Goal: Information Seeking & Learning: Learn about a topic

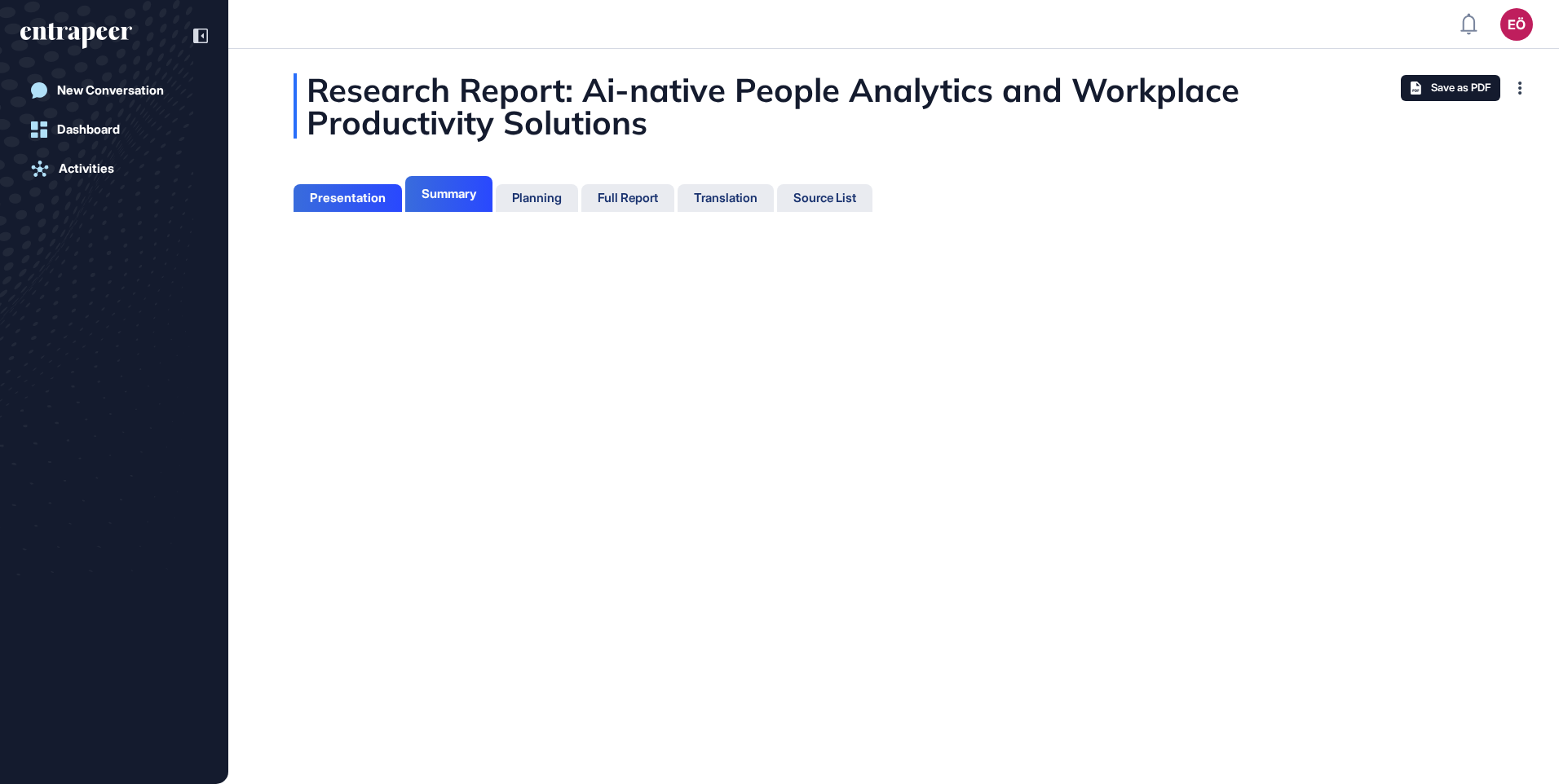
scroll to position [702, 4]
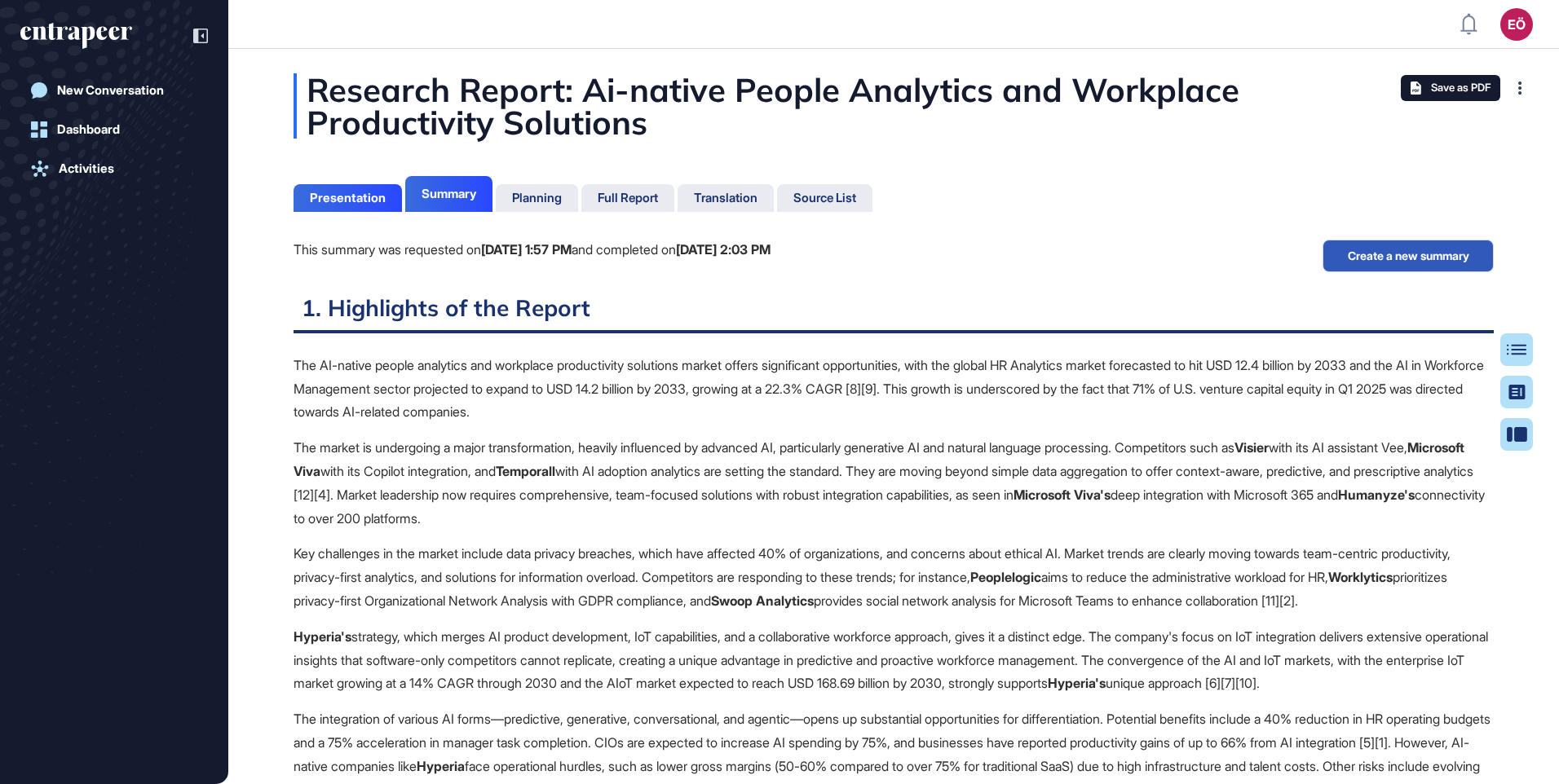
scroll to position [702, 4]
click at [650, 198] on div "Full Report" at bounding box center [627, 198] width 61 height 15
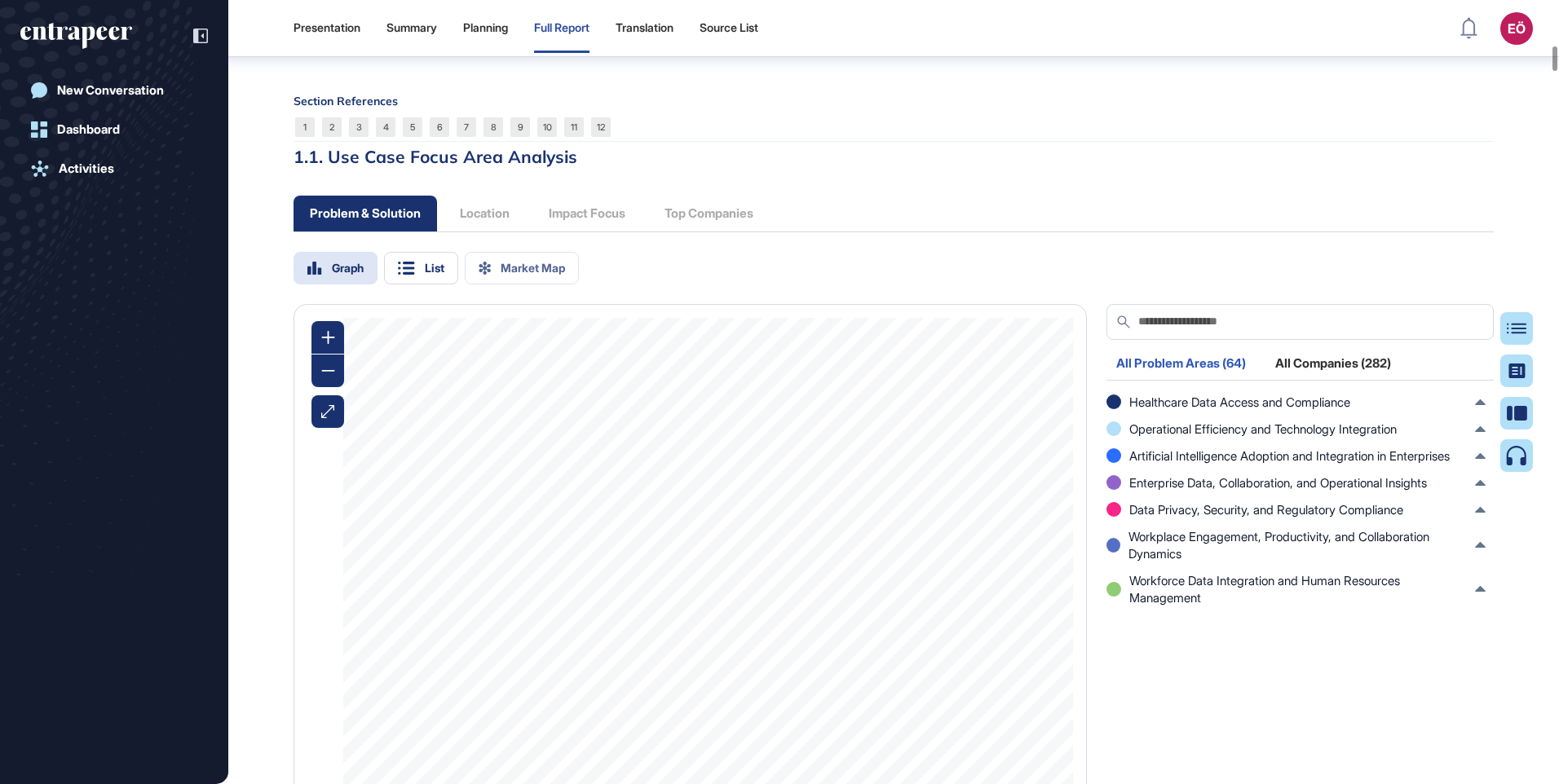
scroll to position [5551, 0]
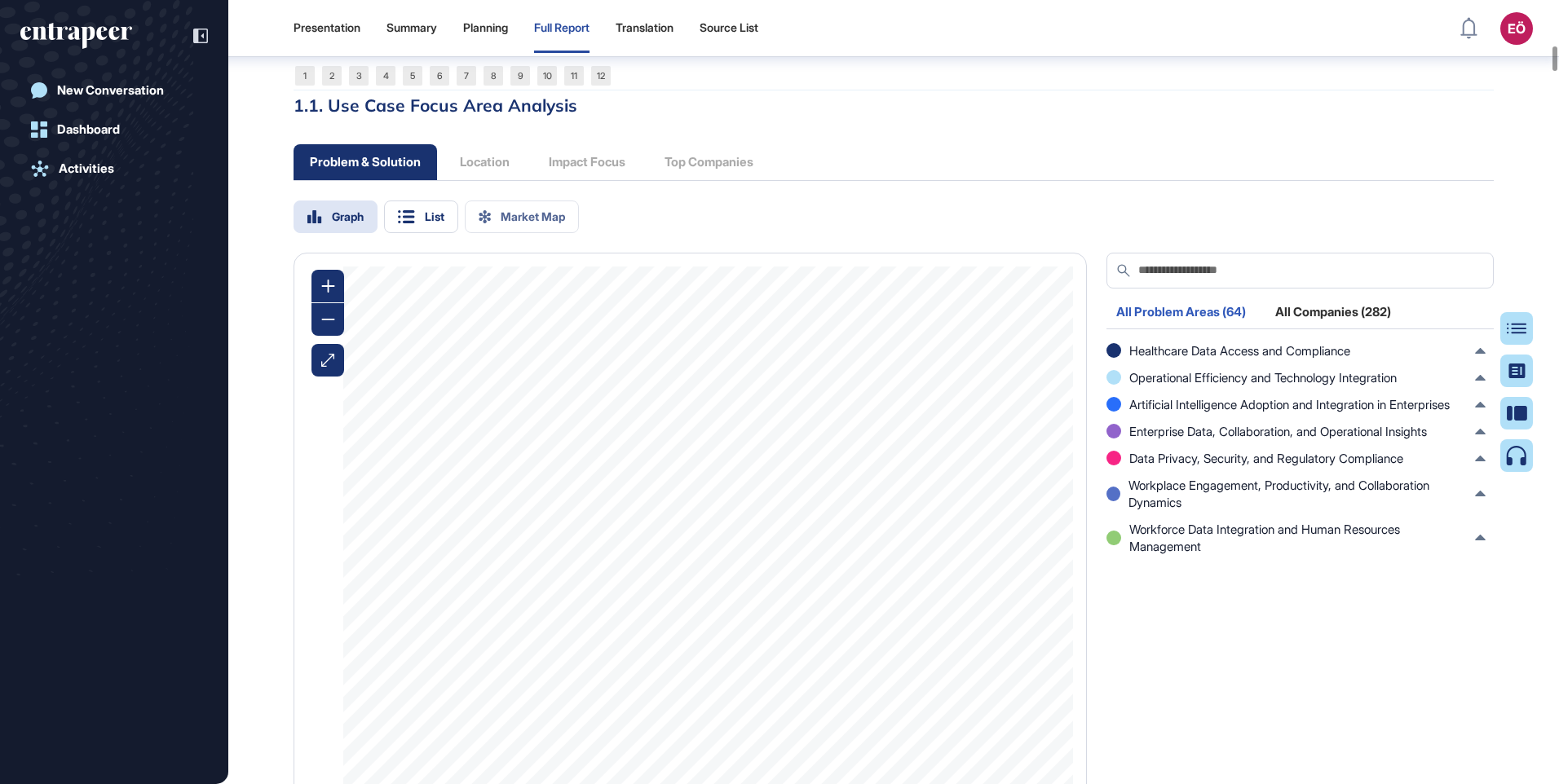
click at [1348, 328] on div "All Companies (282)" at bounding box center [1334, 317] width 135 height 22
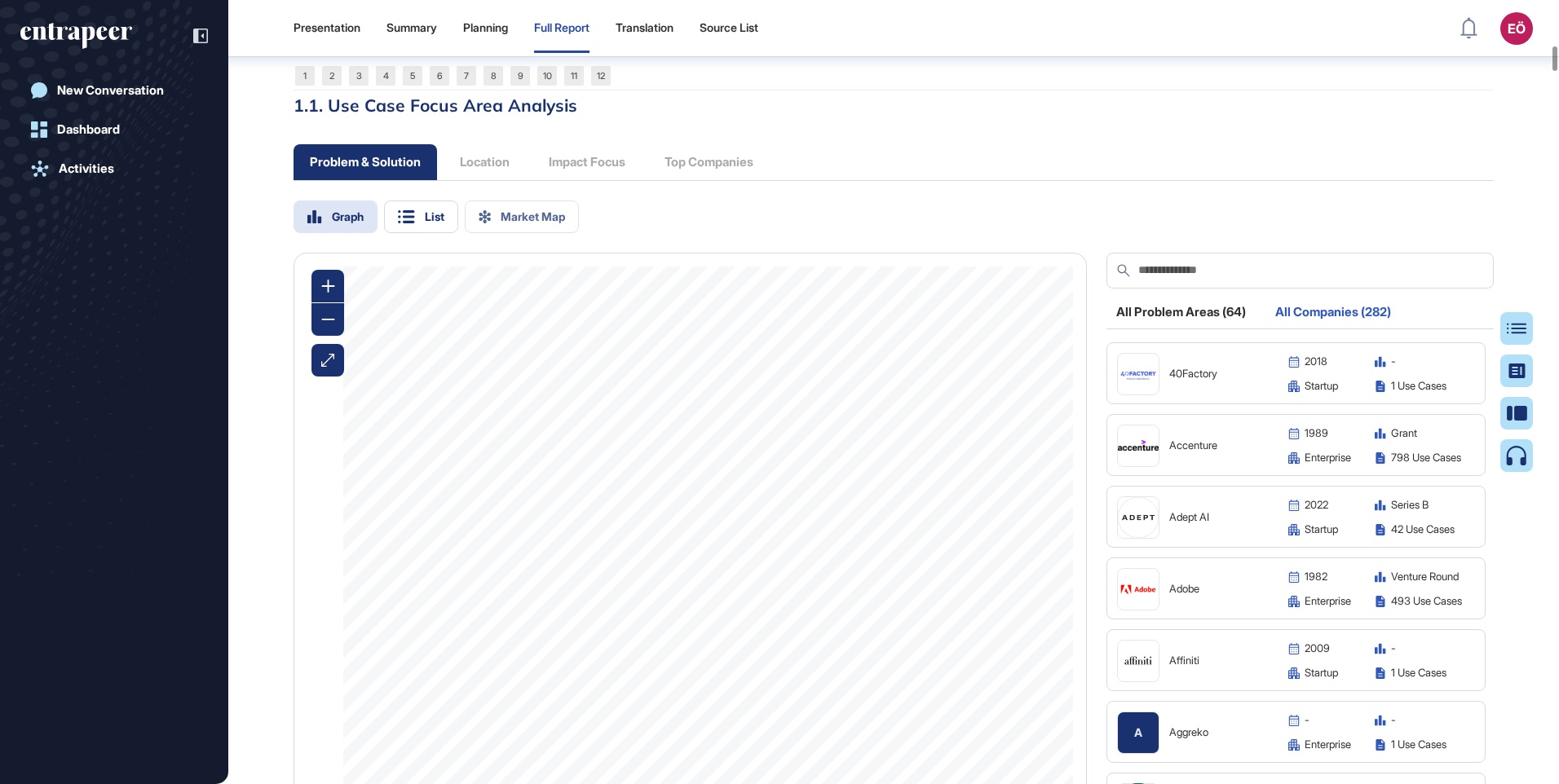
click at [1233, 328] on div "All Problem Areas (64)" at bounding box center [1181, 317] width 149 height 22
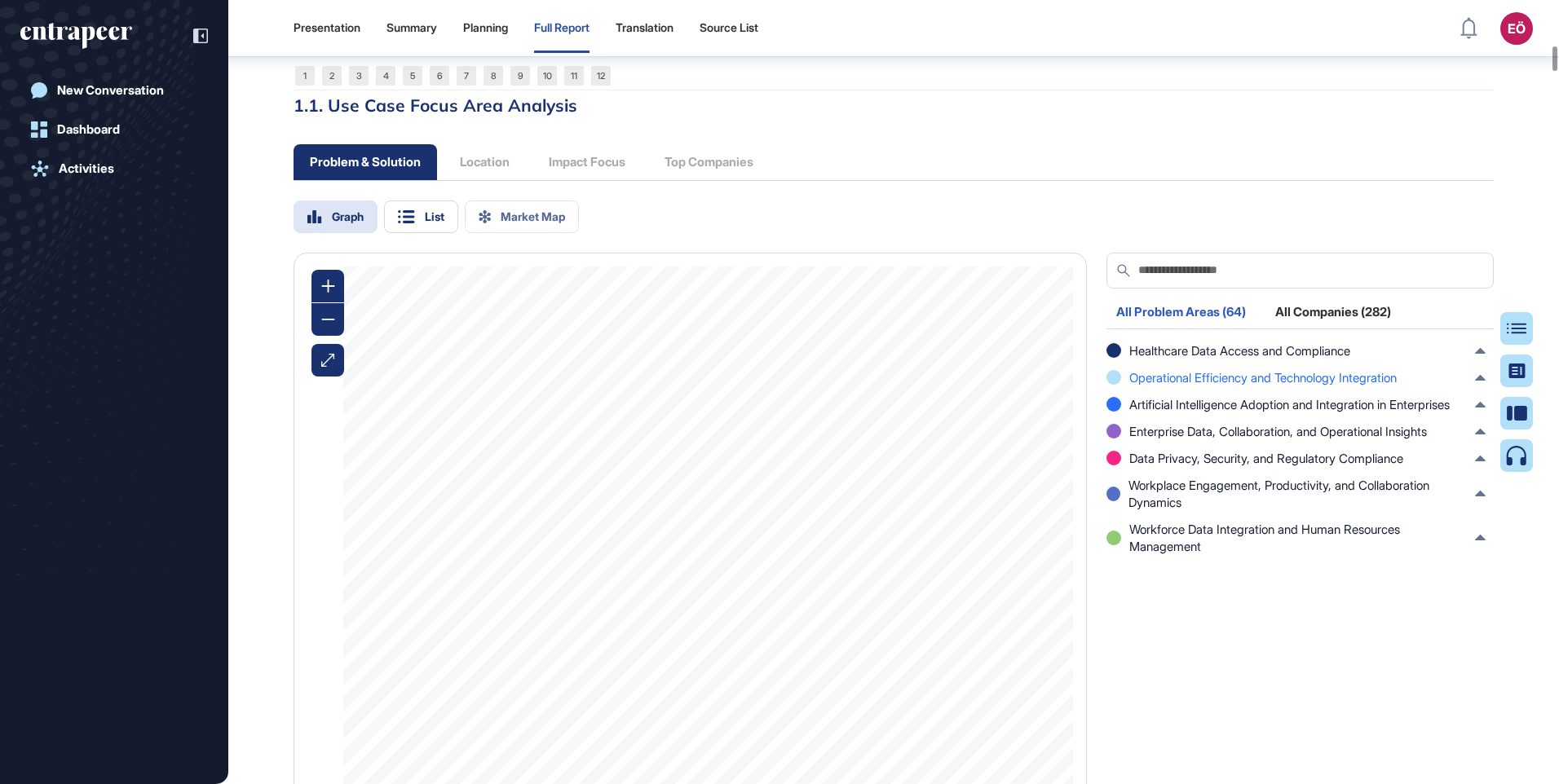
click at [1230, 387] on span "Operational Efficiency and Technology Integration" at bounding box center [1262, 378] width 268 height 18
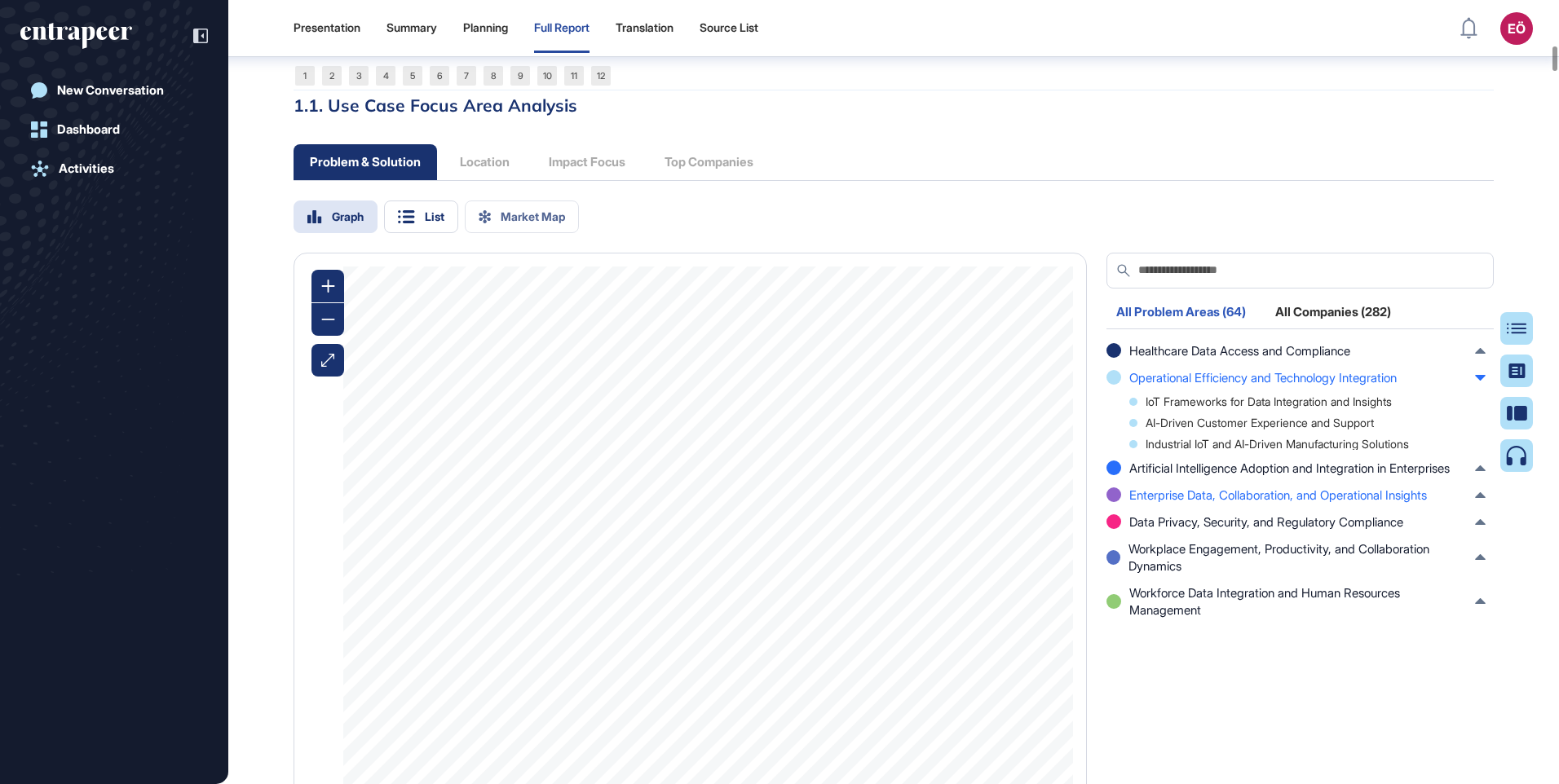
click at [1251, 503] on span "Enterprise Data, Collaboration, and Operational Insights" at bounding box center [1277, 495] width 297 height 18
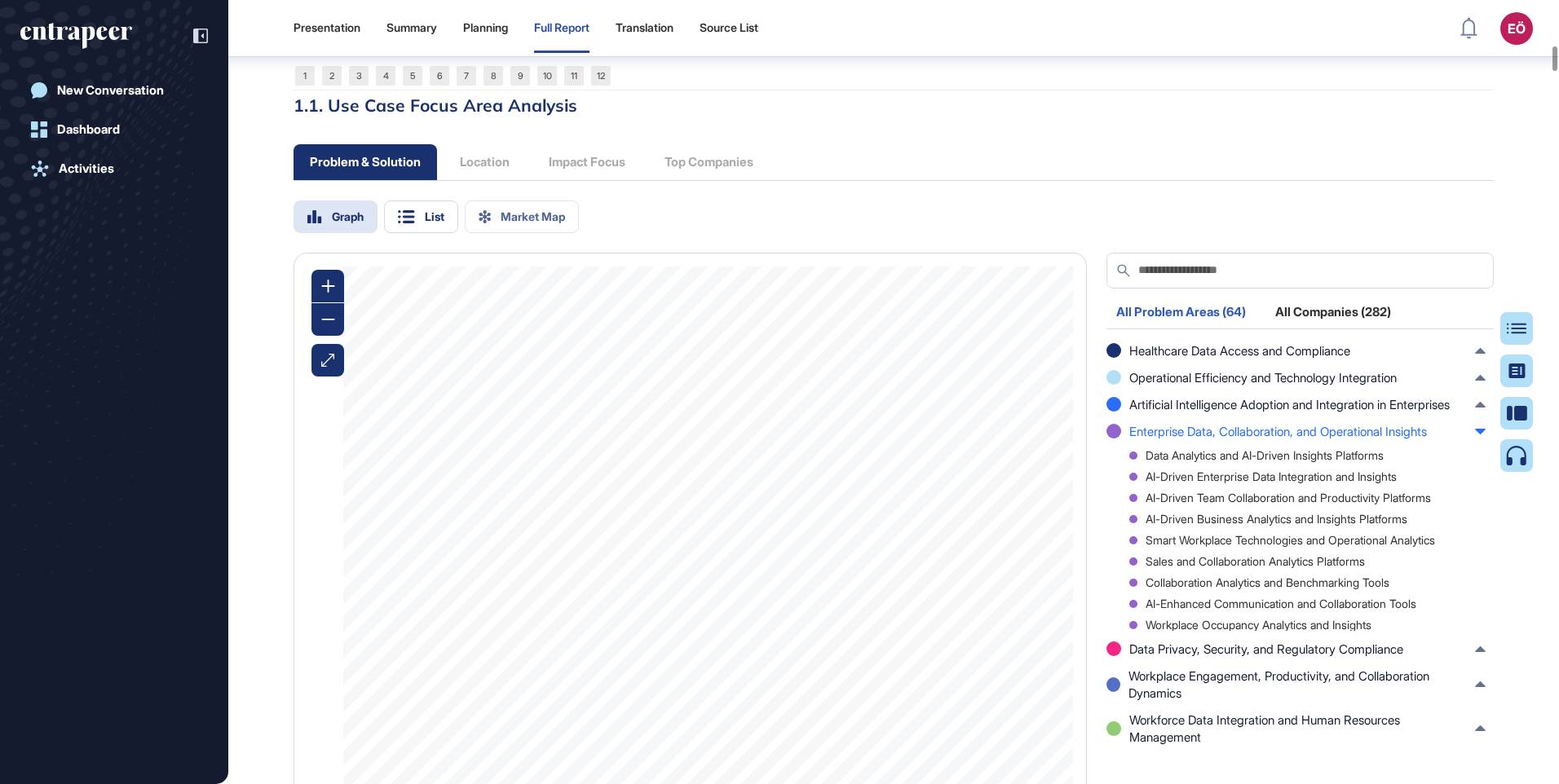
click at [1486, 497] on div "Healthcare Data Access and Compliance Privacy-Focused AI for Healthcare Data Pr…" at bounding box center [1300, 590] width 388 height 497
click at [1477, 434] on icon at bounding box center [1481, 431] width 11 height 6
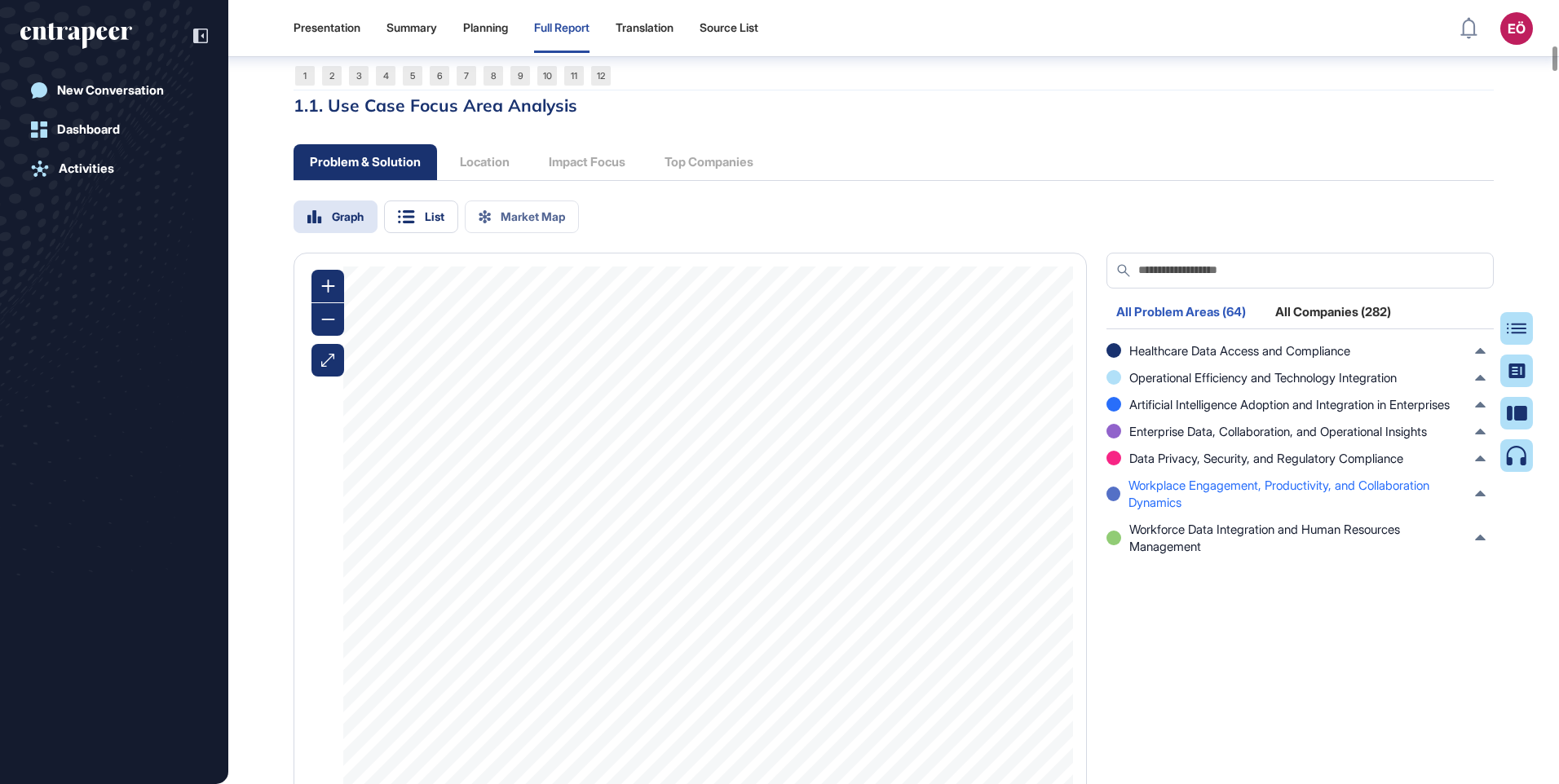
click at [1245, 511] on span "Workplace Engagement, Productivity, and Collaboration Dynamics" at bounding box center [1298, 494] width 339 height 34
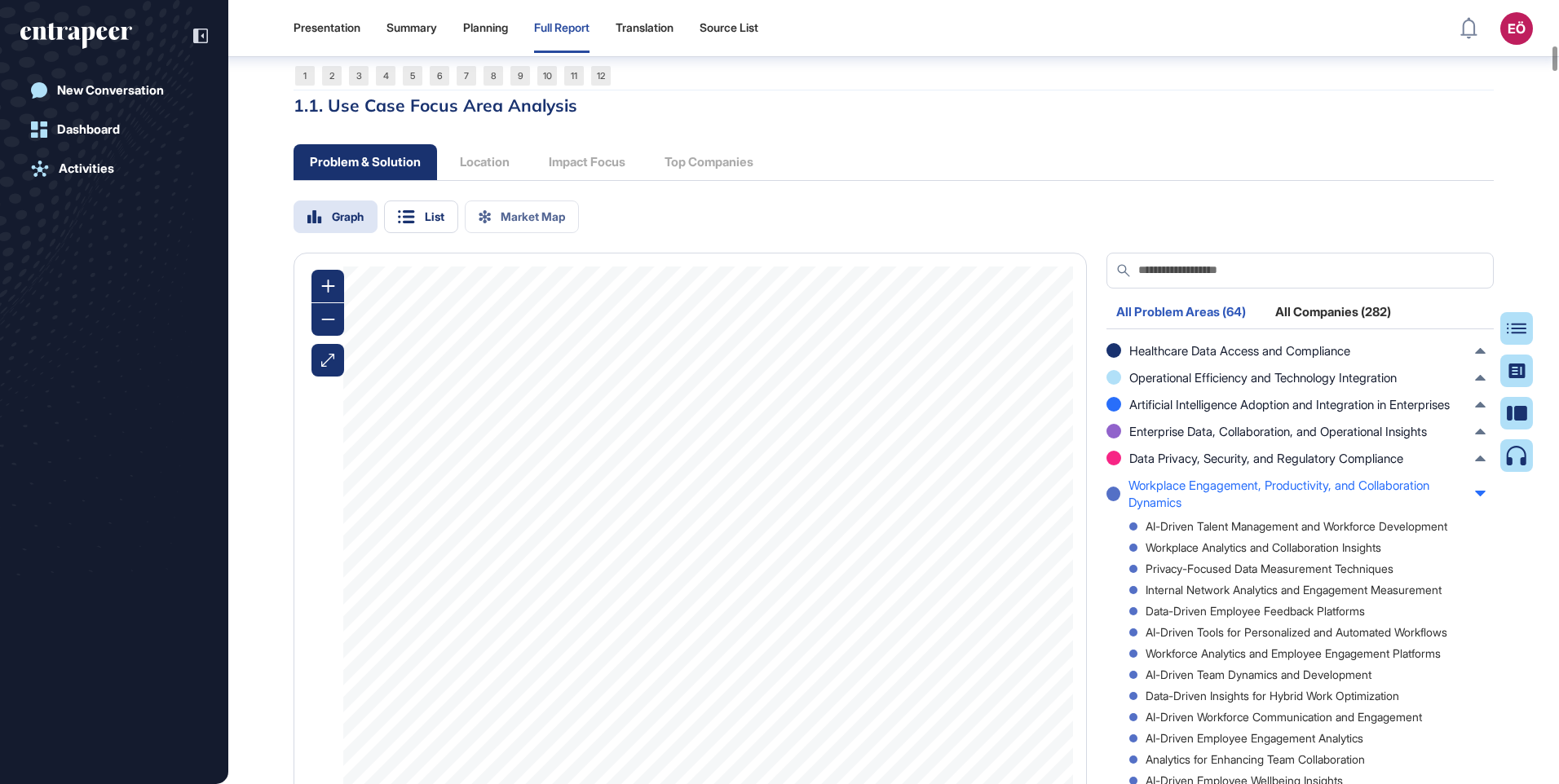
click at [1174, 511] on span "Workplace Engagement, Productivity, and Collaboration Dynamics" at bounding box center [1298, 494] width 339 height 34
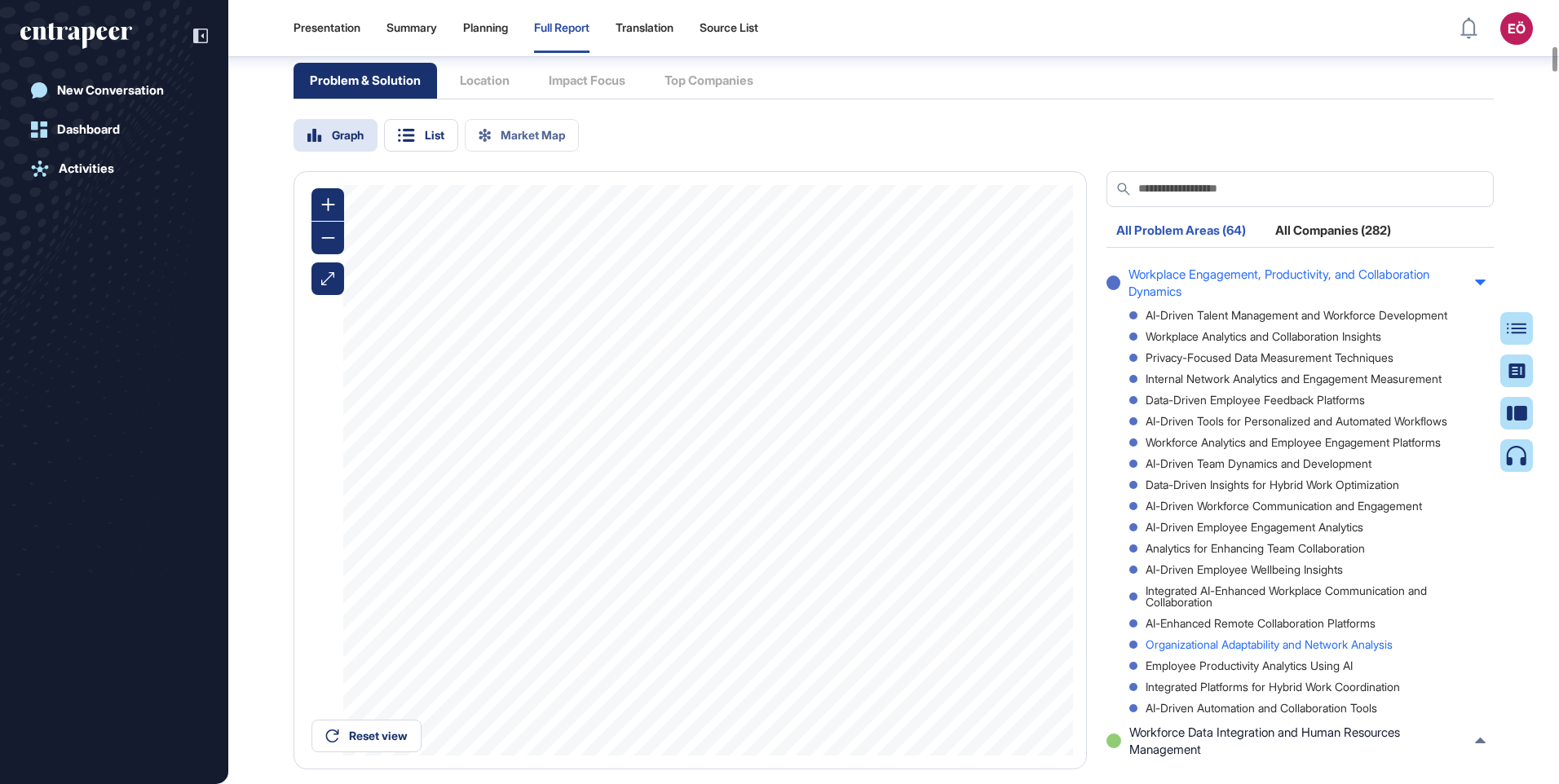
scroll to position [5714, 0]
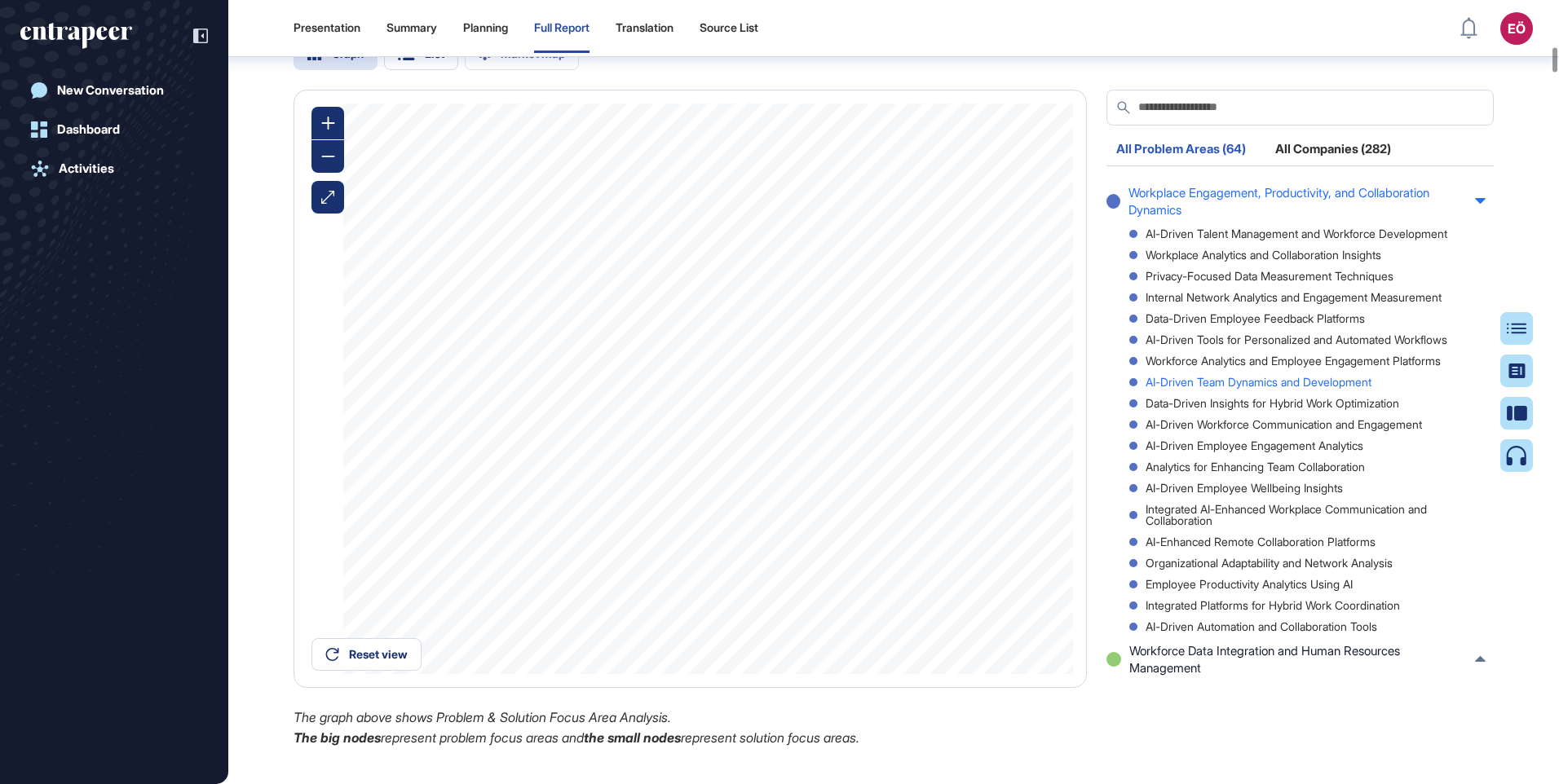
click at [1207, 388] on div "AI-Driven Team Dynamics and Development" at bounding box center [1307, 381] width 356 height 11
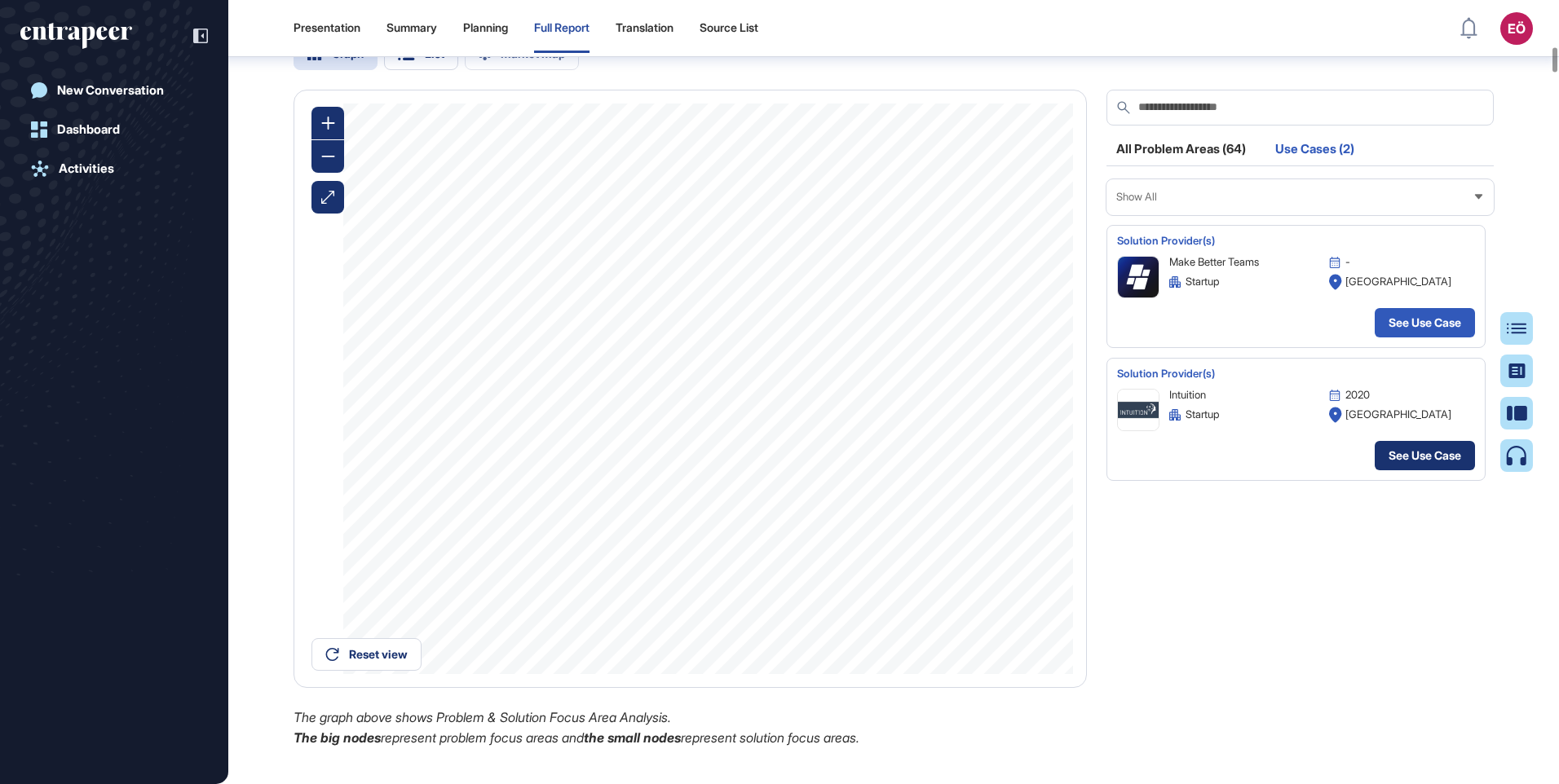
click at [1441, 470] on link "See Use Case" at bounding box center [1425, 455] width 100 height 29
drag, startPoint x: 1212, startPoint y: 442, endPoint x: 1166, endPoint y: 445, distance: 46.1
click at [1166, 431] on div "Intuition 2020 startup United States" at bounding box center [1296, 410] width 358 height 42
copy div "Intuition"
click at [1478, 203] on icon at bounding box center [1479, 196] width 11 height 11
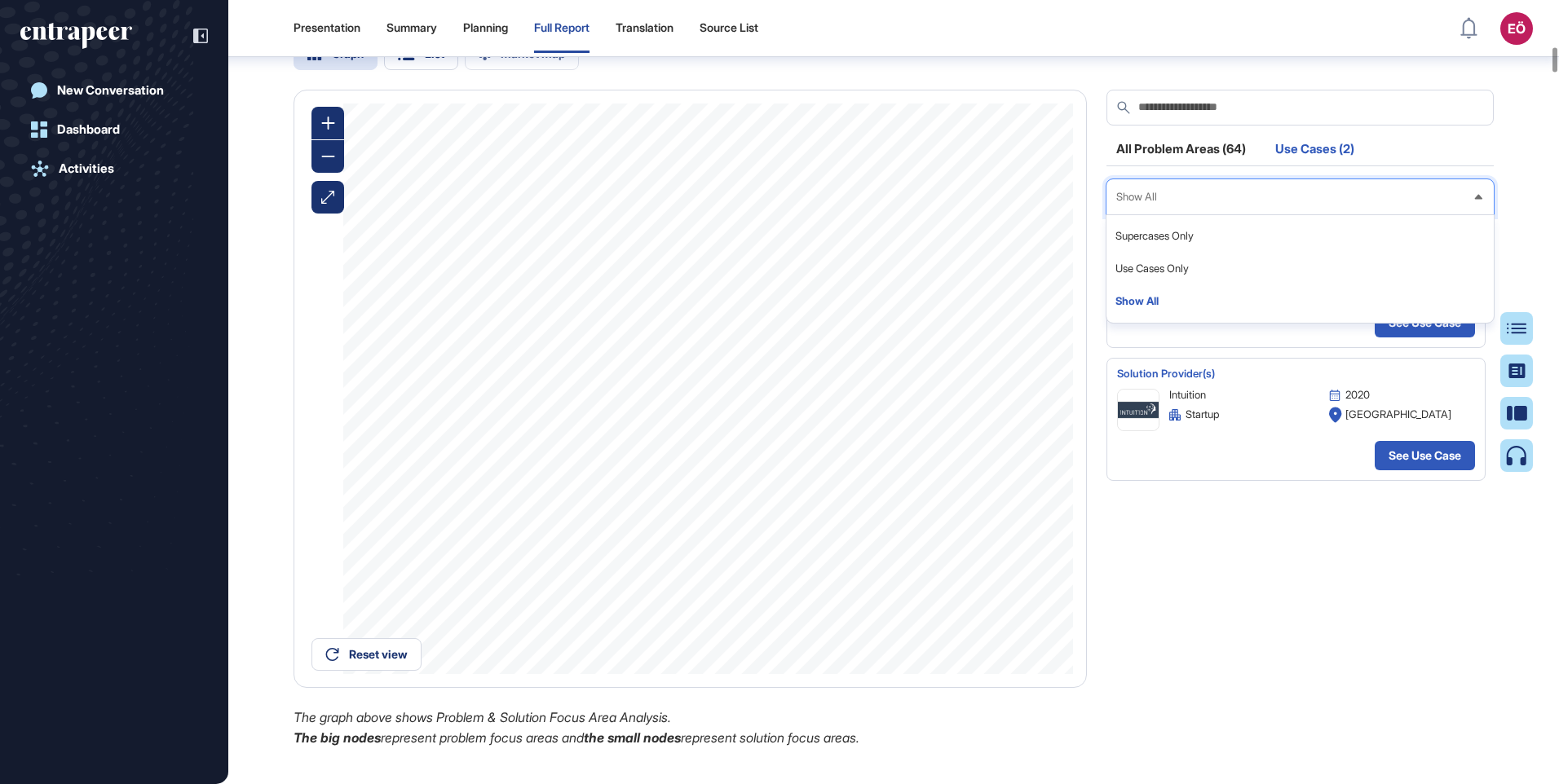
click at [1478, 203] on icon at bounding box center [1479, 196] width 11 height 11
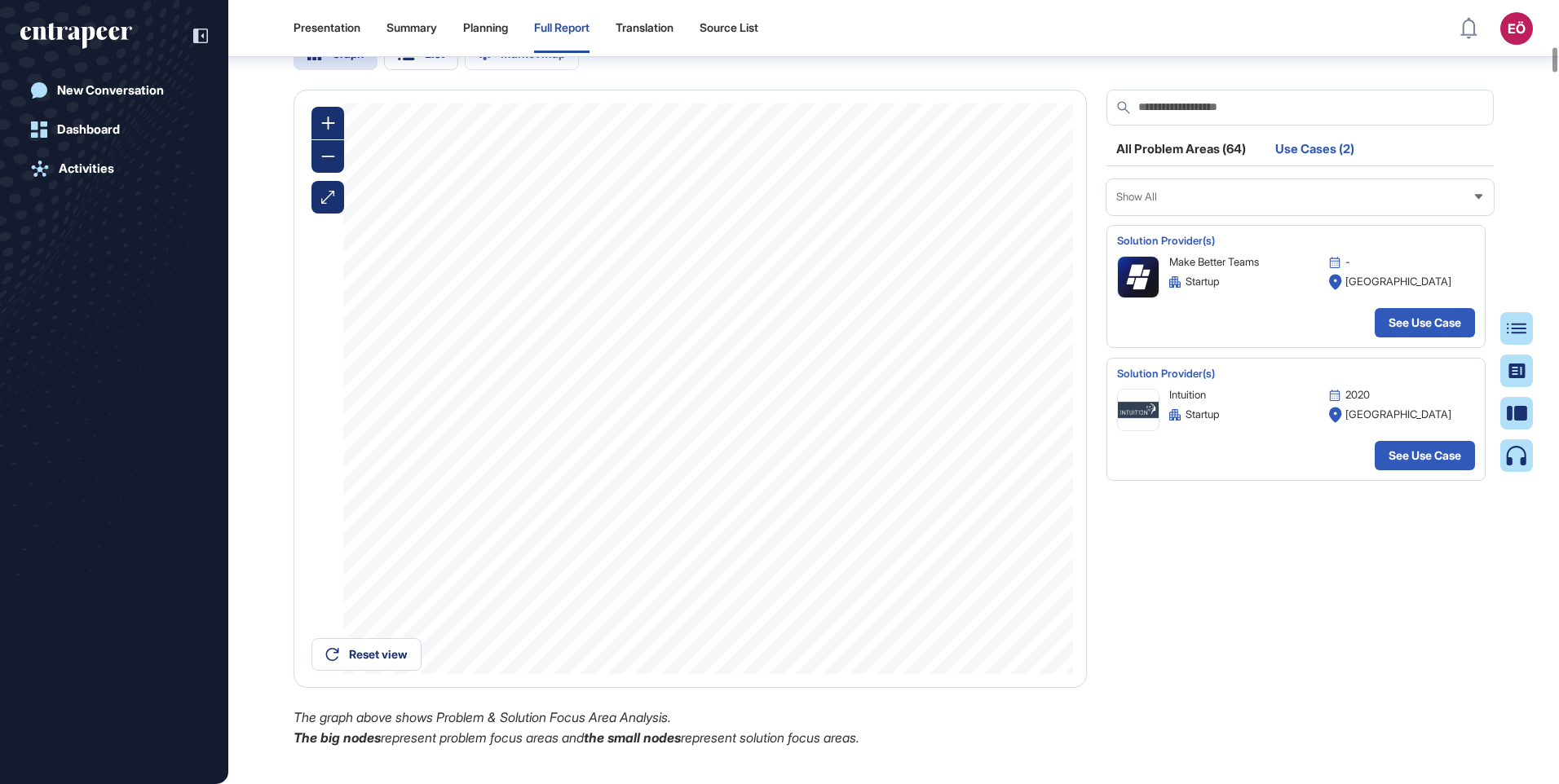
click at [1478, 203] on icon at bounding box center [1479, 196] width 11 height 11
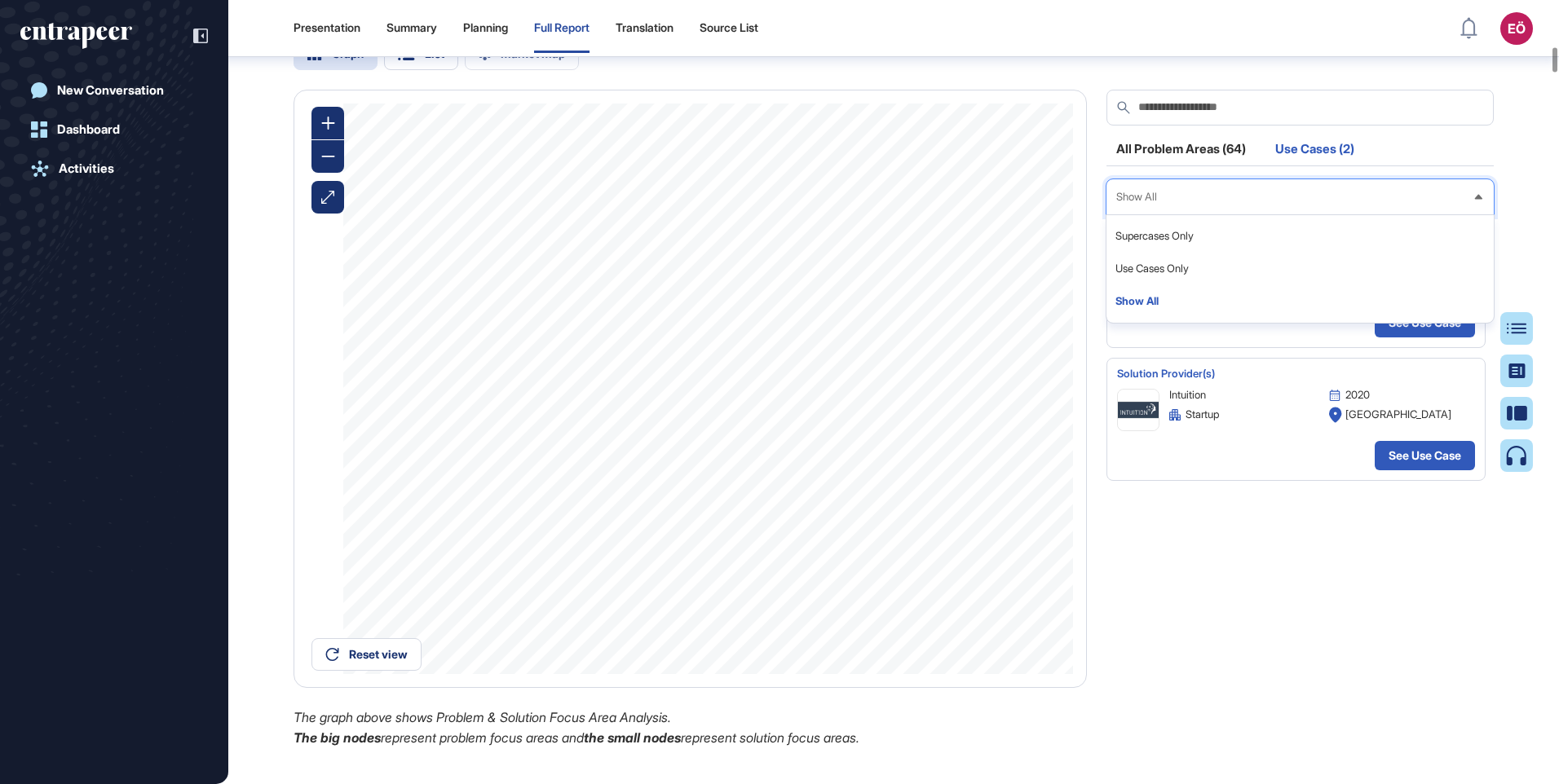
drag, startPoint x: 1301, startPoint y: 618, endPoint x: 1266, endPoint y: 206, distance: 413.5
click at [1301, 618] on div "Solution Provider(s) Make Better Teams - startup Portugal See Use Case Solution…" at bounding box center [1300, 458] width 388 height 465
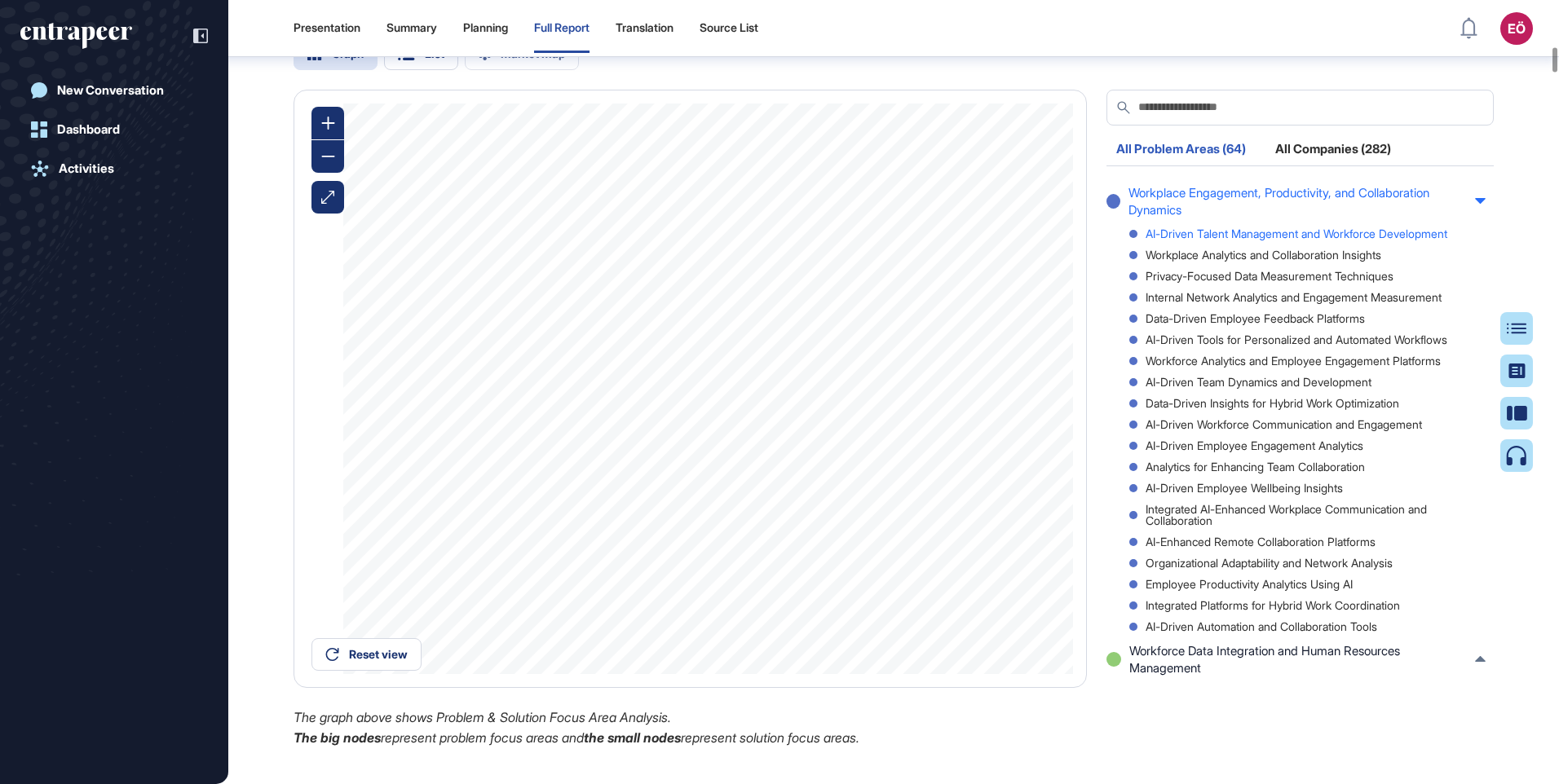
click at [1295, 239] on div "AI-Driven Talent Management and Workforce Development" at bounding box center [1307, 233] width 356 height 11
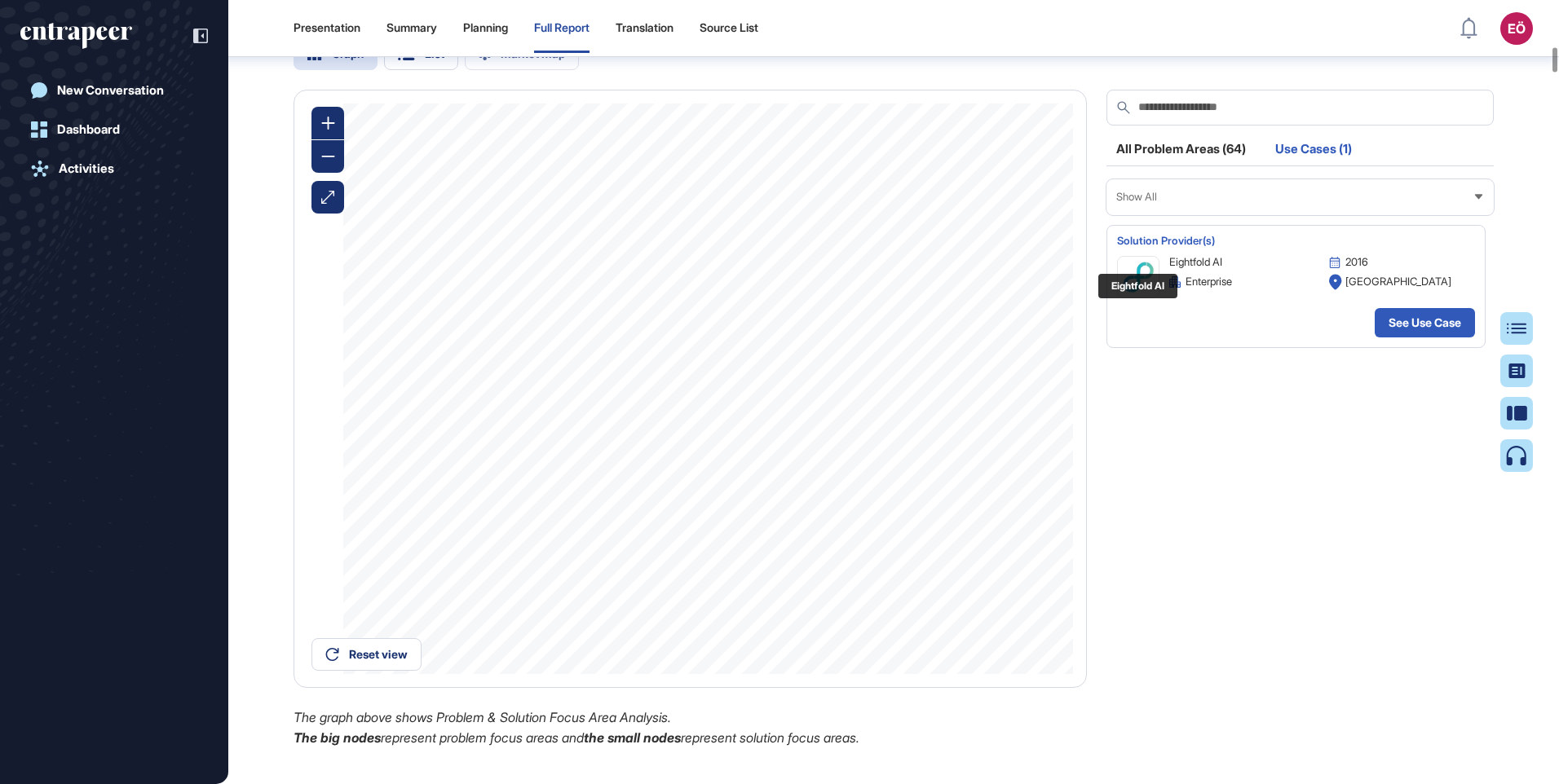
click at [1138, 297] on img at bounding box center [1138, 277] width 40 height 40
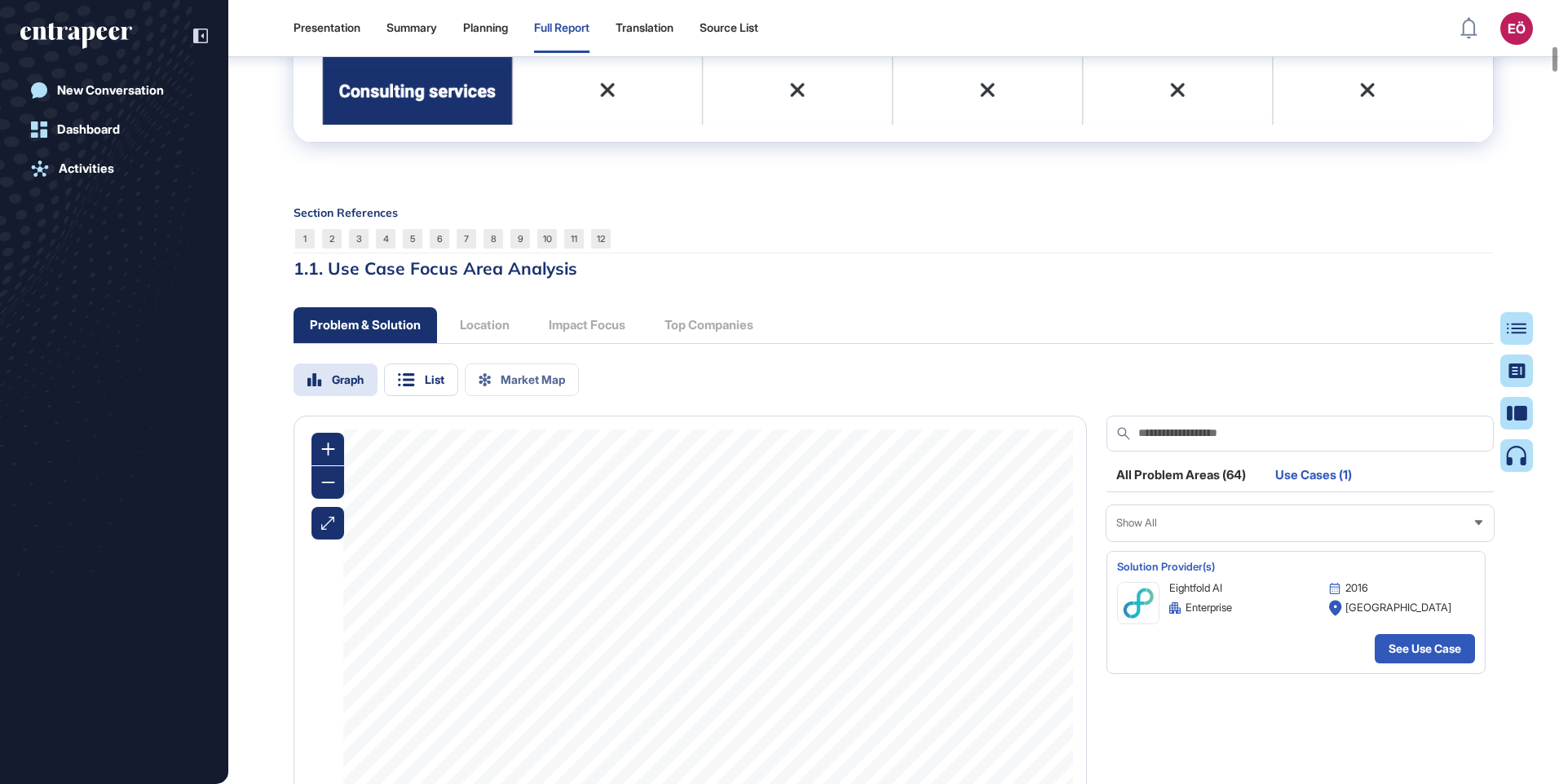
scroll to position [5633, 0]
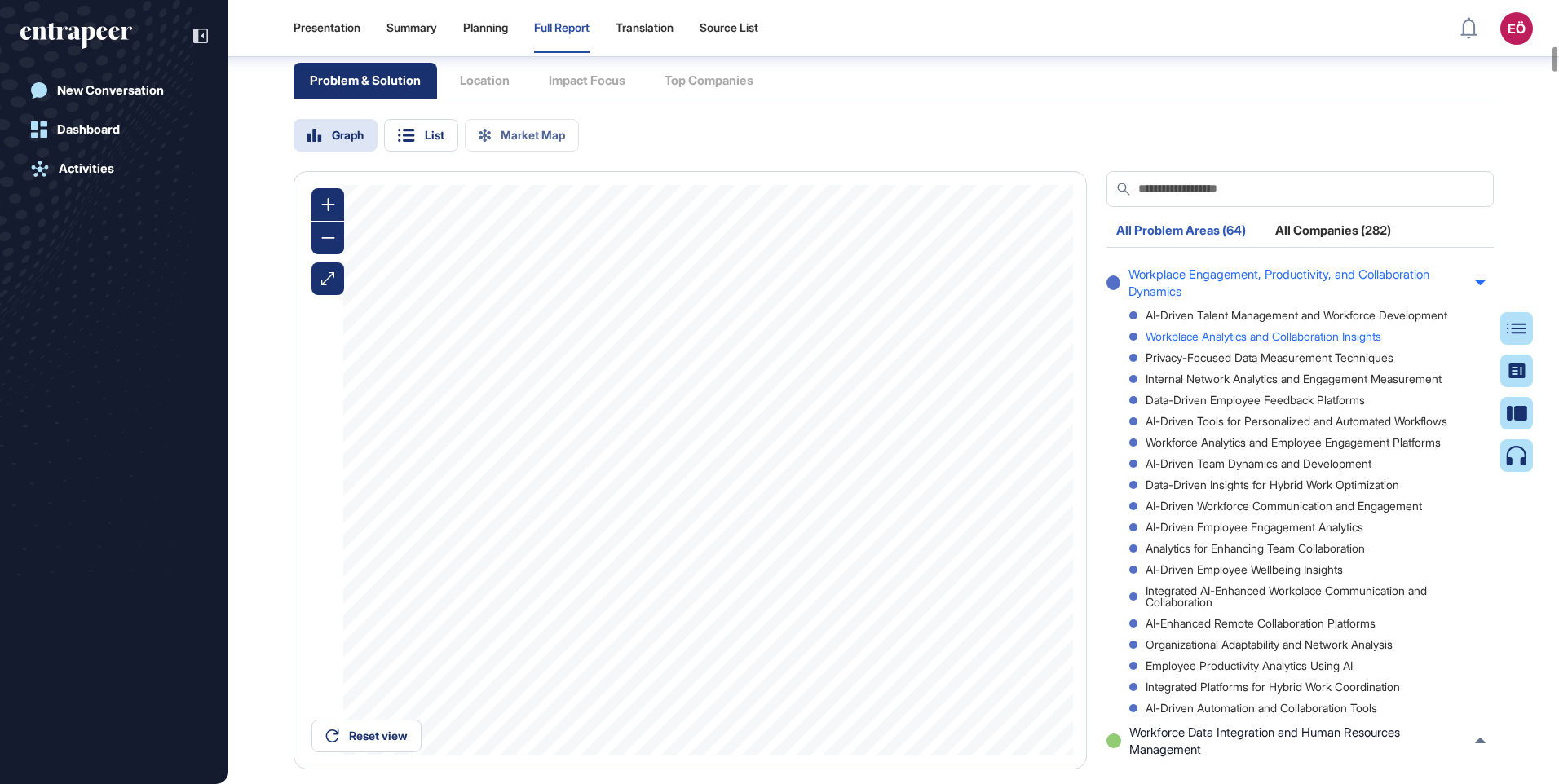
click at [1319, 342] on div "Workplace Analytics and Collaboration Insights" at bounding box center [1307, 336] width 356 height 11
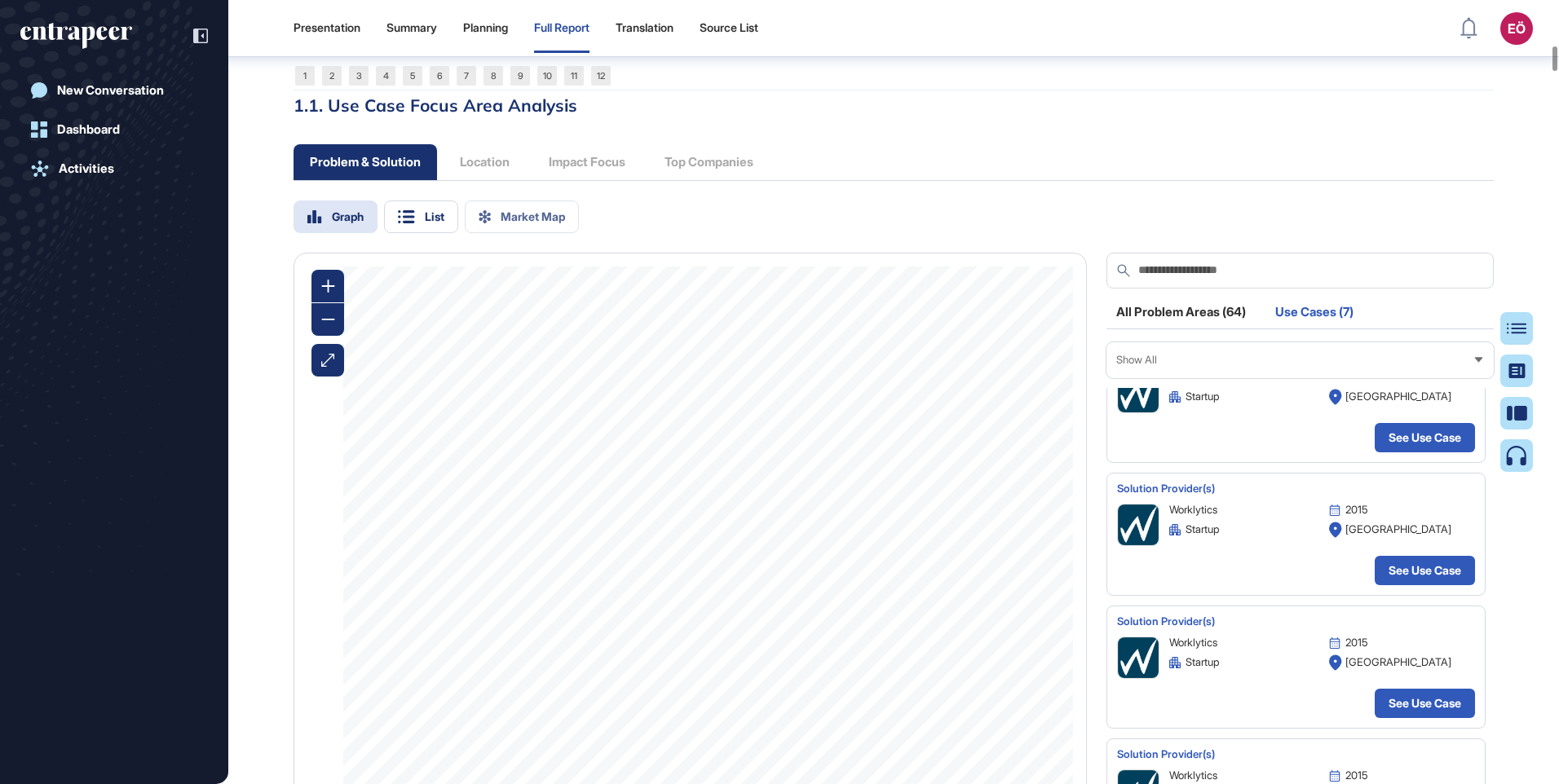
scroll to position [0, 0]
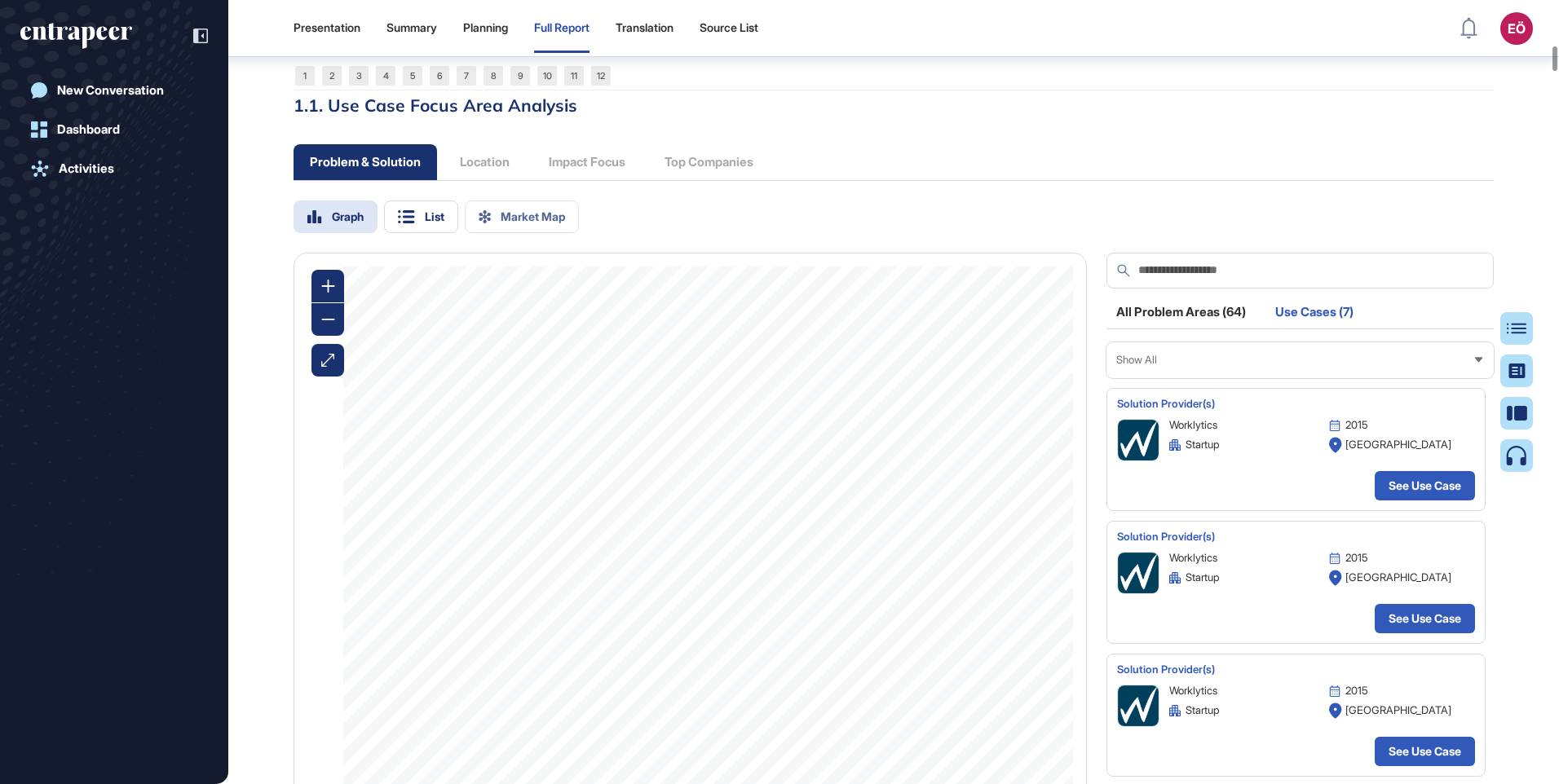
click at [1211, 328] on div "All Problem Areas (64)" at bounding box center [1181, 317] width 149 height 22
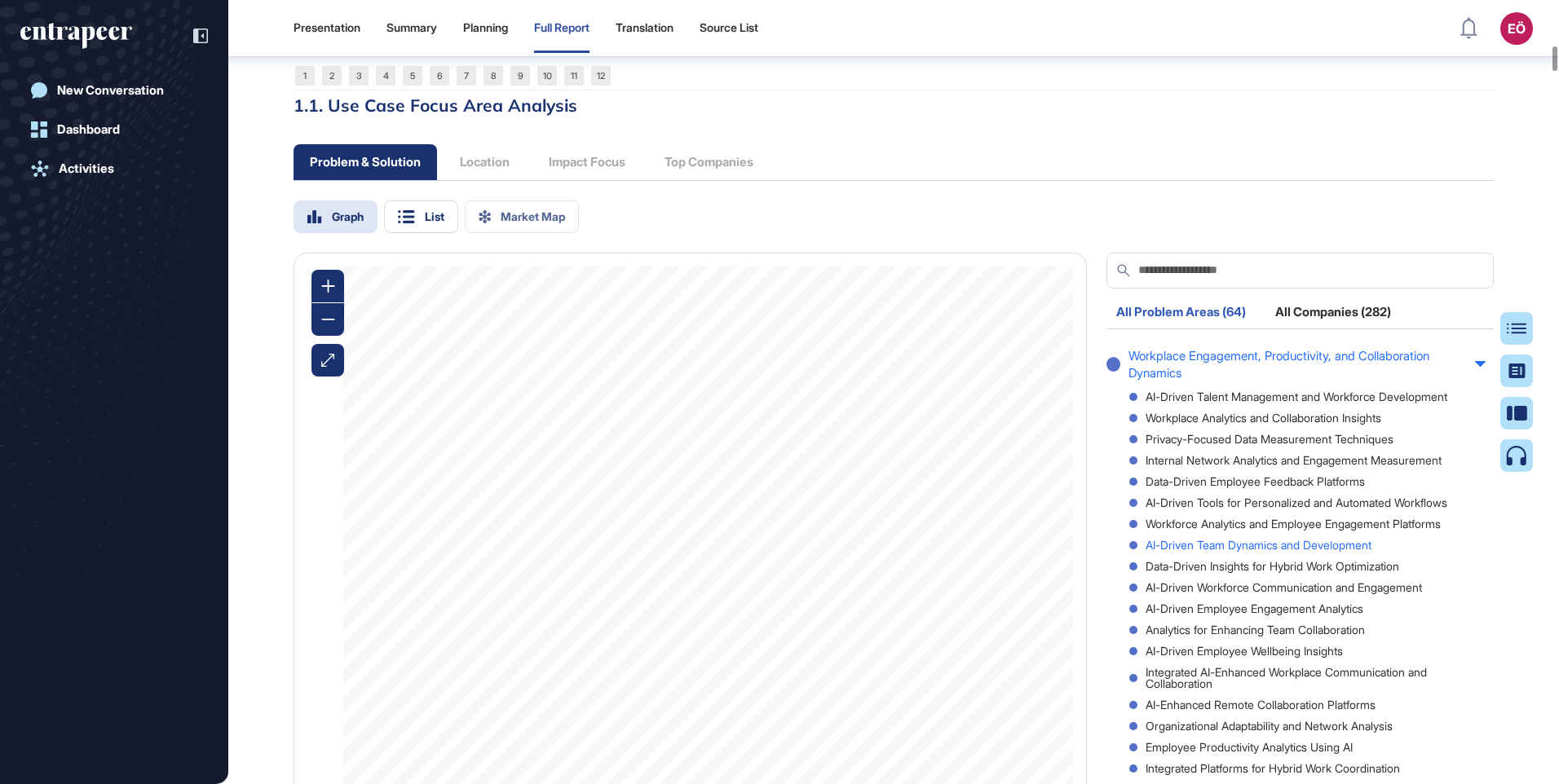
click at [1235, 551] on div "AI-Driven Team Dynamics and Development" at bounding box center [1307, 545] width 356 height 11
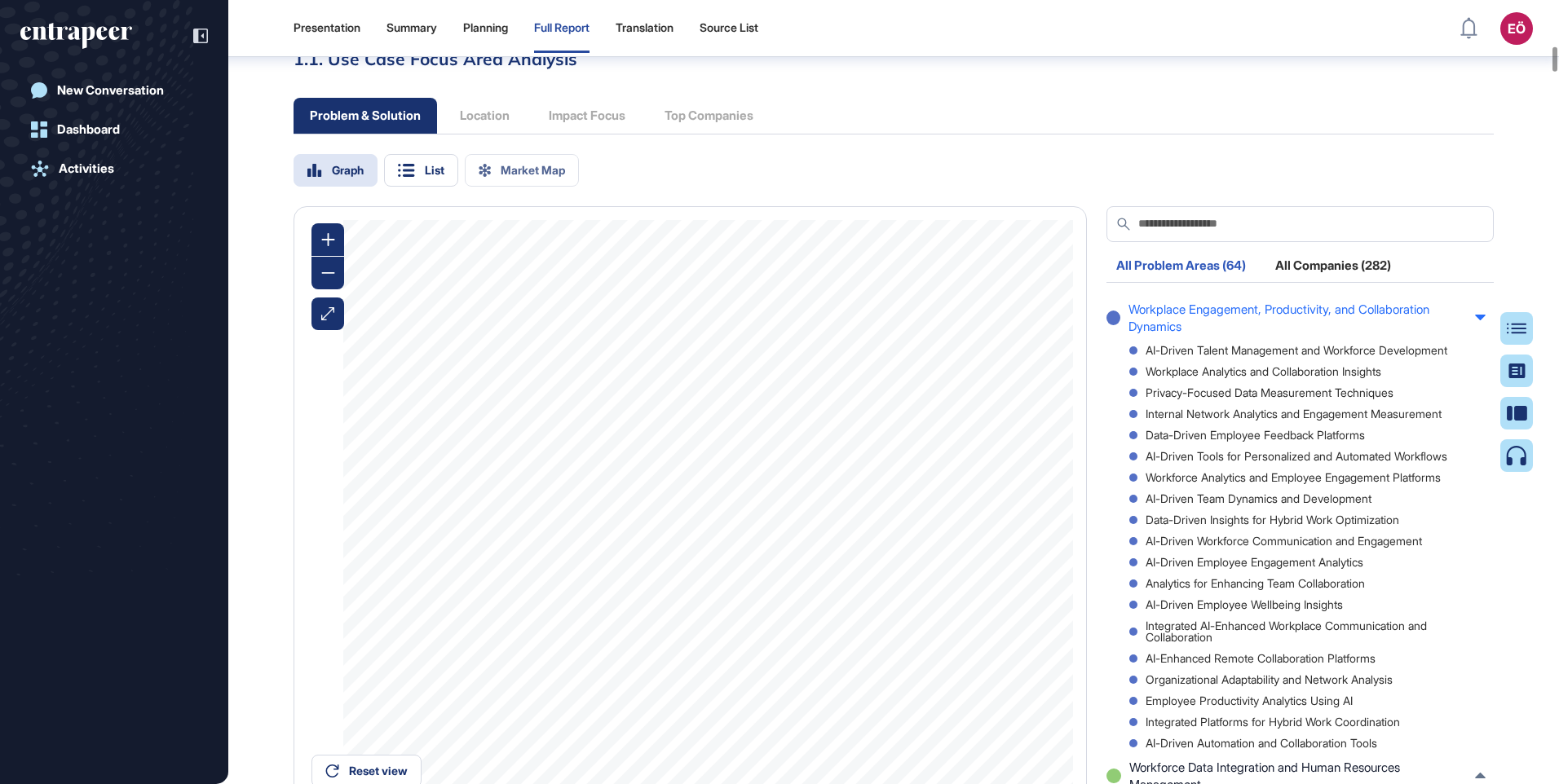
scroll to position [5633, 0]
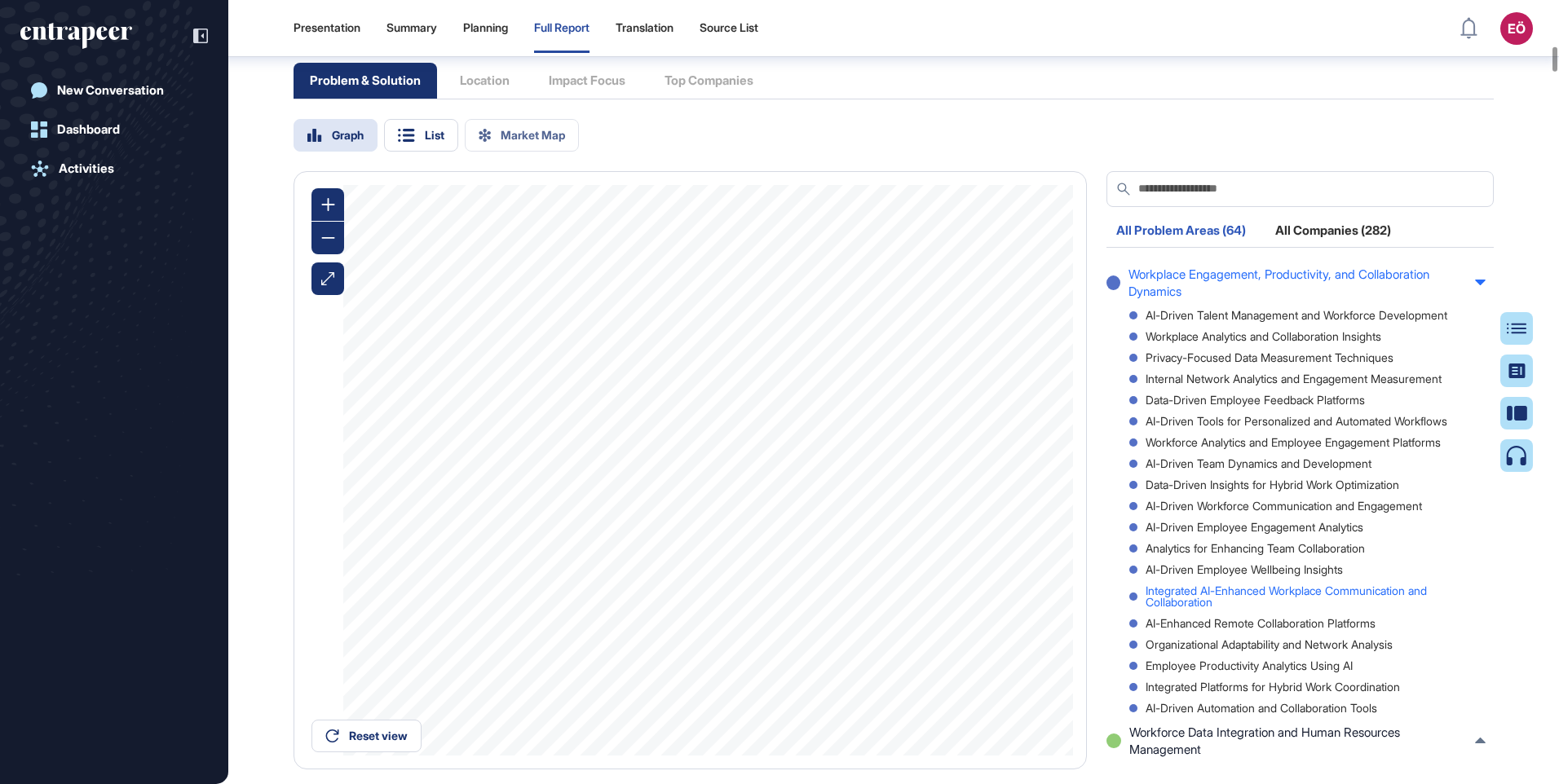
click at [1308, 608] on div "Integrated AI-Enhanced Workplace Communication and Collaboration" at bounding box center [1307, 596] width 356 height 23
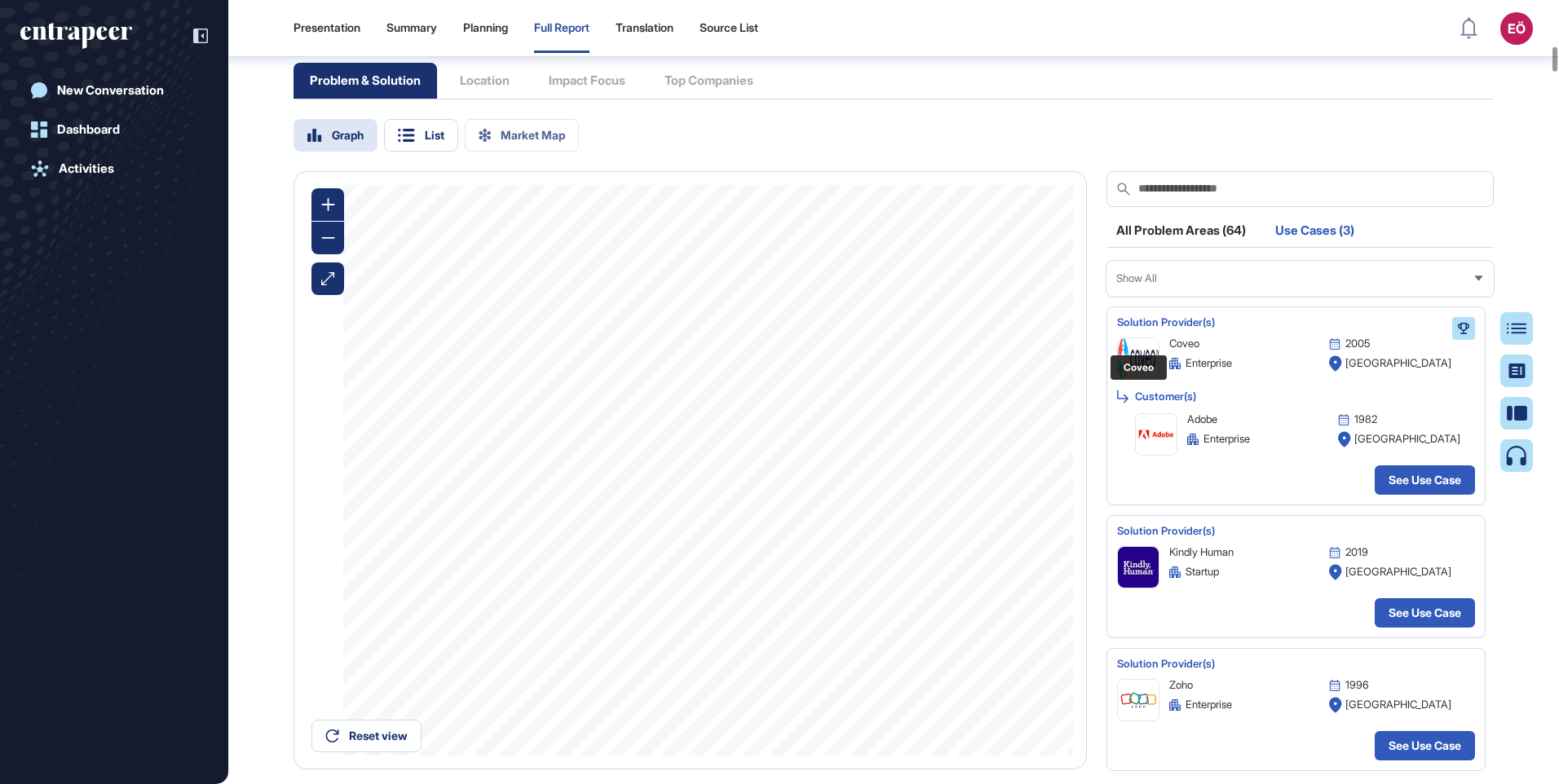
click at [1141, 379] on img at bounding box center [1138, 359] width 40 height 40
click at [1145, 588] on img at bounding box center [1138, 567] width 40 height 40
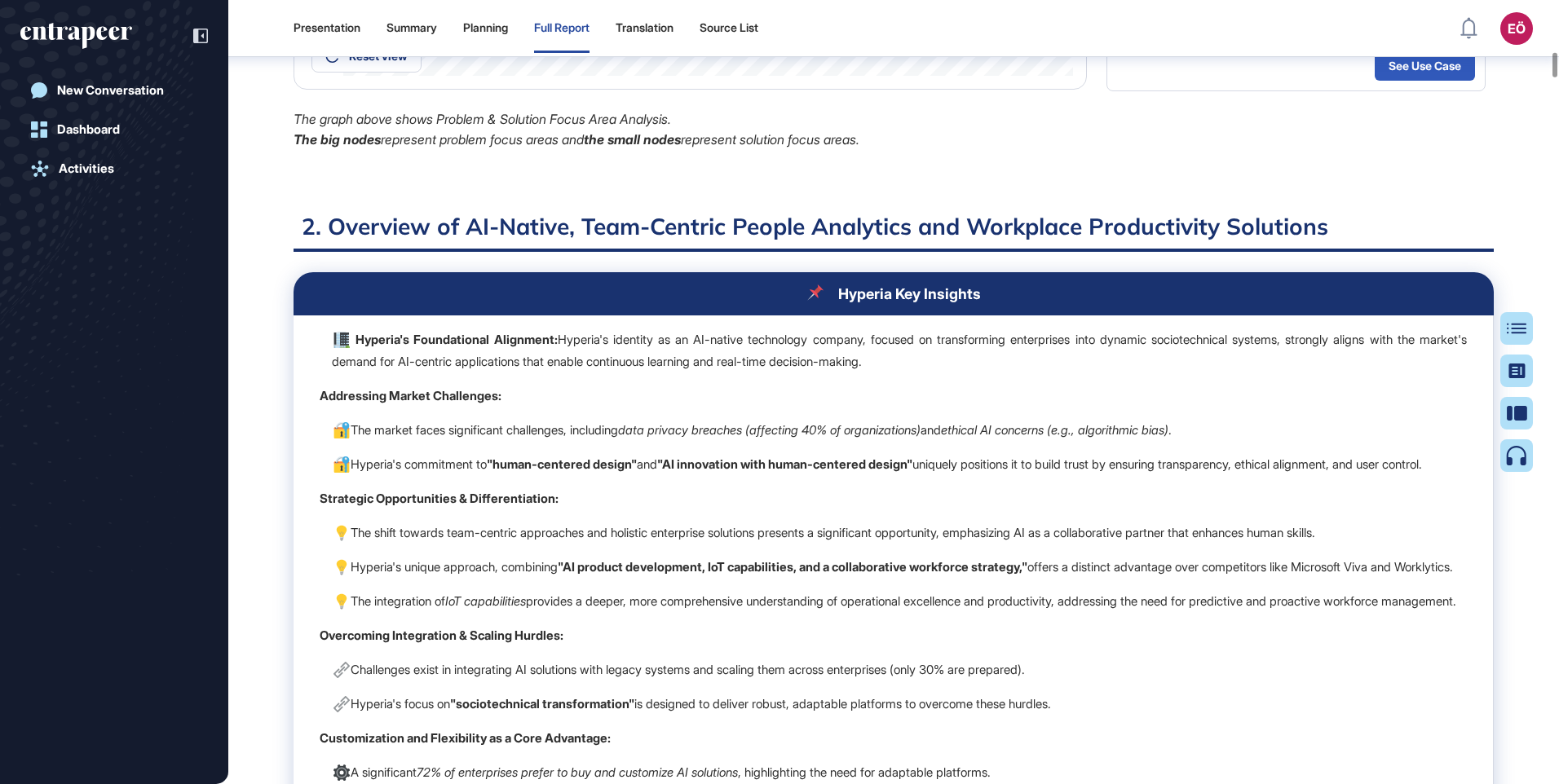
scroll to position [6367, 0]
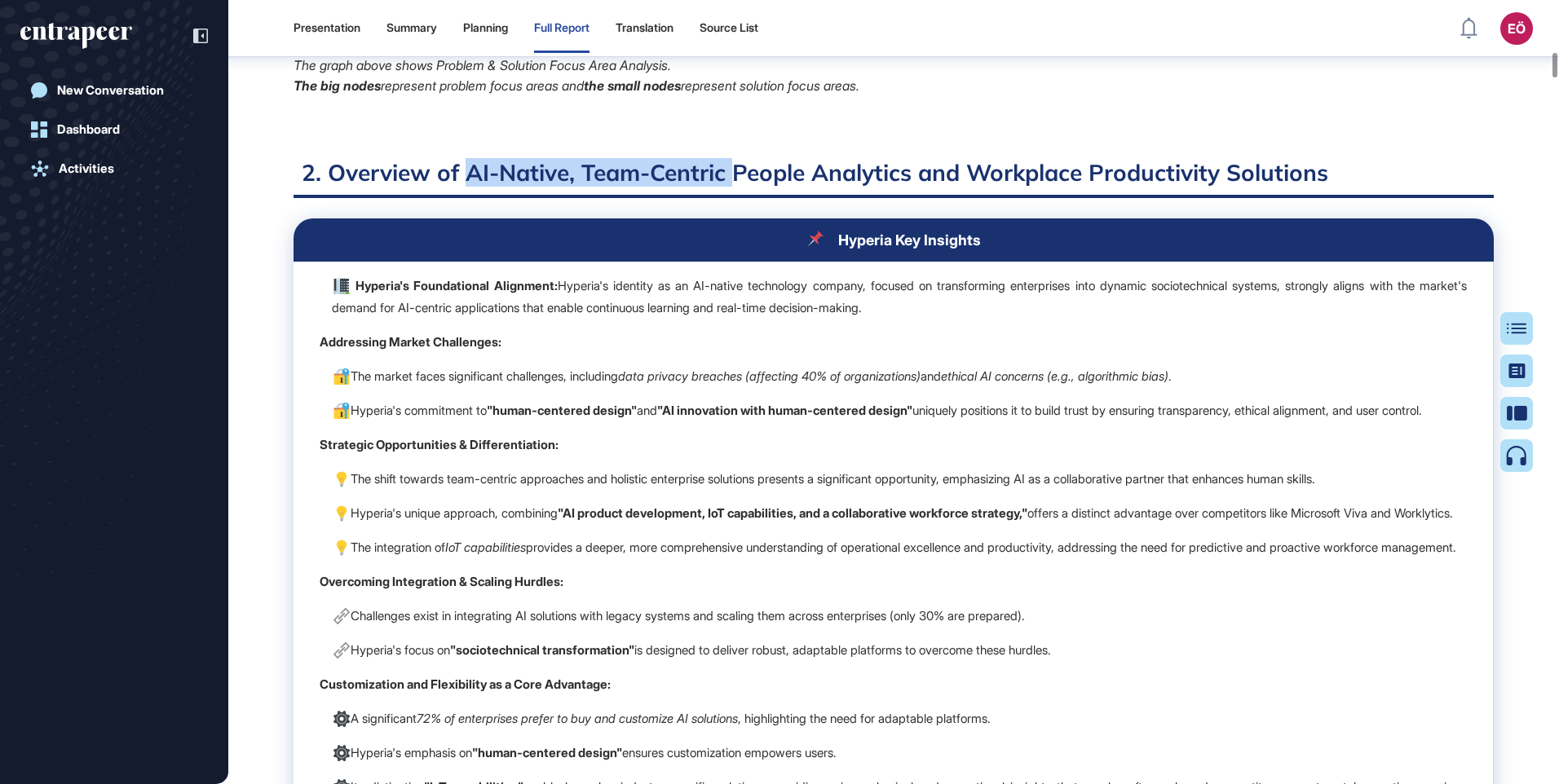
drag, startPoint x: 603, startPoint y: 220, endPoint x: 735, endPoint y: 232, distance: 132.5
click at [735, 198] on h2 "2. Overview of AI-Native, Team-Centric People Analytics and Workplace Productiv…" at bounding box center [894, 178] width 1200 height 40
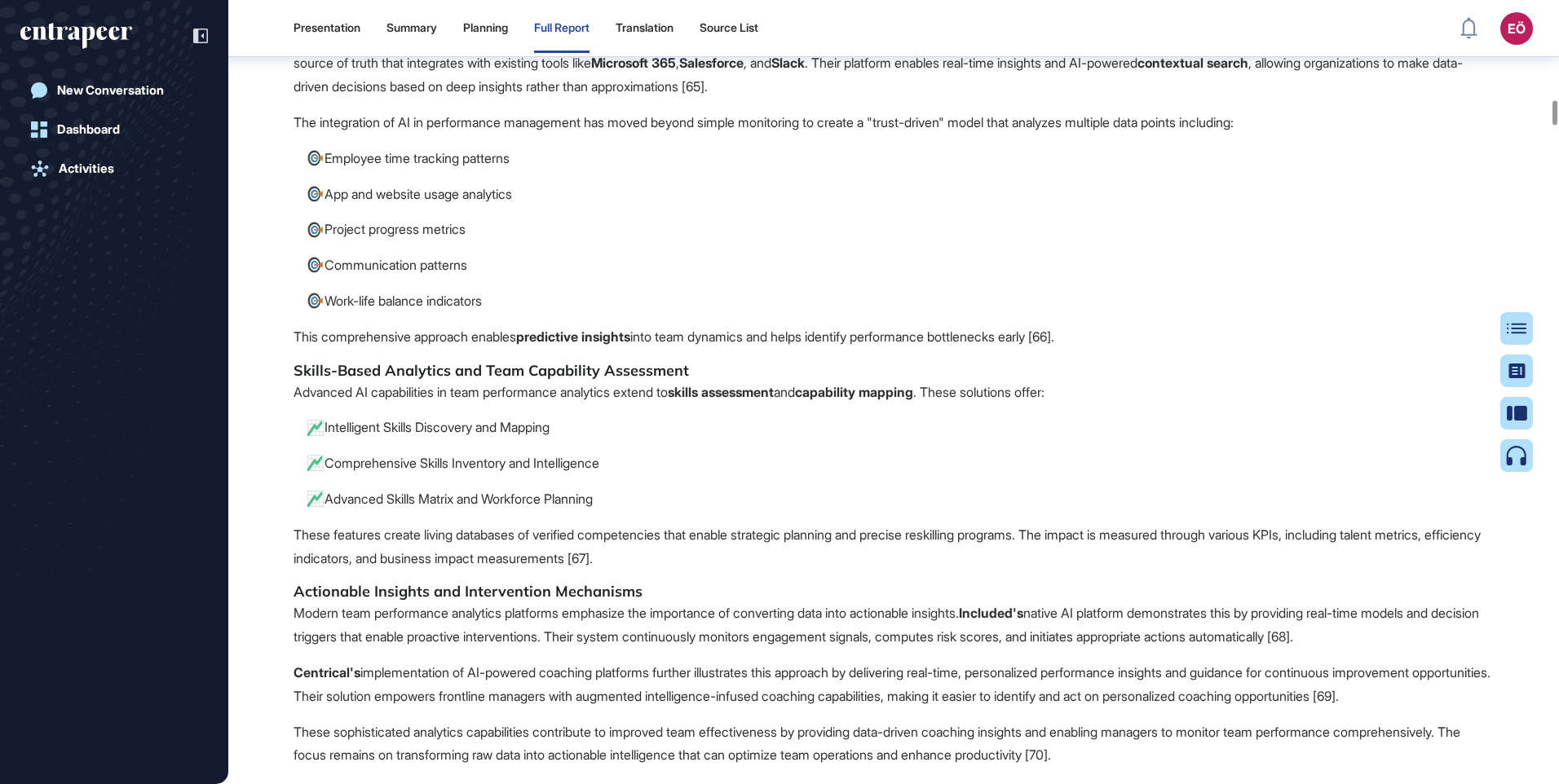
scroll to position [12317, 0]
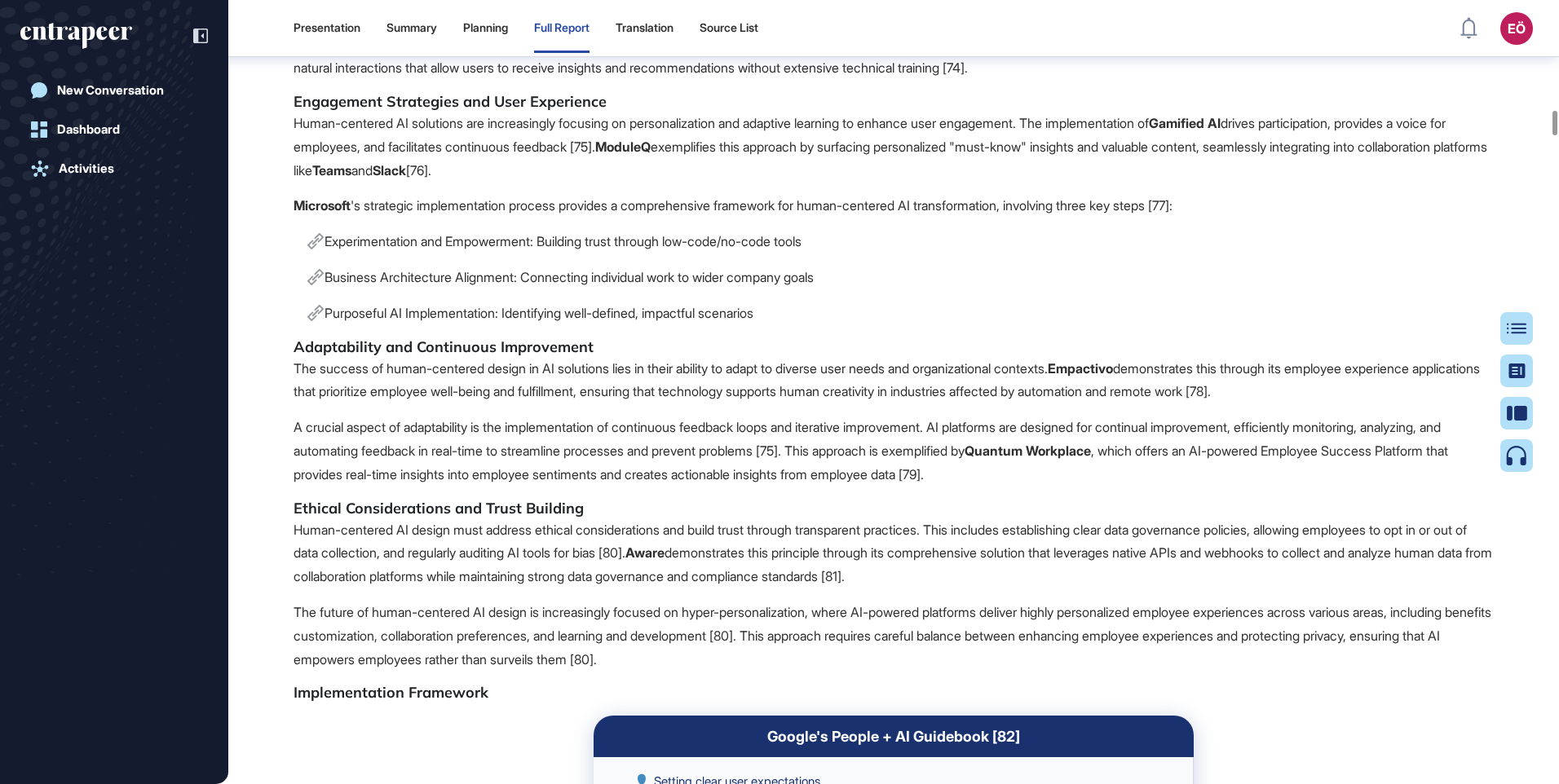
scroll to position [13540, 0]
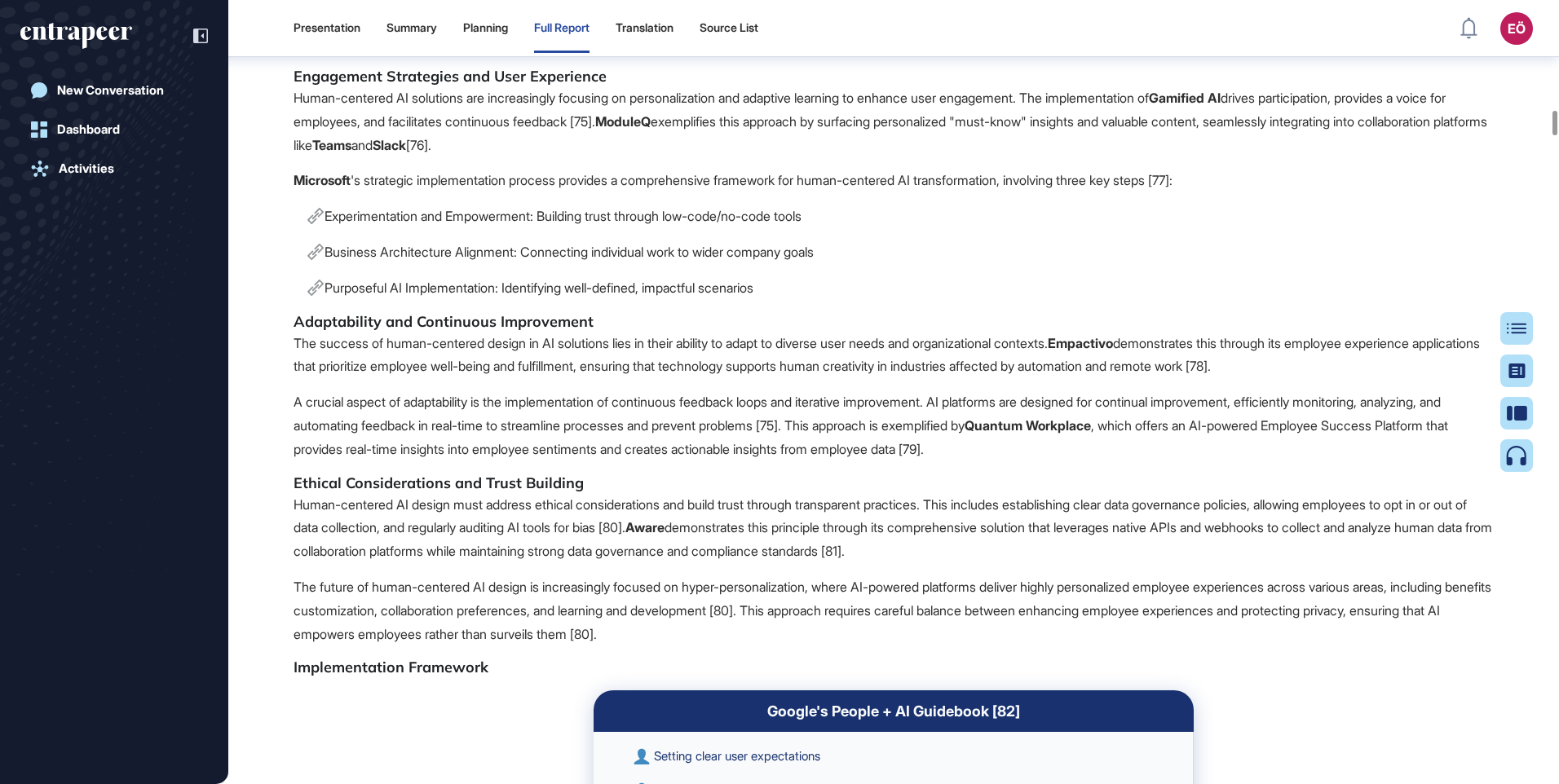
click at [400, 192] on p "Microsoft 's strategic implementation process provides a comprehensive framewor…" at bounding box center [894, 180] width 1200 height 24
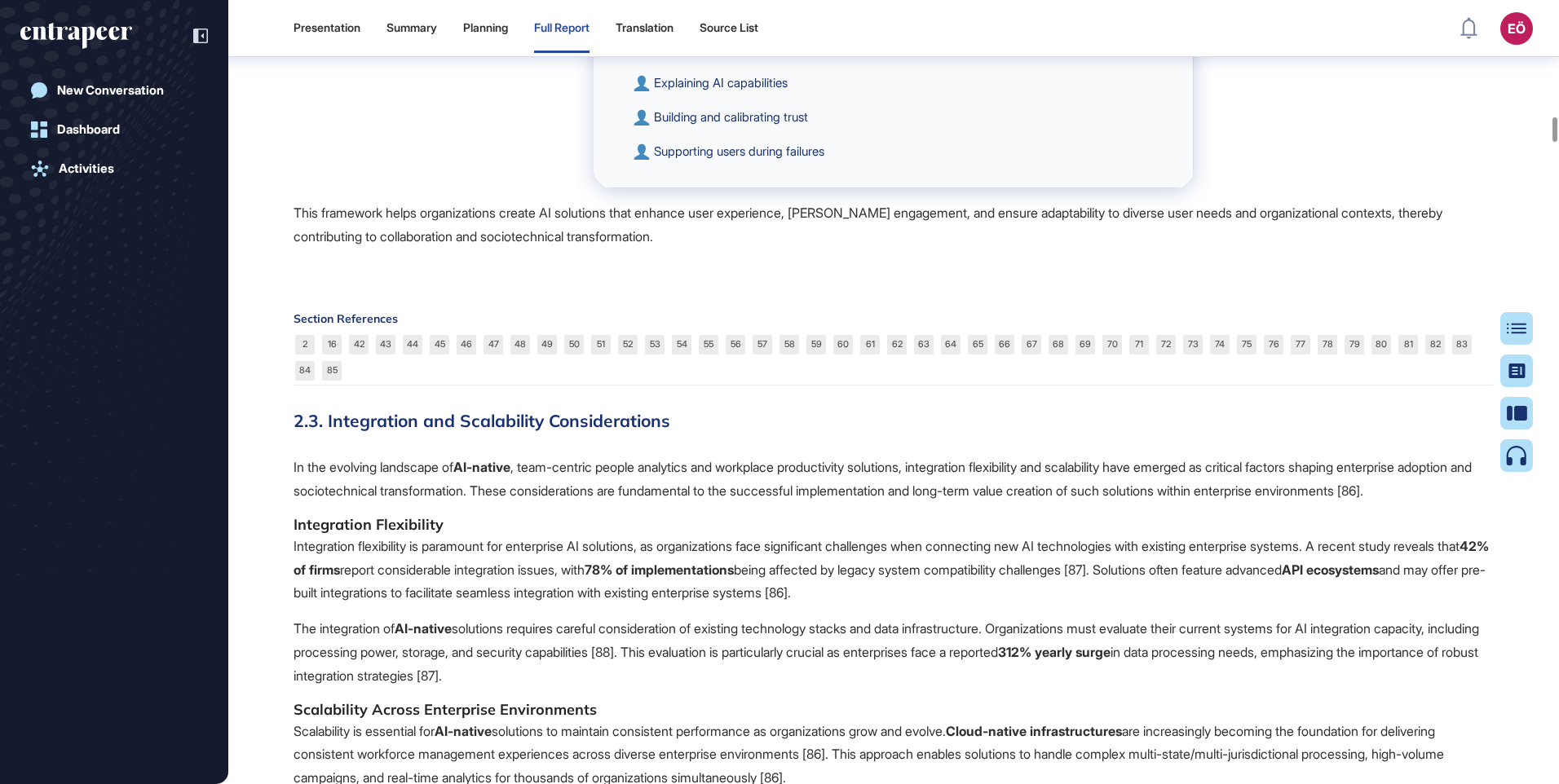
scroll to position [14355, 0]
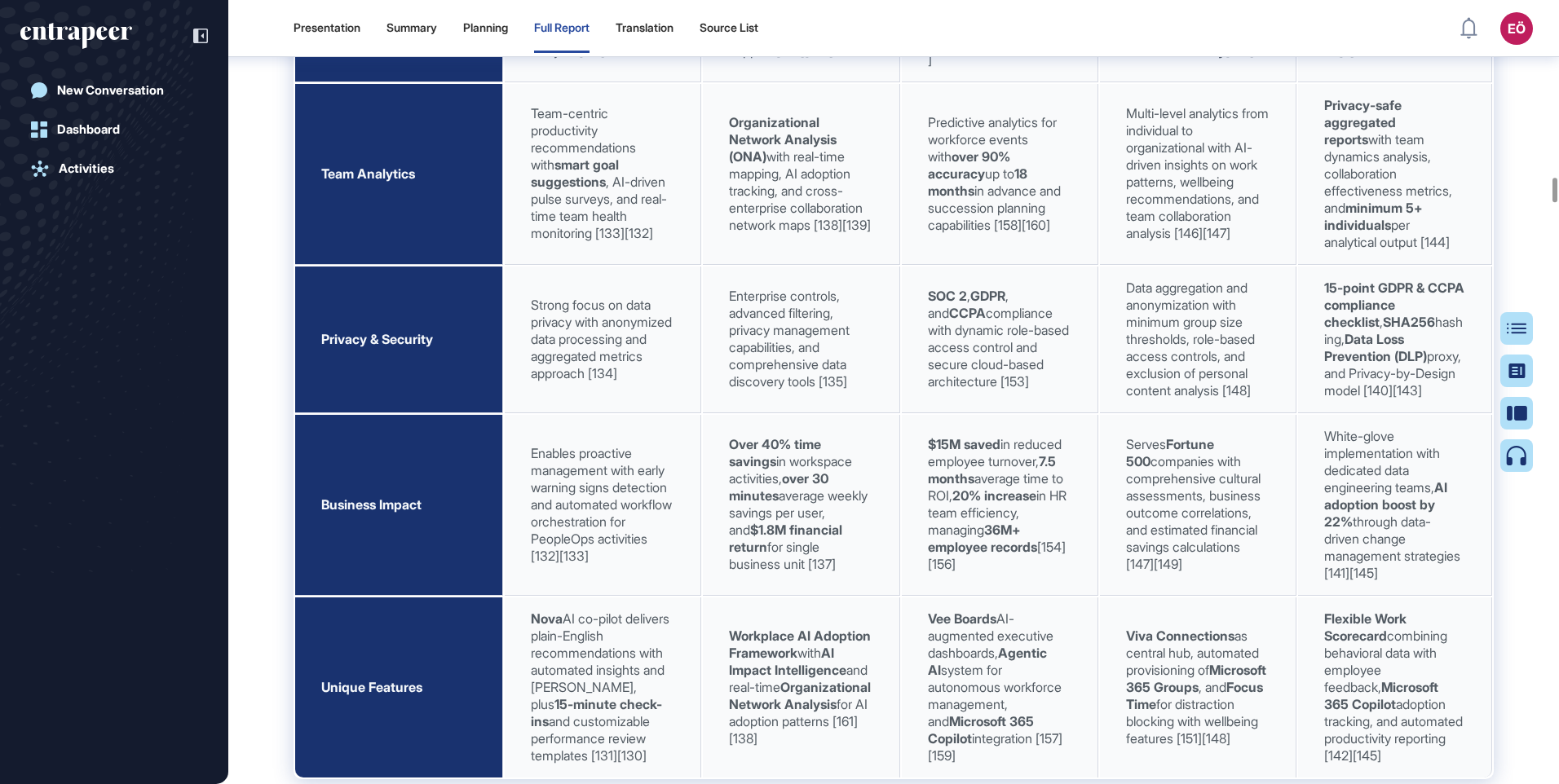
scroll to position [21855, 0]
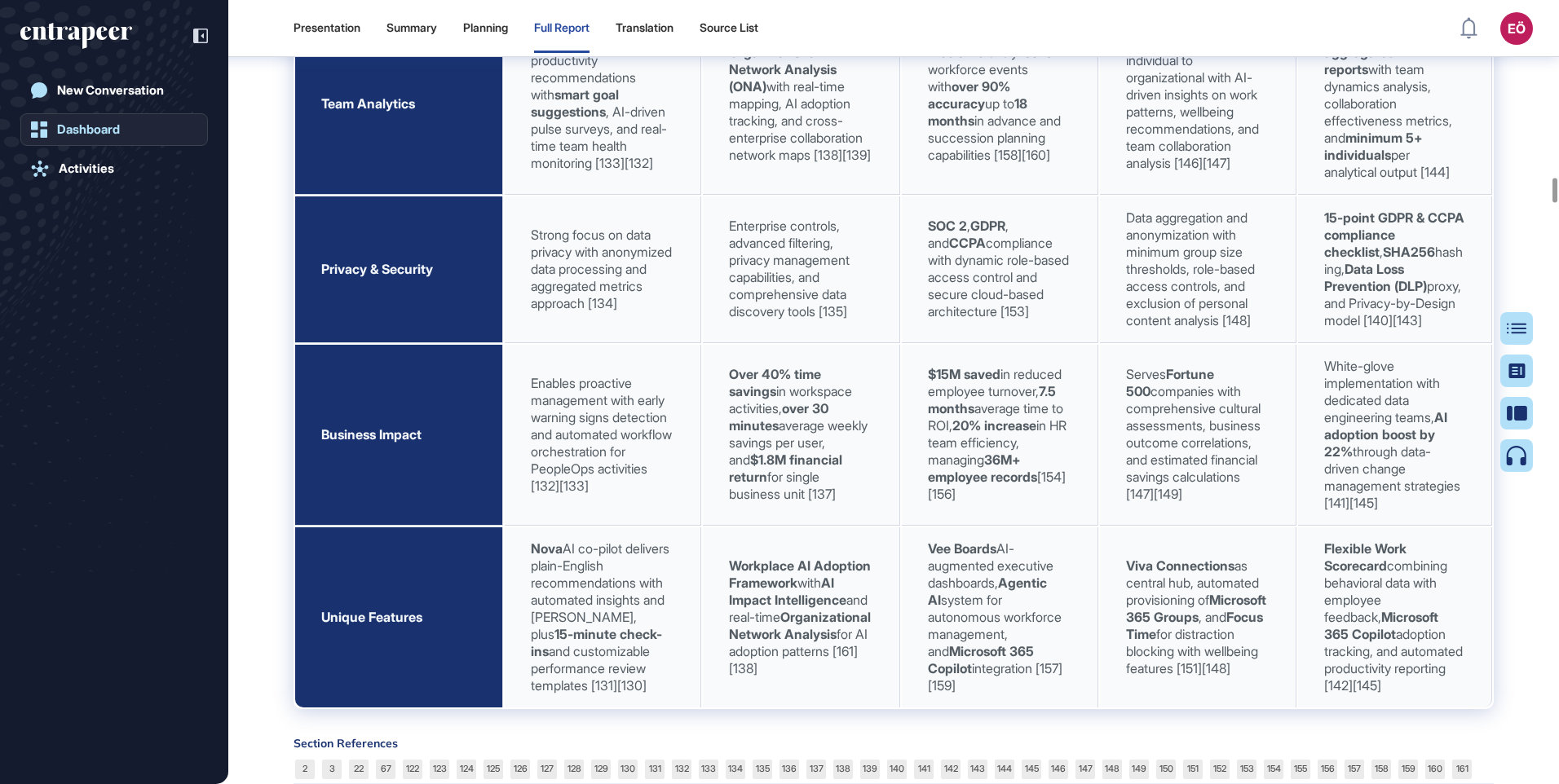
click at [92, 125] on div "Dashboard" at bounding box center [89, 129] width 63 height 15
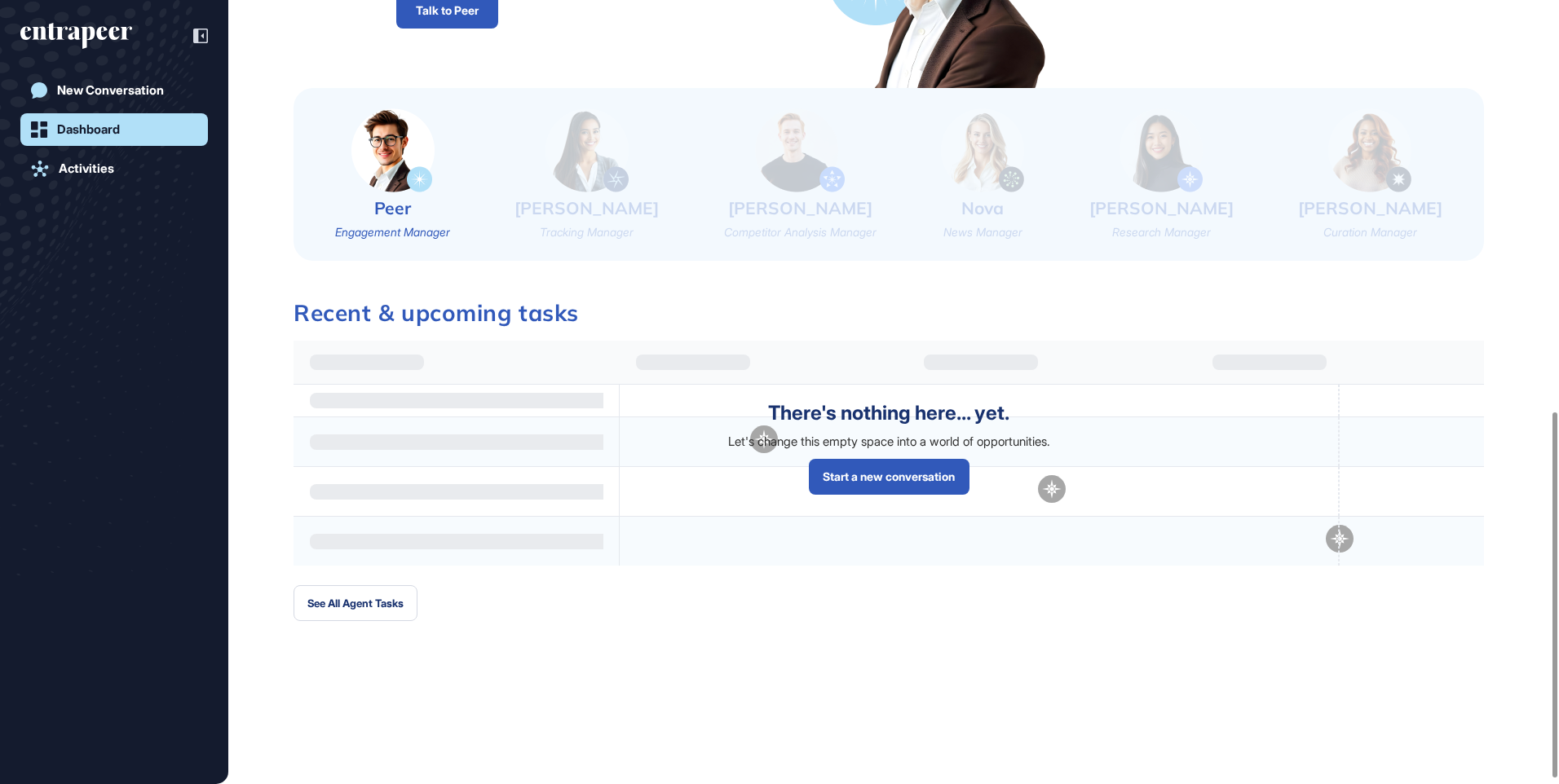
scroll to position [891, 0]
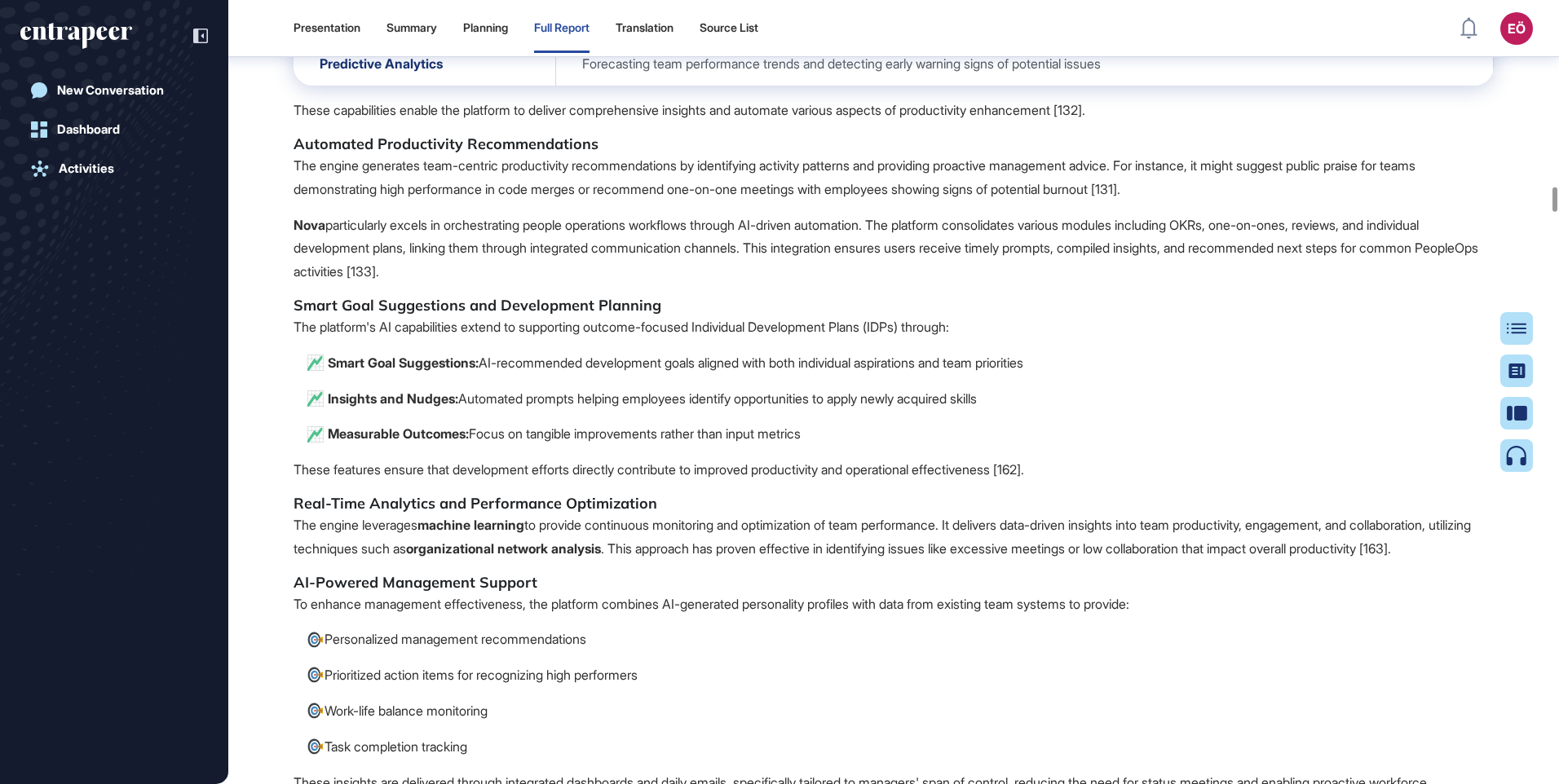
scroll to position [22996, 0]
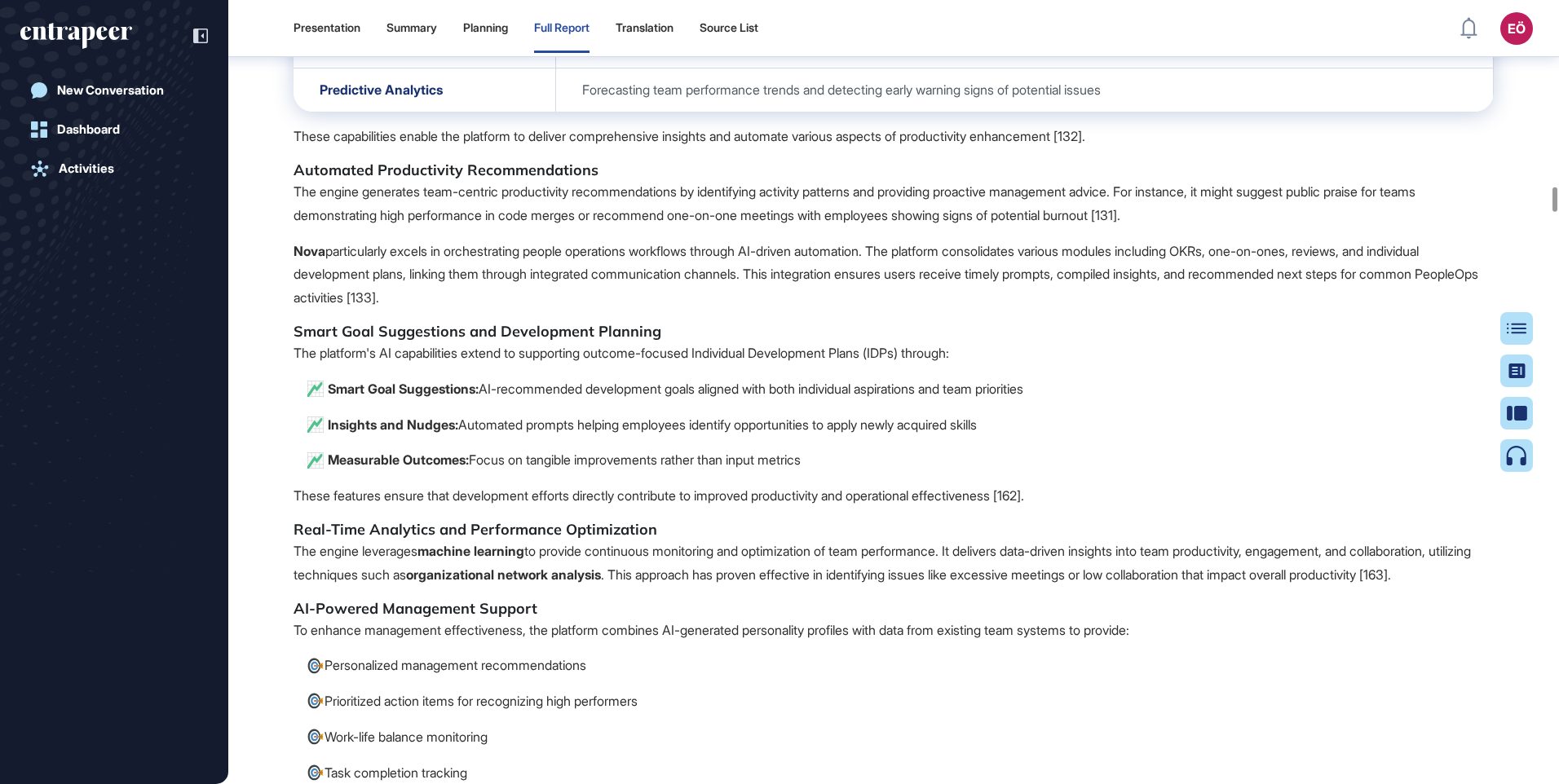
drag, startPoint x: 296, startPoint y: 474, endPoint x: 497, endPoint y: 529, distance: 208.4
drag, startPoint x: 528, startPoint y: 538, endPoint x: 375, endPoint y: 494, distance: 159.2
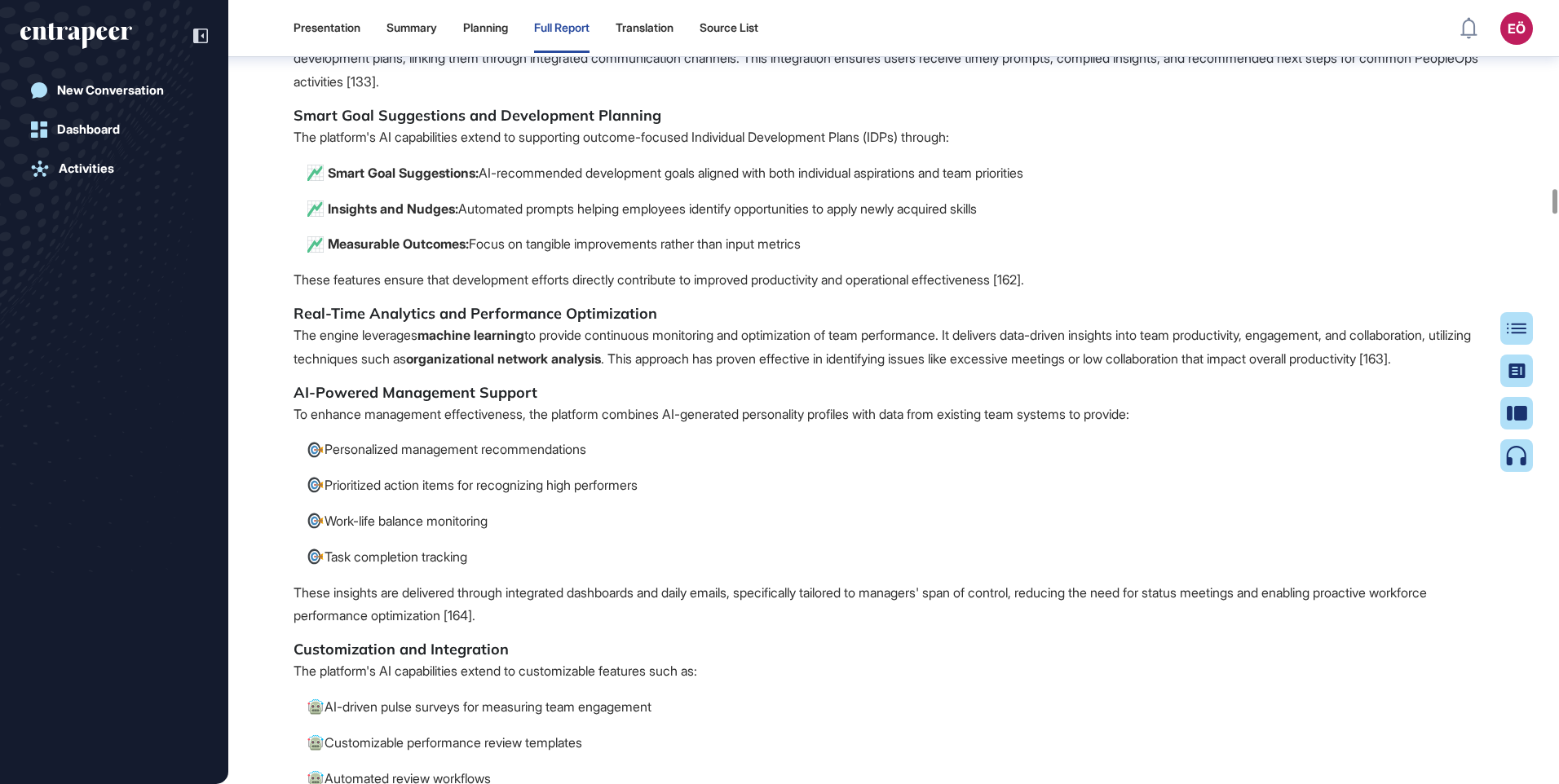
scroll to position [23241, 0]
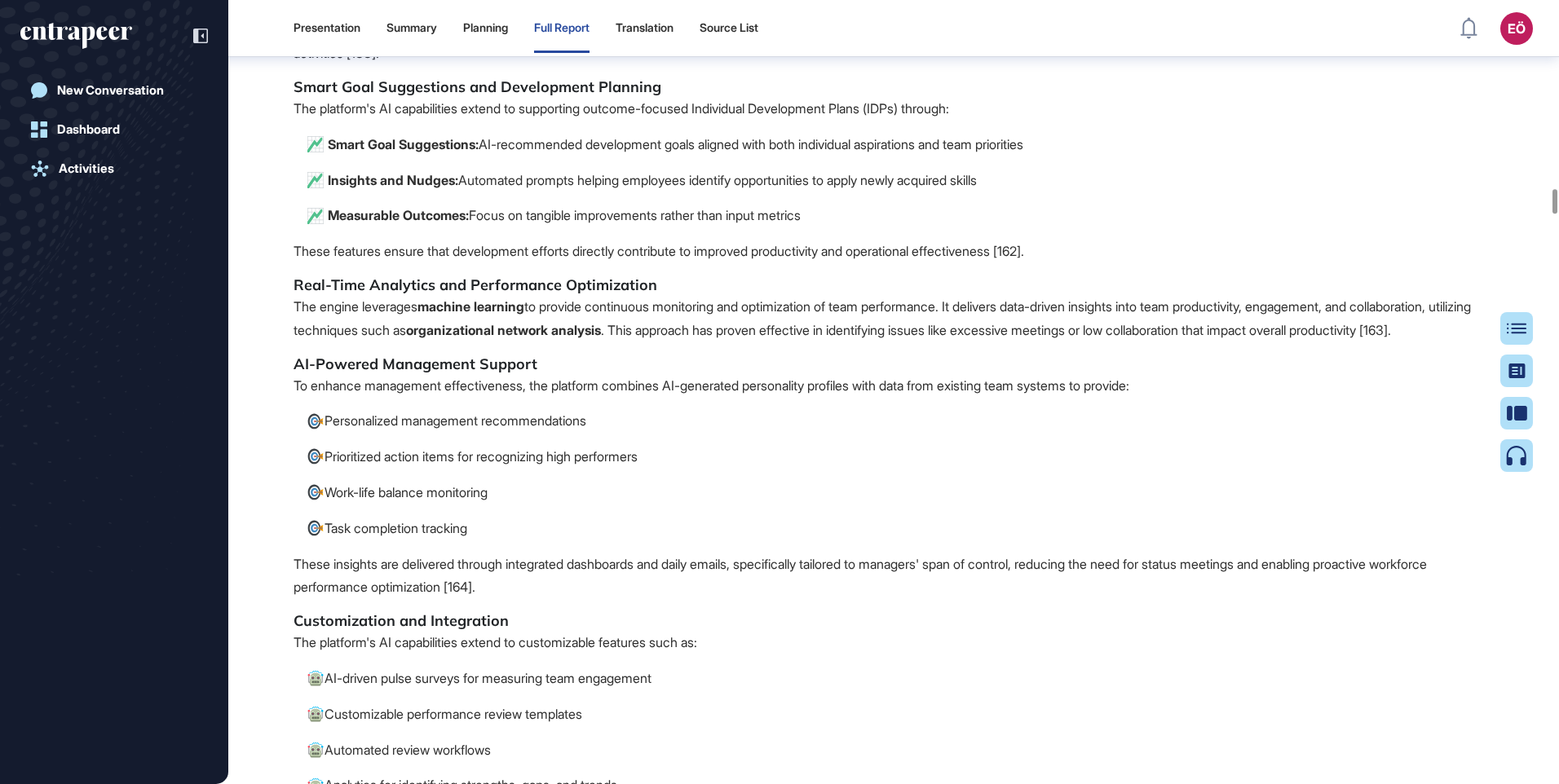
drag, startPoint x: 451, startPoint y: 394, endPoint x: 314, endPoint y: 405, distance: 137.4
copy span "Analysis Technique"
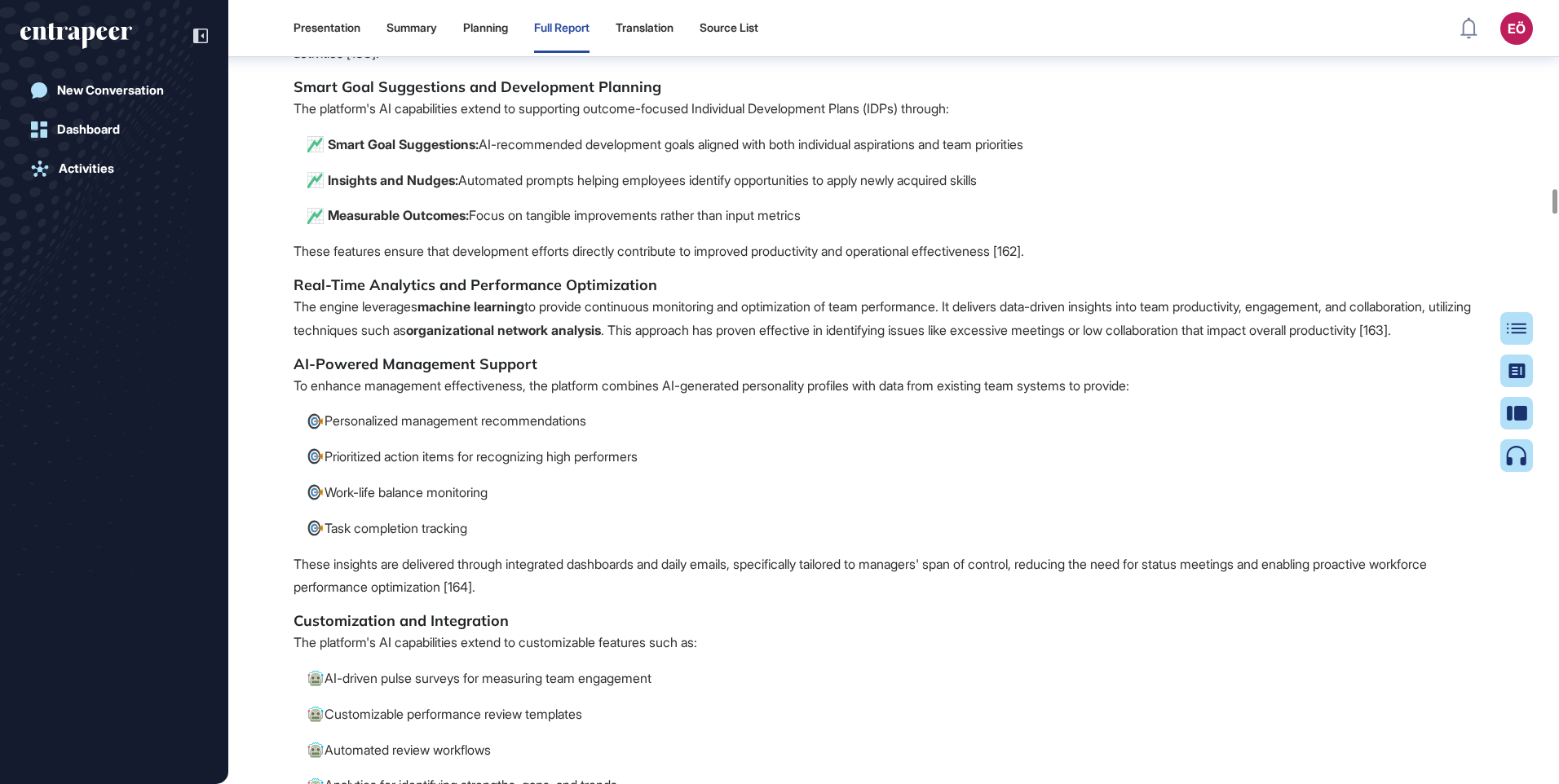
drag, startPoint x: 318, startPoint y: 433, endPoint x: 438, endPoint y: 454, distance: 121.8
drag, startPoint x: 453, startPoint y: 434, endPoint x: 305, endPoint y: 412, distance: 149.6
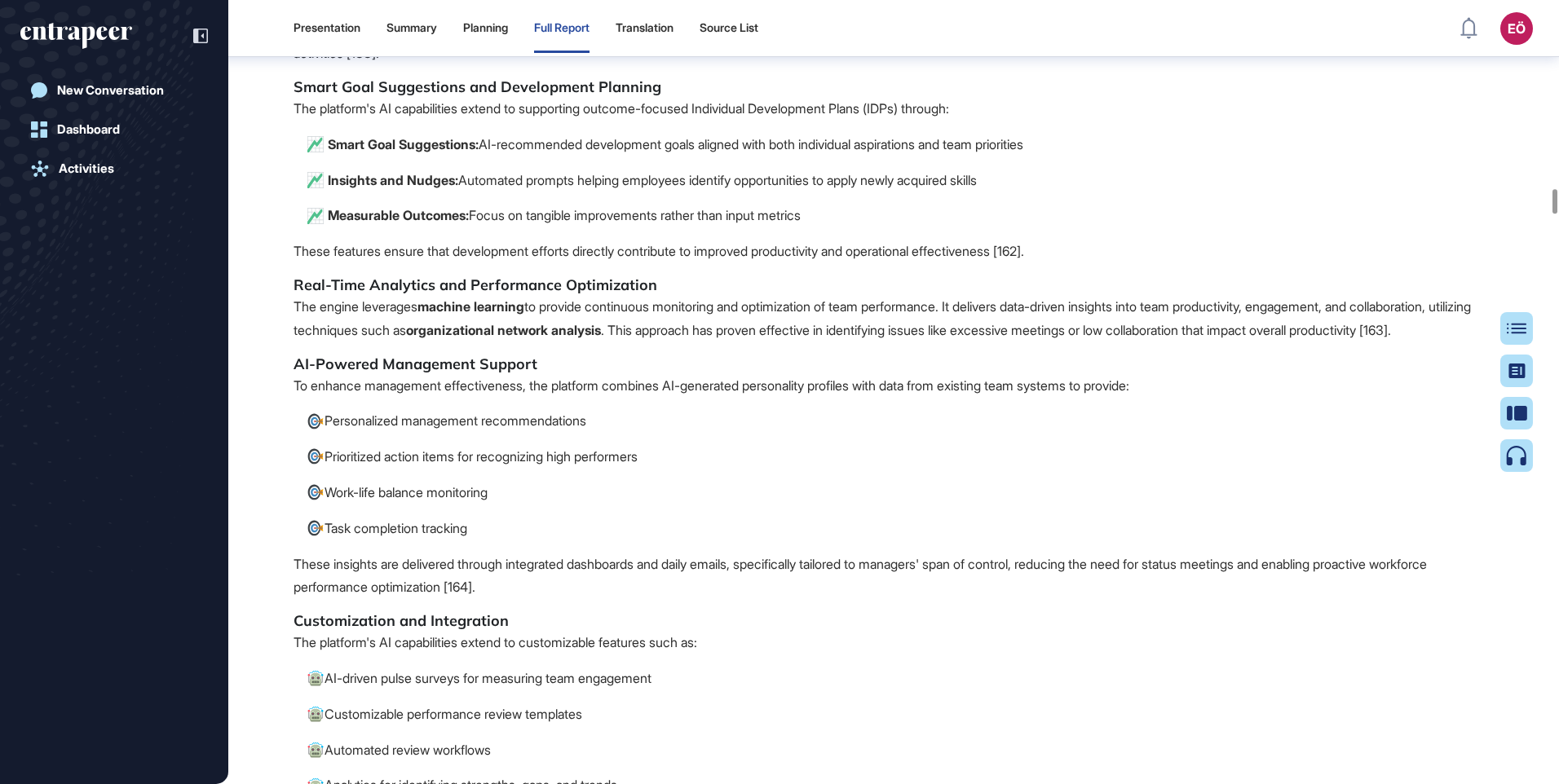
drag, startPoint x: 320, startPoint y: 434, endPoint x: 1169, endPoint y: 532, distance: 854.6
copy tbody "Sentiment Analysis Utilizing natural language processing to evaluate communicat…"
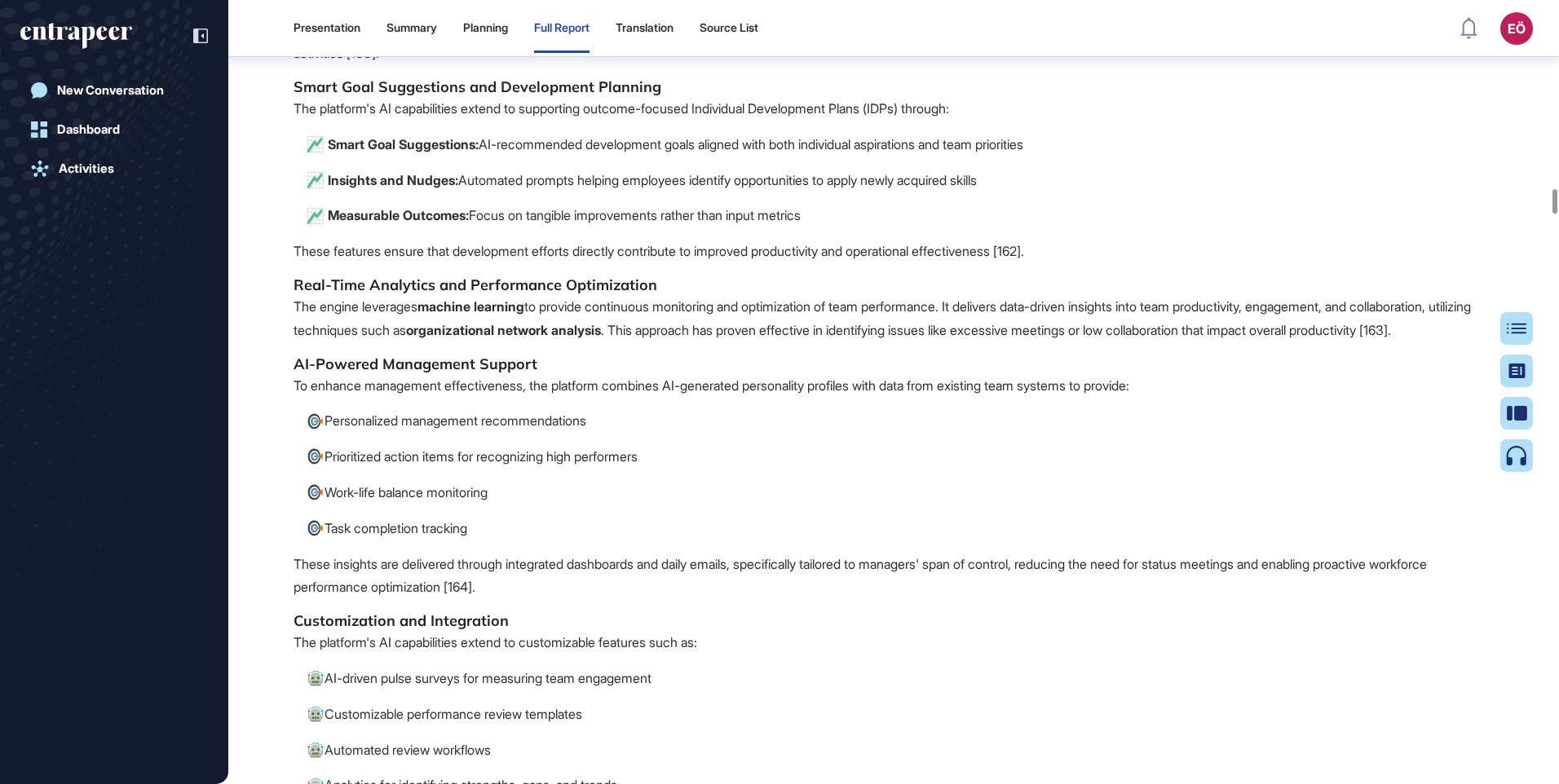
drag, startPoint x: 1022, startPoint y: 298, endPoint x: 967, endPoint y: 282, distance: 57.3
click at [1022, 297] on span "Automated Insights Engine Peoplelogic's automated insights engine, known as Nov…" at bounding box center [894, 609] width 1200 height 2299
drag, startPoint x: 809, startPoint y: 152, endPoint x: 1075, endPoint y: 159, distance: 266.1
click at [897, 210] on span "Automated Insights Engine Peoplelogic's automated insights engine, known as Nov…" at bounding box center [894, 609] width 1200 height 2299
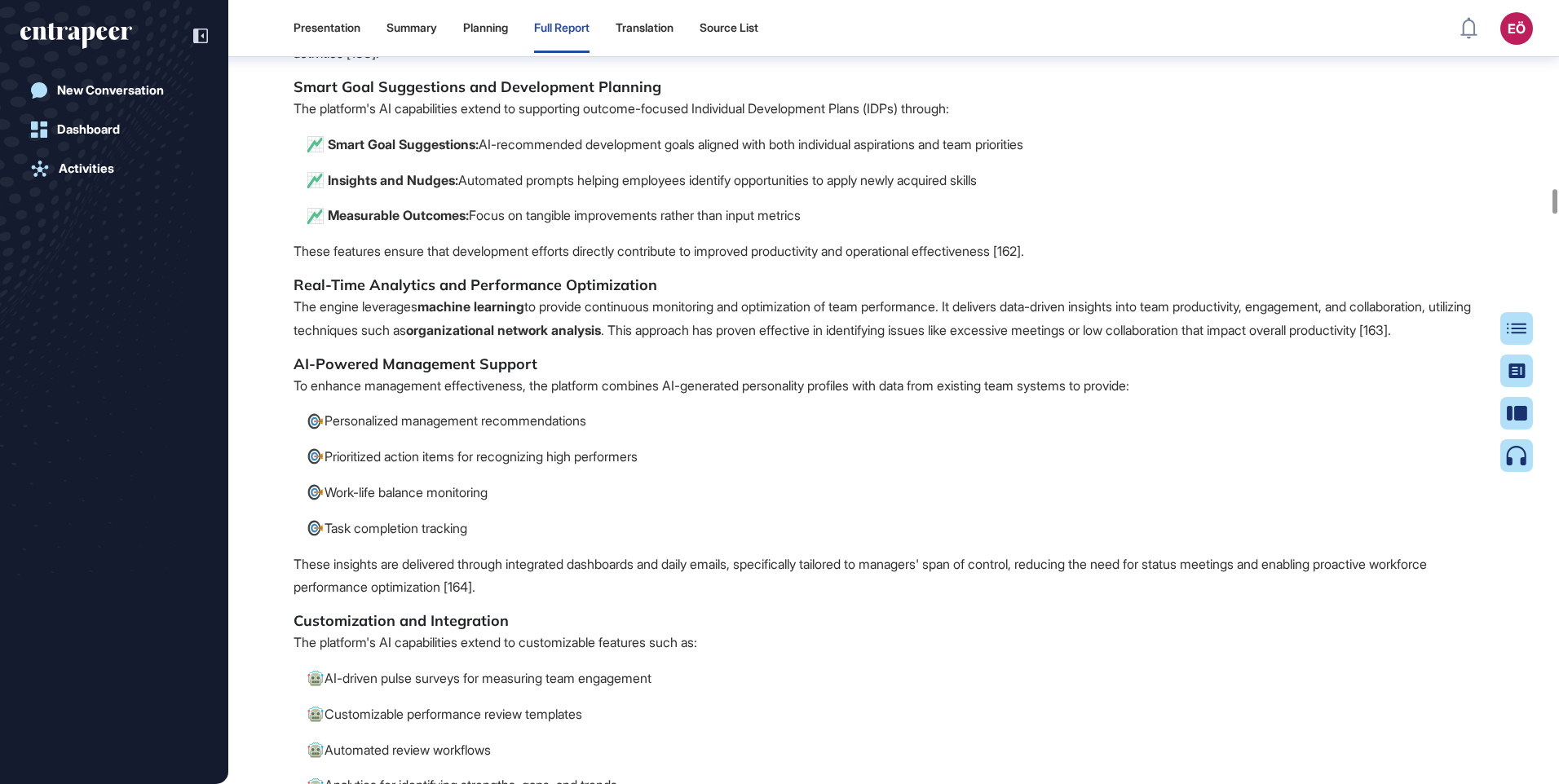
drag, startPoint x: 796, startPoint y: 154, endPoint x: 1033, endPoint y: 178, distance: 238.2
click at [1033, 178] on span "Automated Insights Engine Peoplelogic's automated insights engine, known as Nov…" at bounding box center [894, 609] width 1200 height 2299
copy span "Automated Insights Engine"
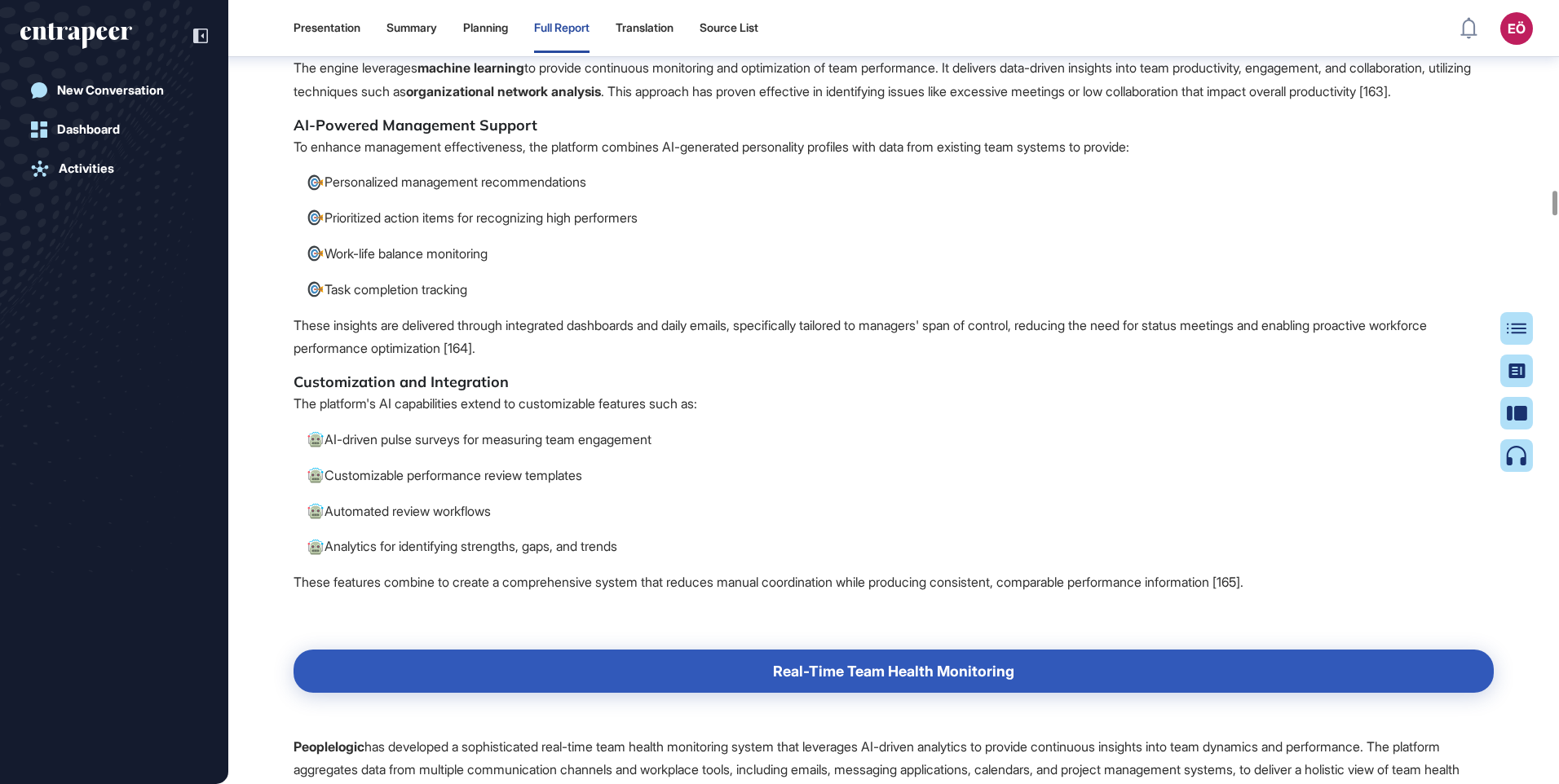
scroll to position [23486, 0]
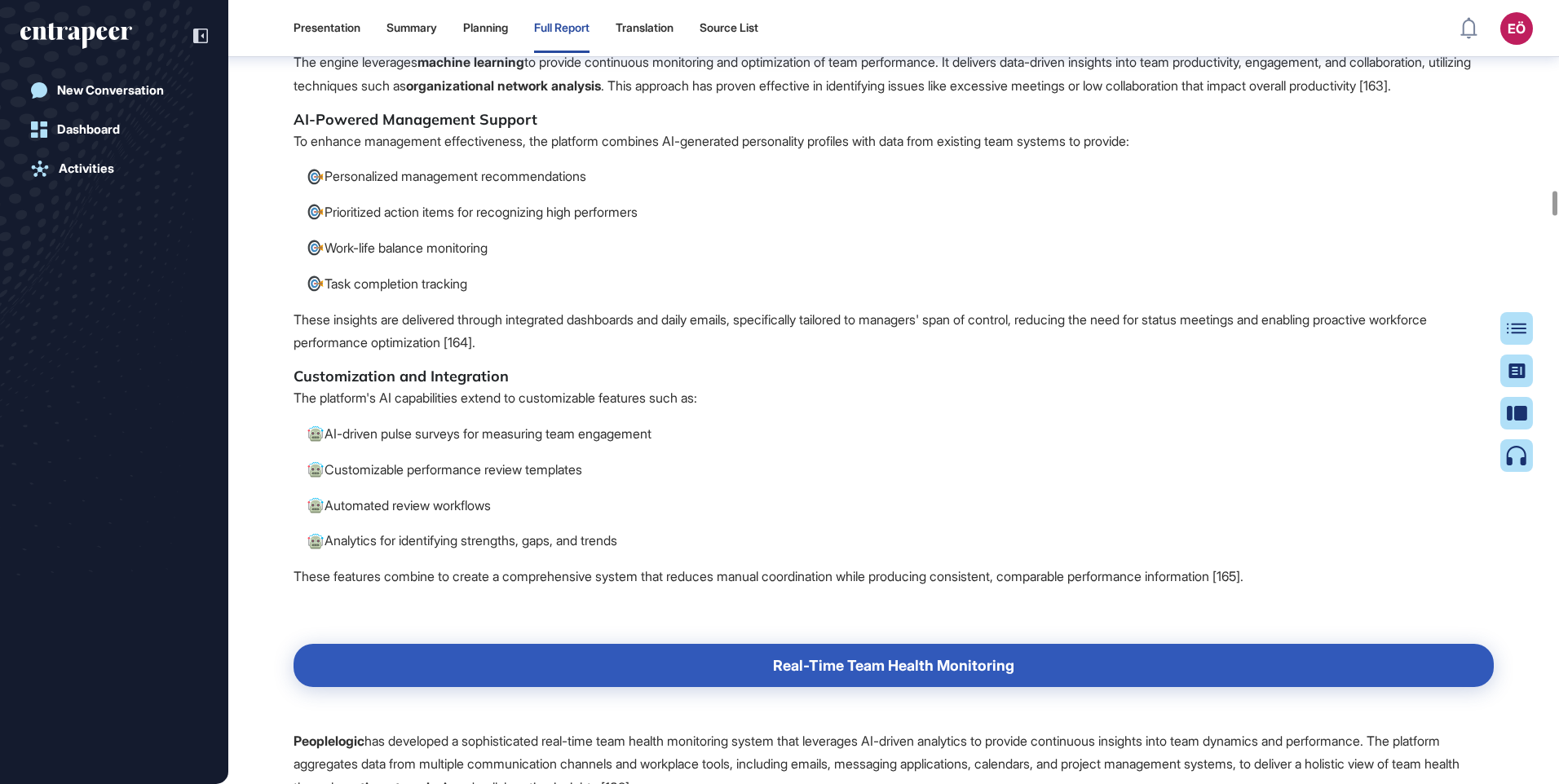
drag, startPoint x: 483, startPoint y: 363, endPoint x: 650, endPoint y: 359, distance: 167.0
drag, startPoint x: 615, startPoint y: 355, endPoint x: 311, endPoint y: 357, distance: 304.0
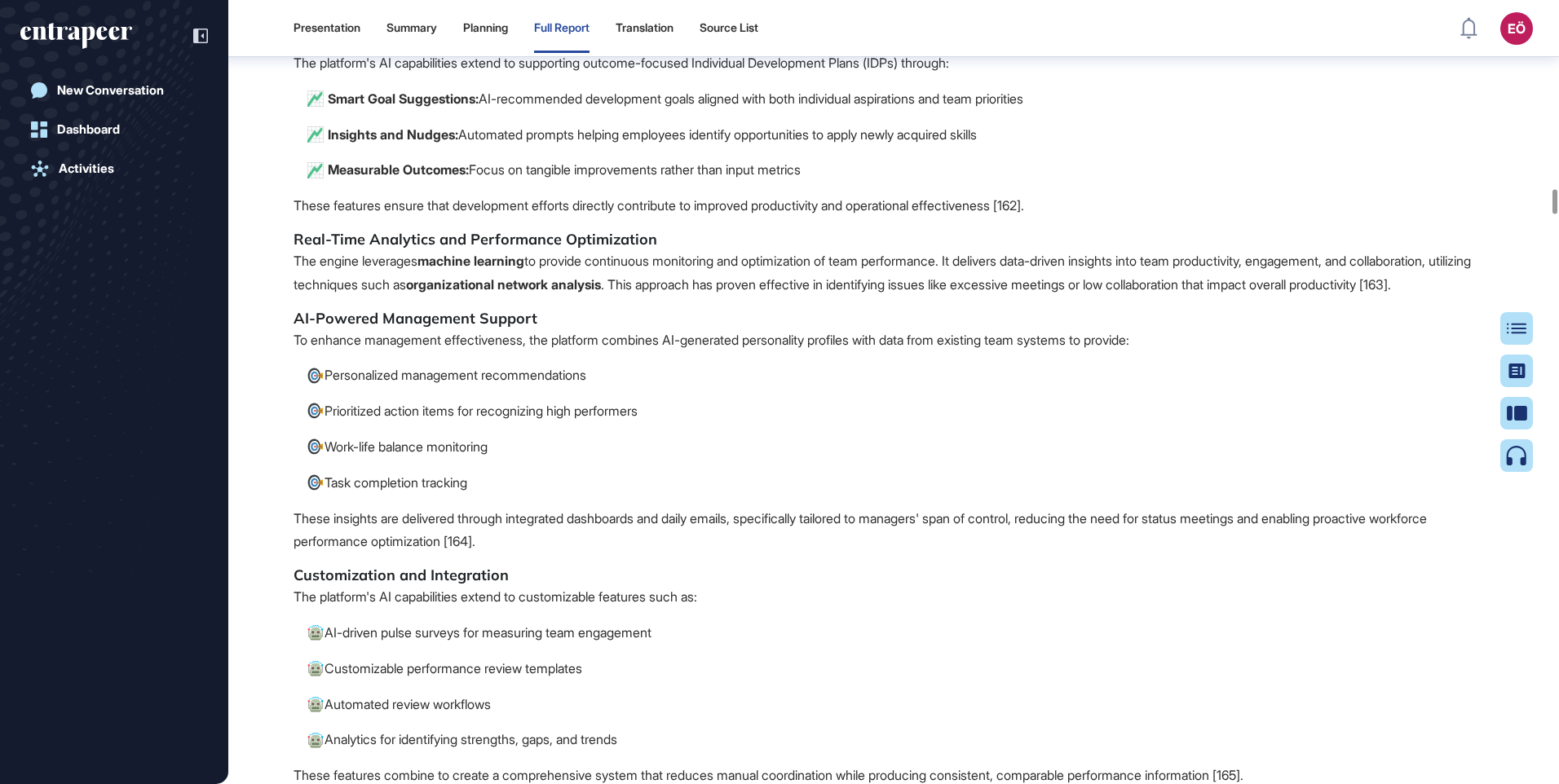
scroll to position [23241, 0]
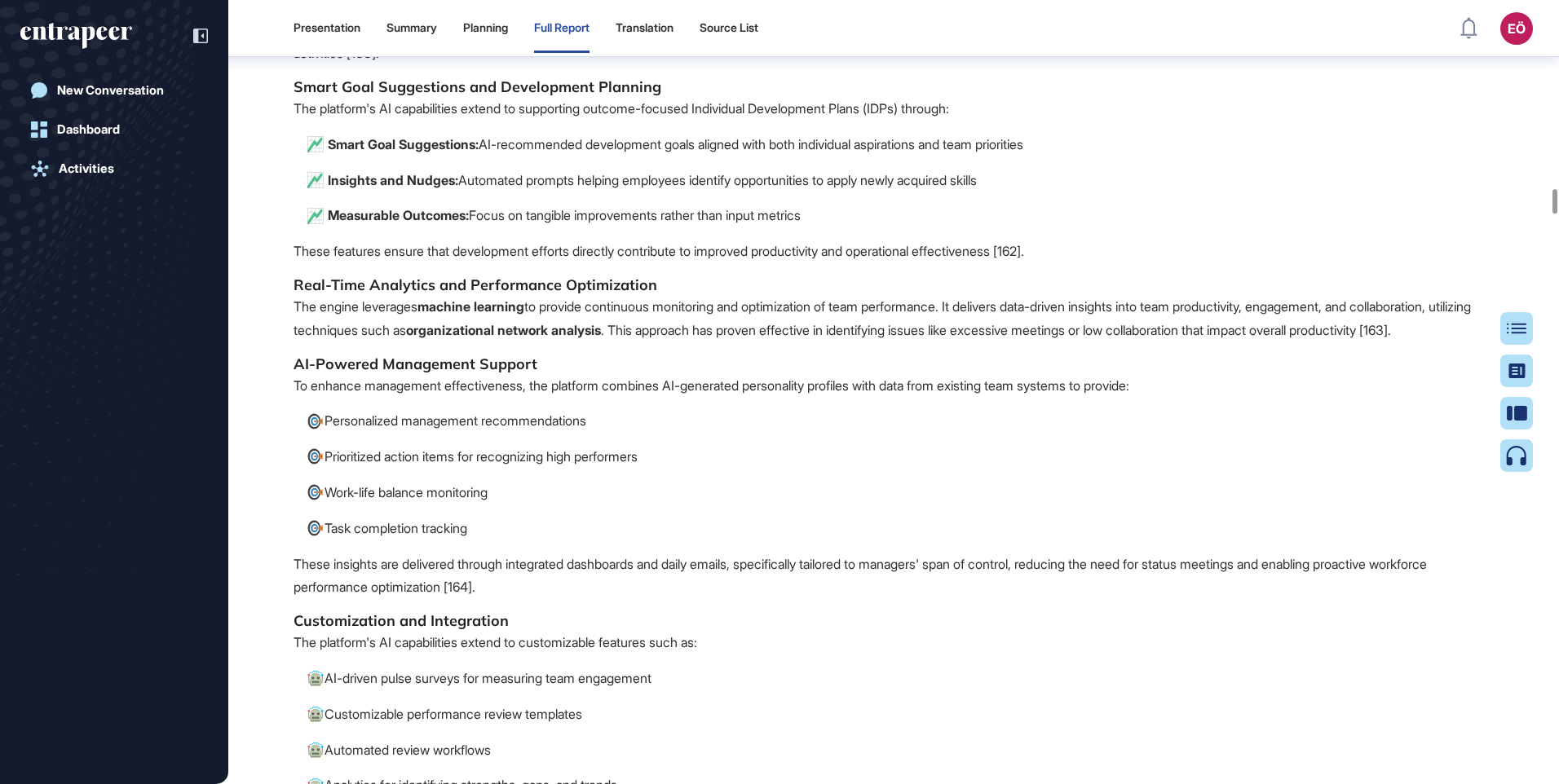
drag, startPoint x: 619, startPoint y: 308, endPoint x: 291, endPoint y: 299, distance: 328.1
copy h5 "Core Functionalities and Analysis Capabilities"
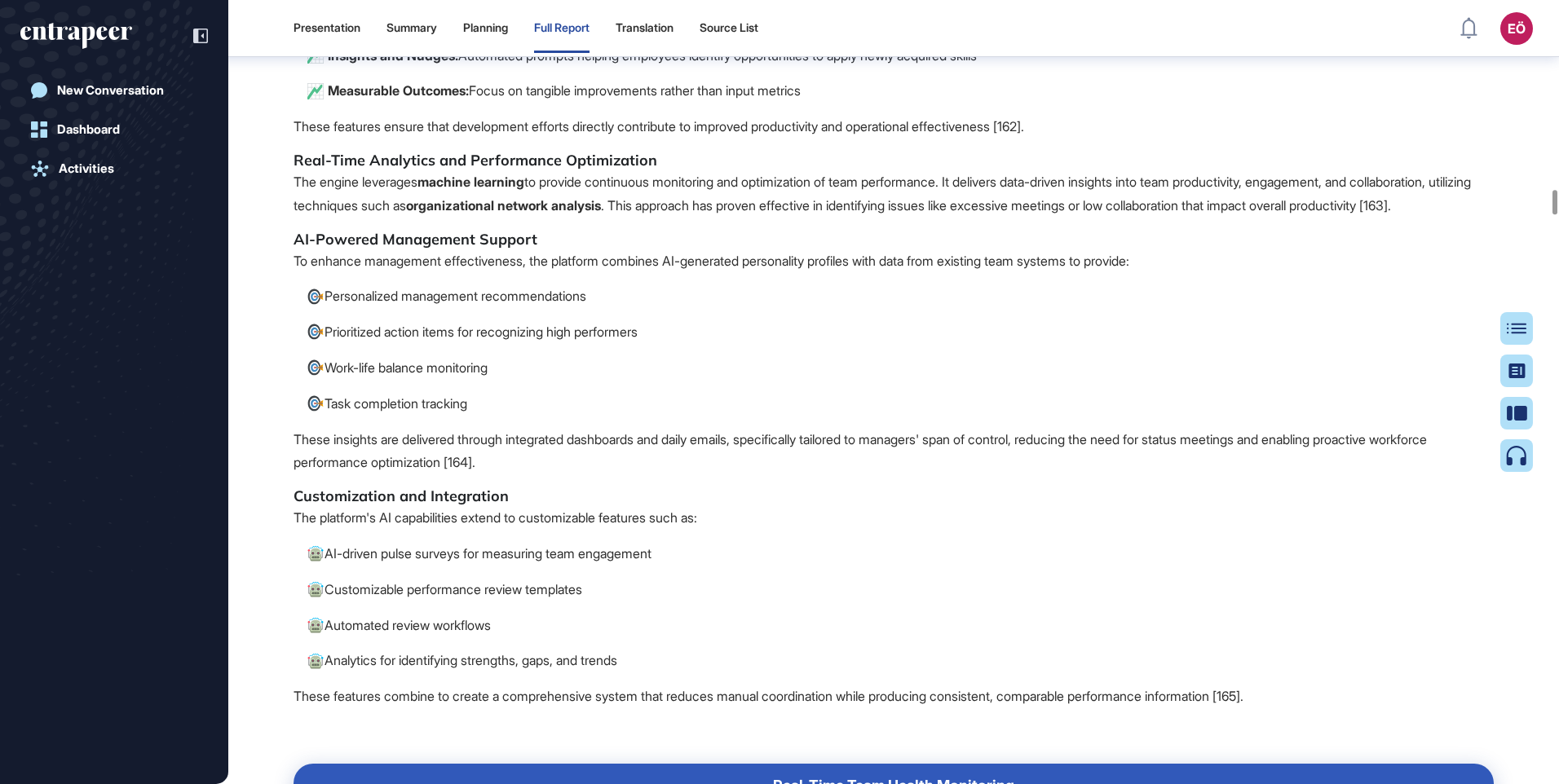
scroll to position [23486, 0]
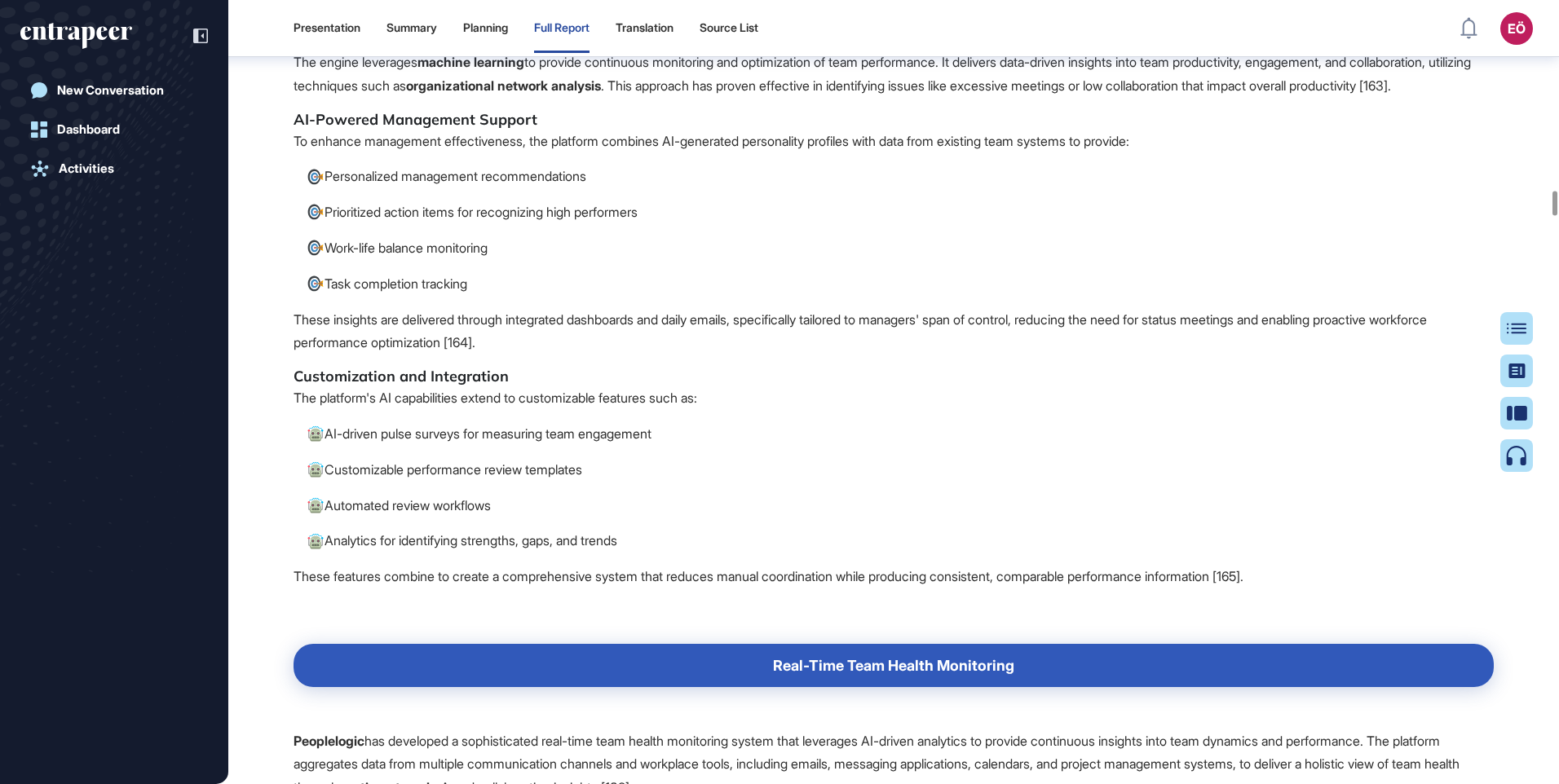
drag, startPoint x: 296, startPoint y: 358, endPoint x: 1139, endPoint y: 409, distance: 844.5
click at [1139, 409] on span "Automated Insights Engine Peoplelogic's automated insights engine, known as Nov…" at bounding box center [894, 364] width 1200 height 2299
drag, startPoint x: 1105, startPoint y: 388, endPoint x: 1088, endPoint y: 381, distance: 18.4
copy span "Automated Productivity Recommendations The engine generates team-centric produc…"
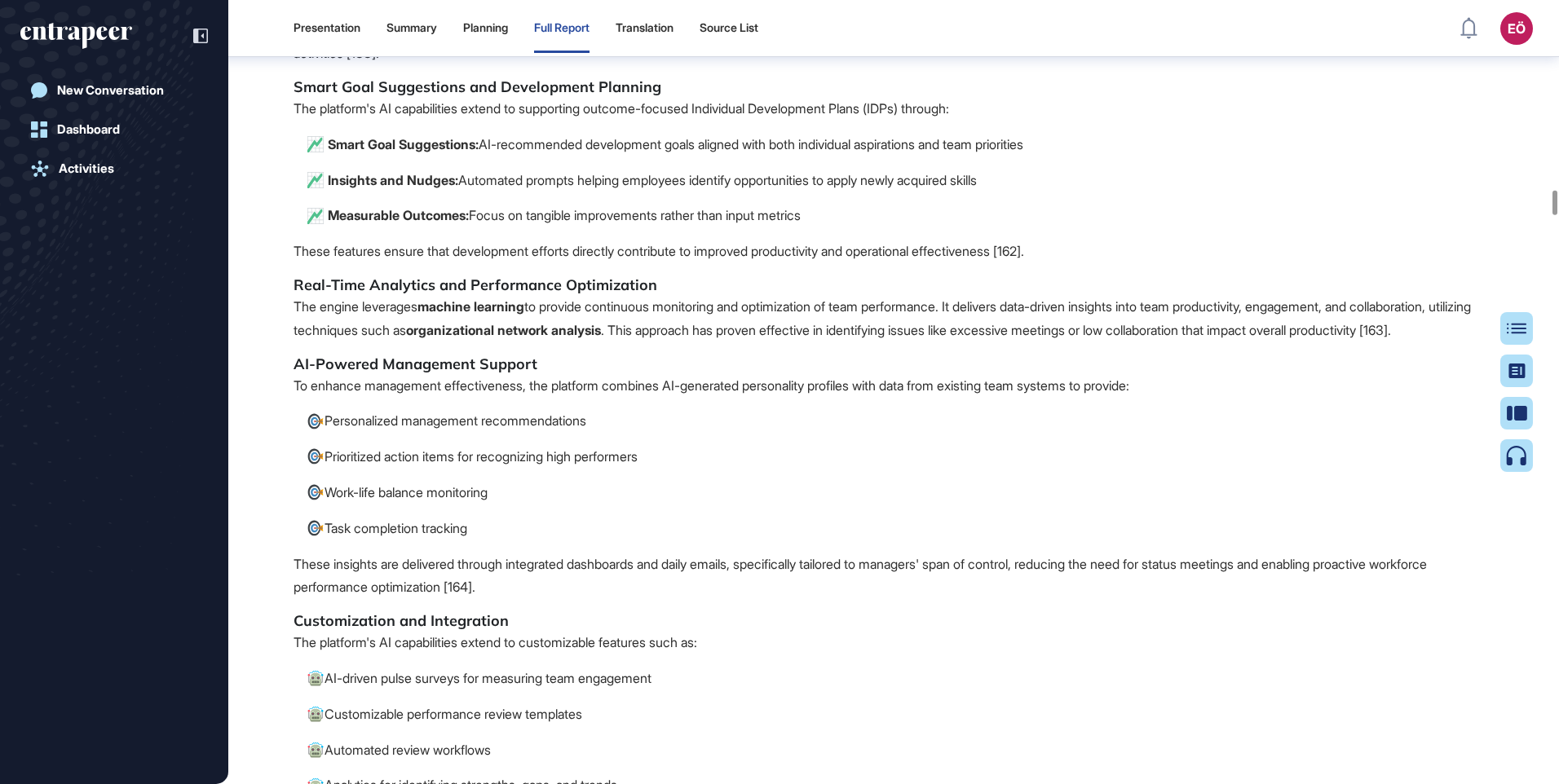
scroll to position [23404, 0]
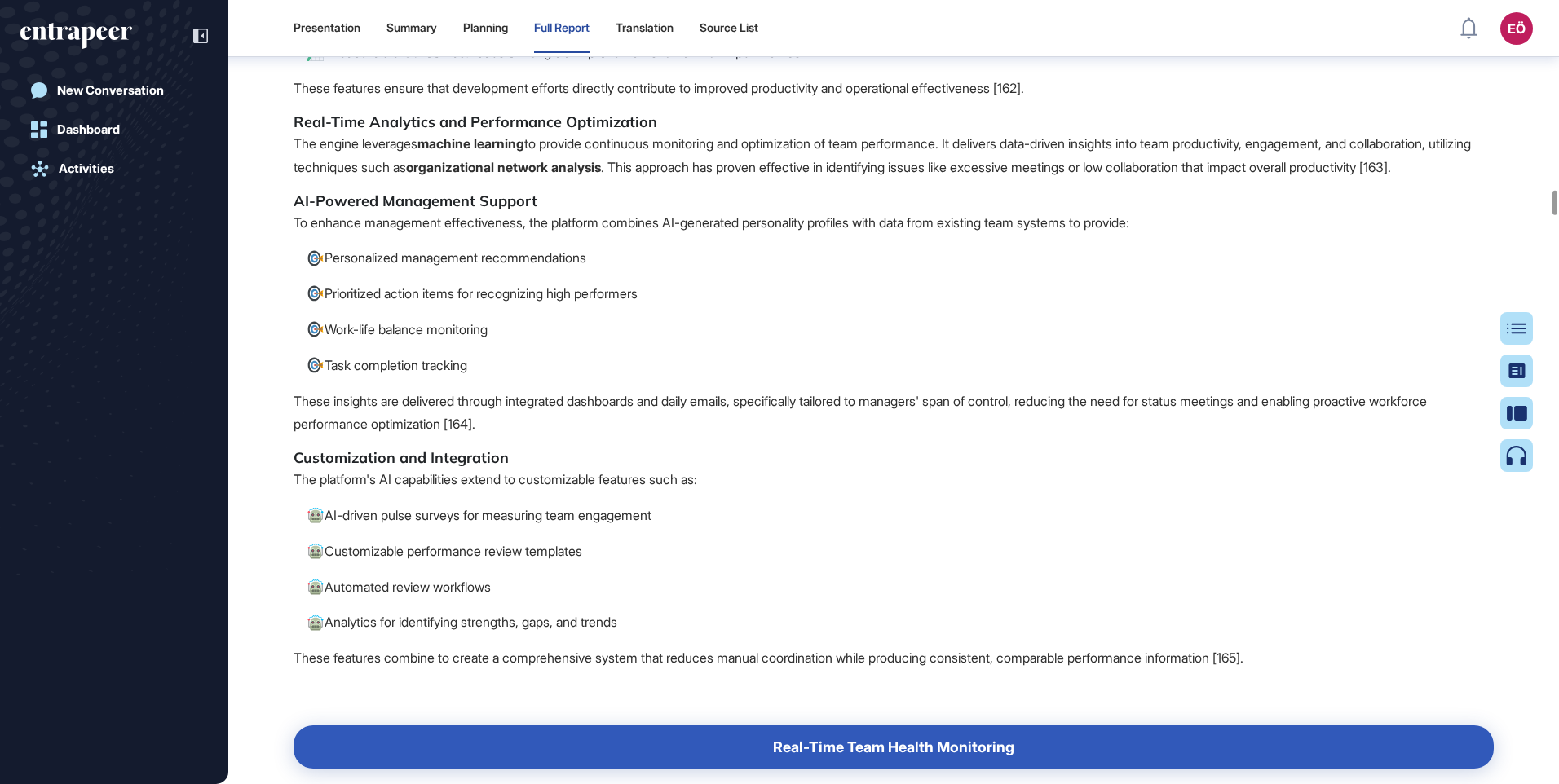
drag, startPoint x: 919, startPoint y: 519, endPoint x: 473, endPoint y: 573, distance: 449.3
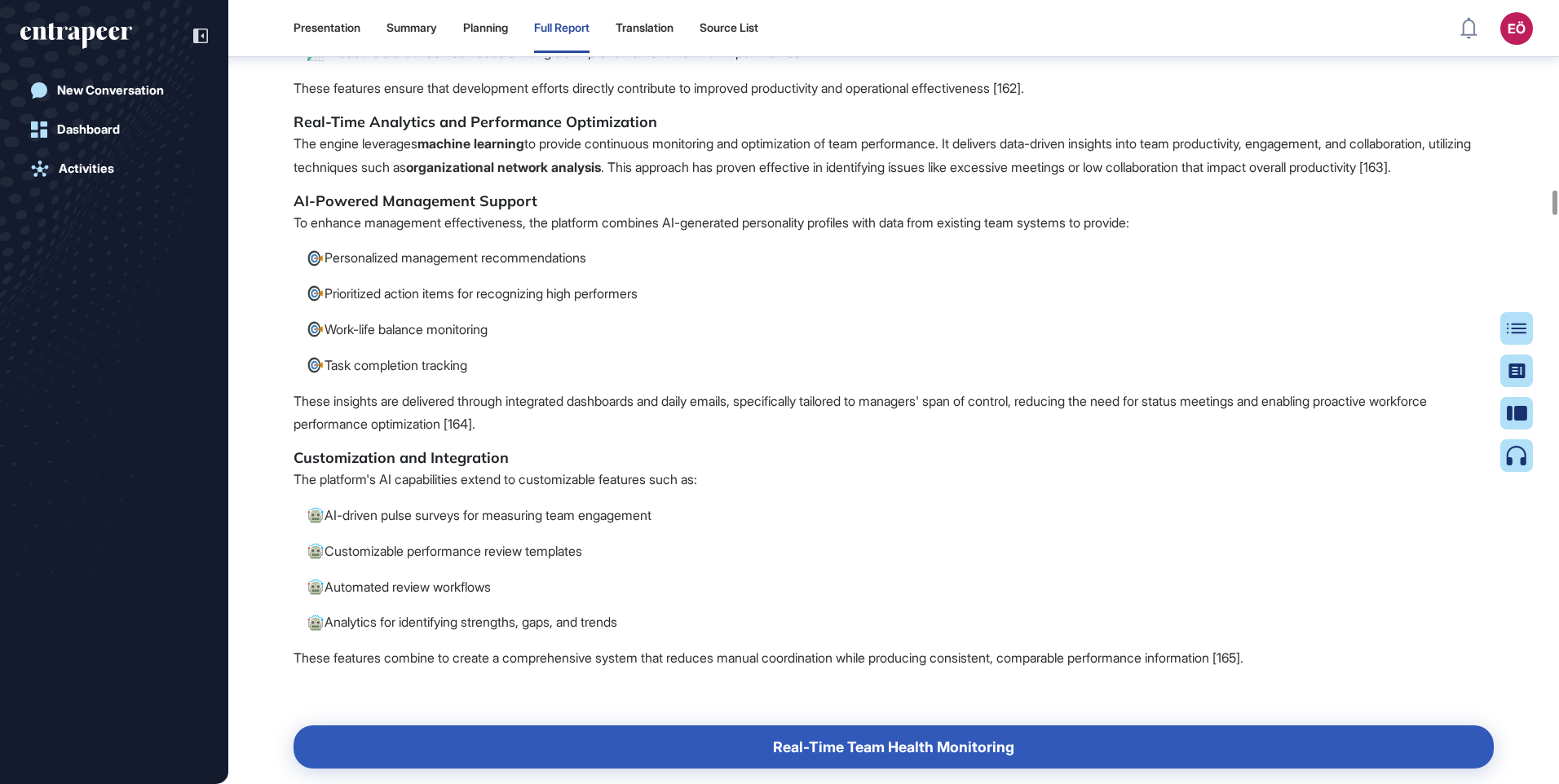
drag, startPoint x: 912, startPoint y: 517, endPoint x: 483, endPoint y: 577, distance: 433.2
copy p "The platform consolidates various modules including OKRs, one-on-ones, reviews,…"
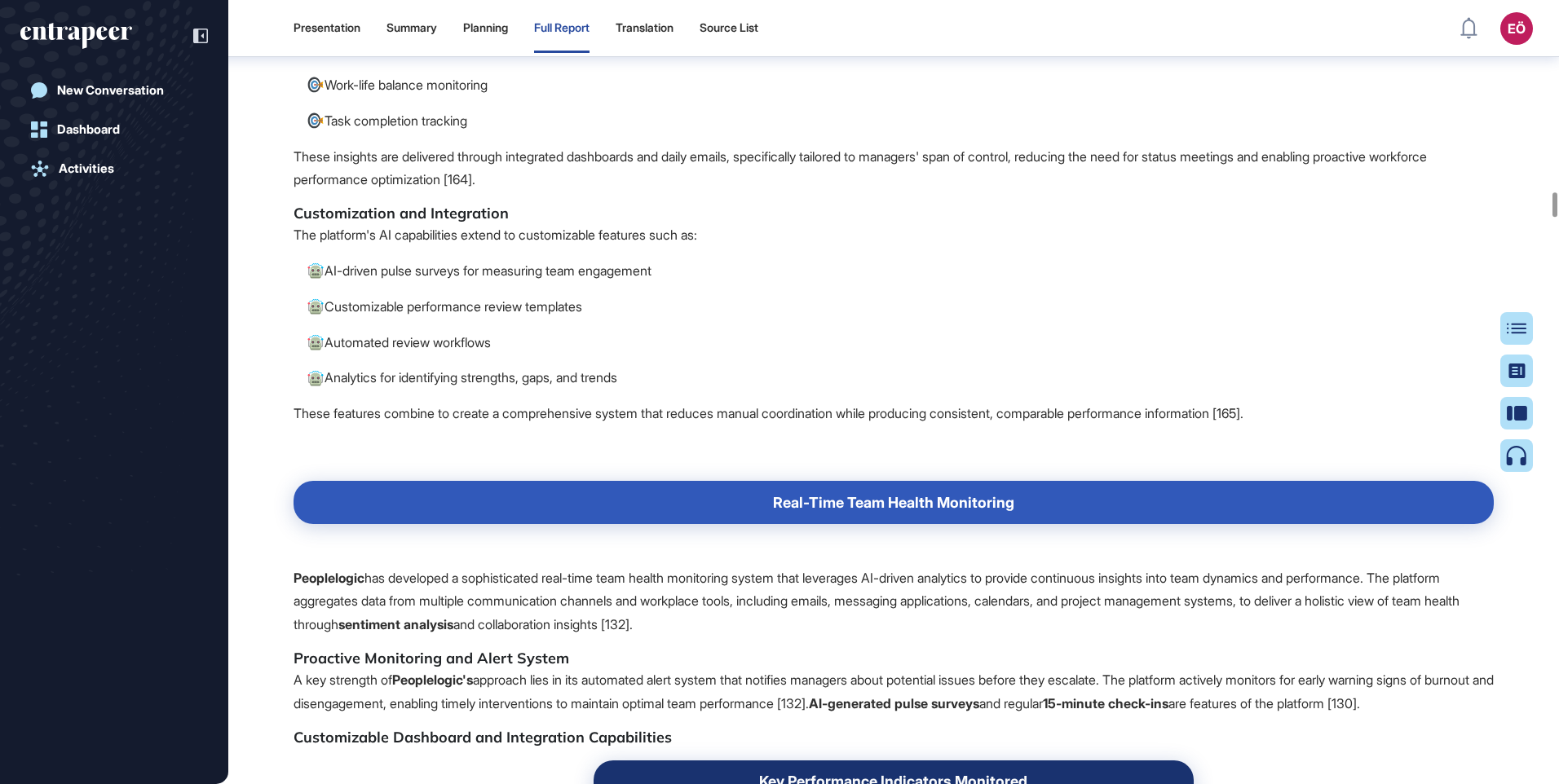
drag, startPoint x: 294, startPoint y: 272, endPoint x: 474, endPoint y: 330, distance: 189.1
drag, startPoint x: 429, startPoint y: 300, endPoint x: 417, endPoint y: 297, distance: 12.4
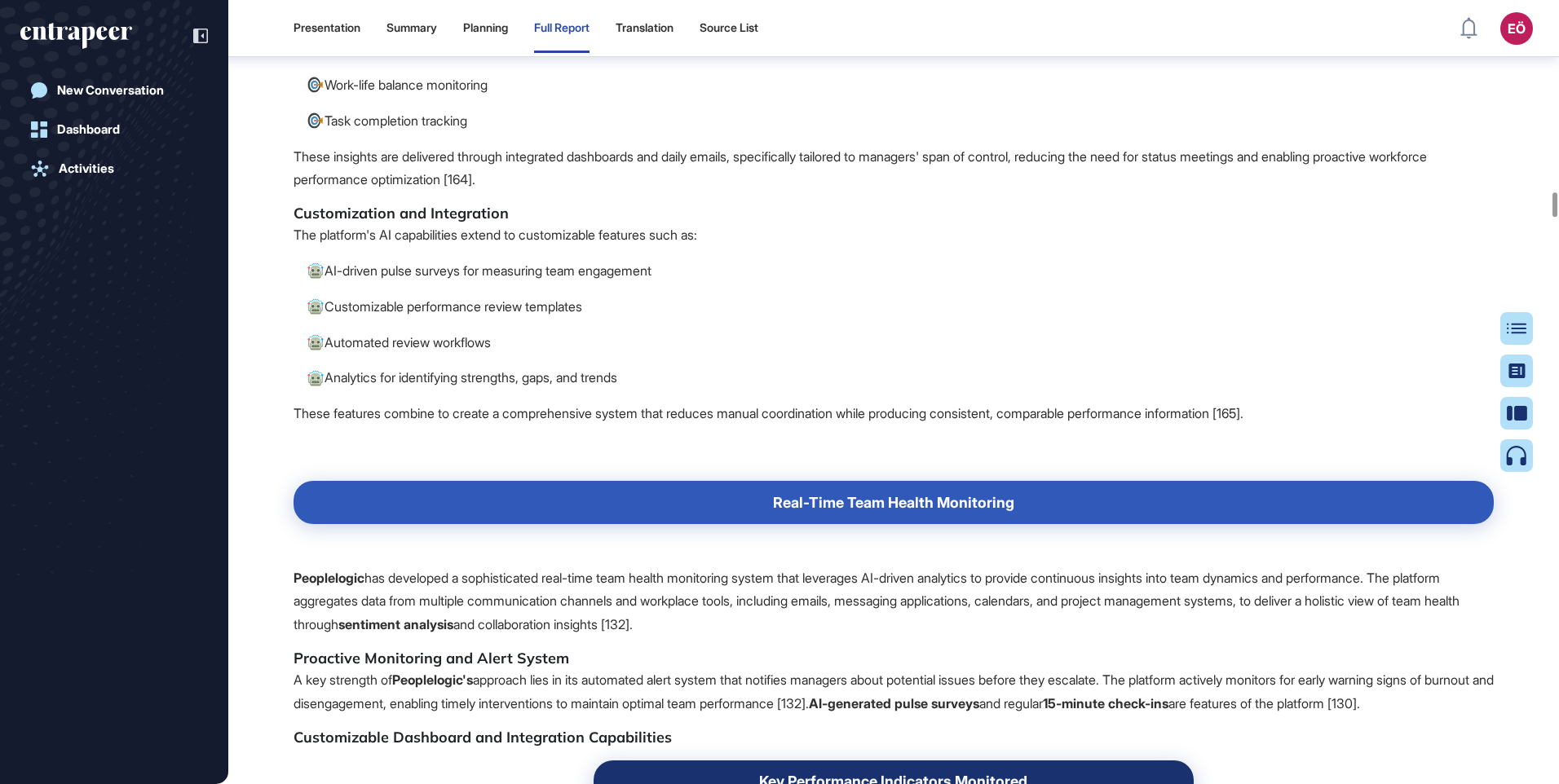
copy p "Nova particularly excels in orchestrating people operations workflows through A…"
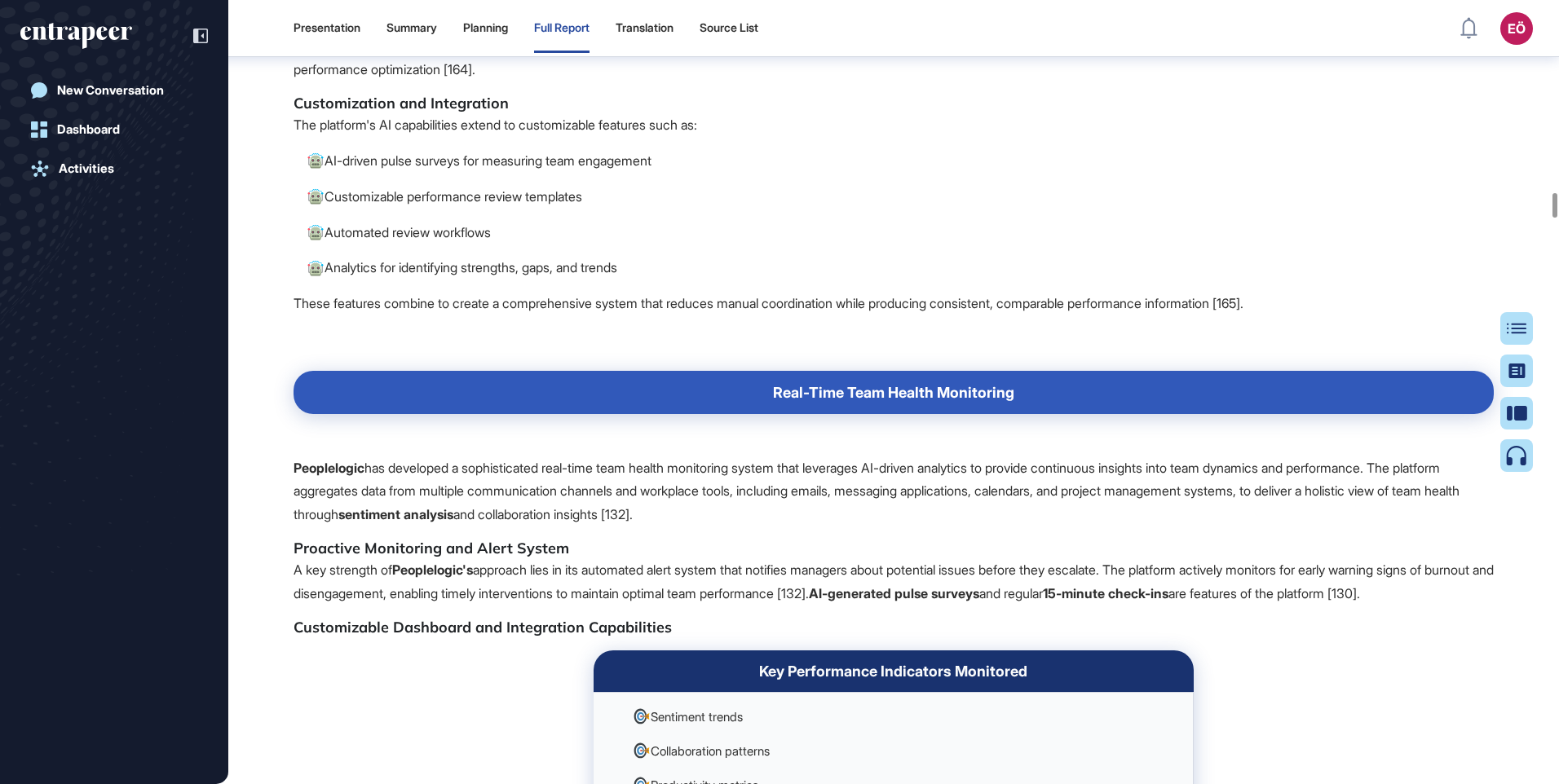
scroll to position [23730, 0]
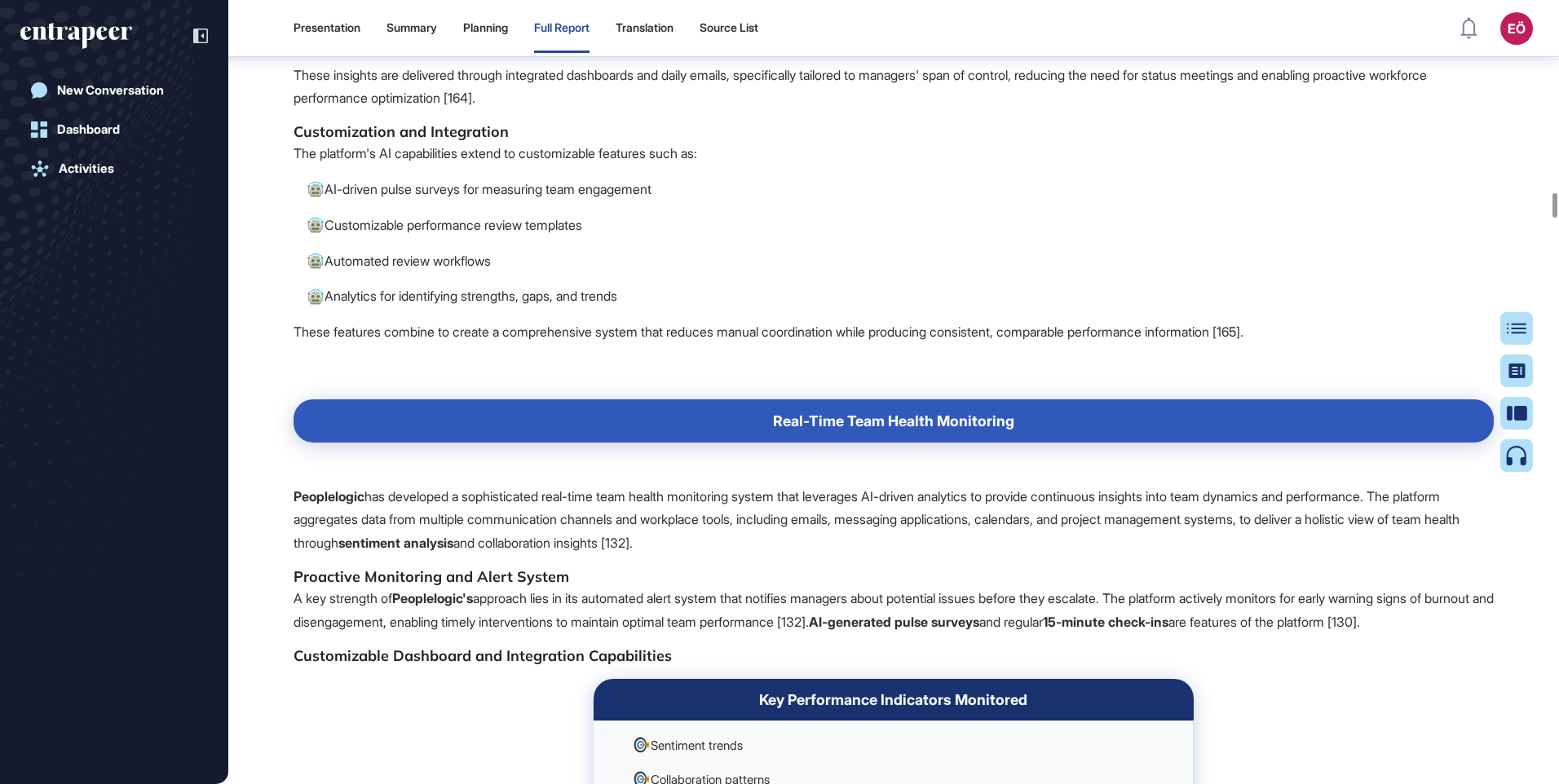
drag, startPoint x: 292, startPoint y: 473, endPoint x: 370, endPoint y: 549, distance: 108.9
drag, startPoint x: 370, startPoint y: 549, endPoint x: 317, endPoint y: 510, distance: 65.8
copy span "Real-Time Analytics and Performance Optimization The engine leverages machine l…"
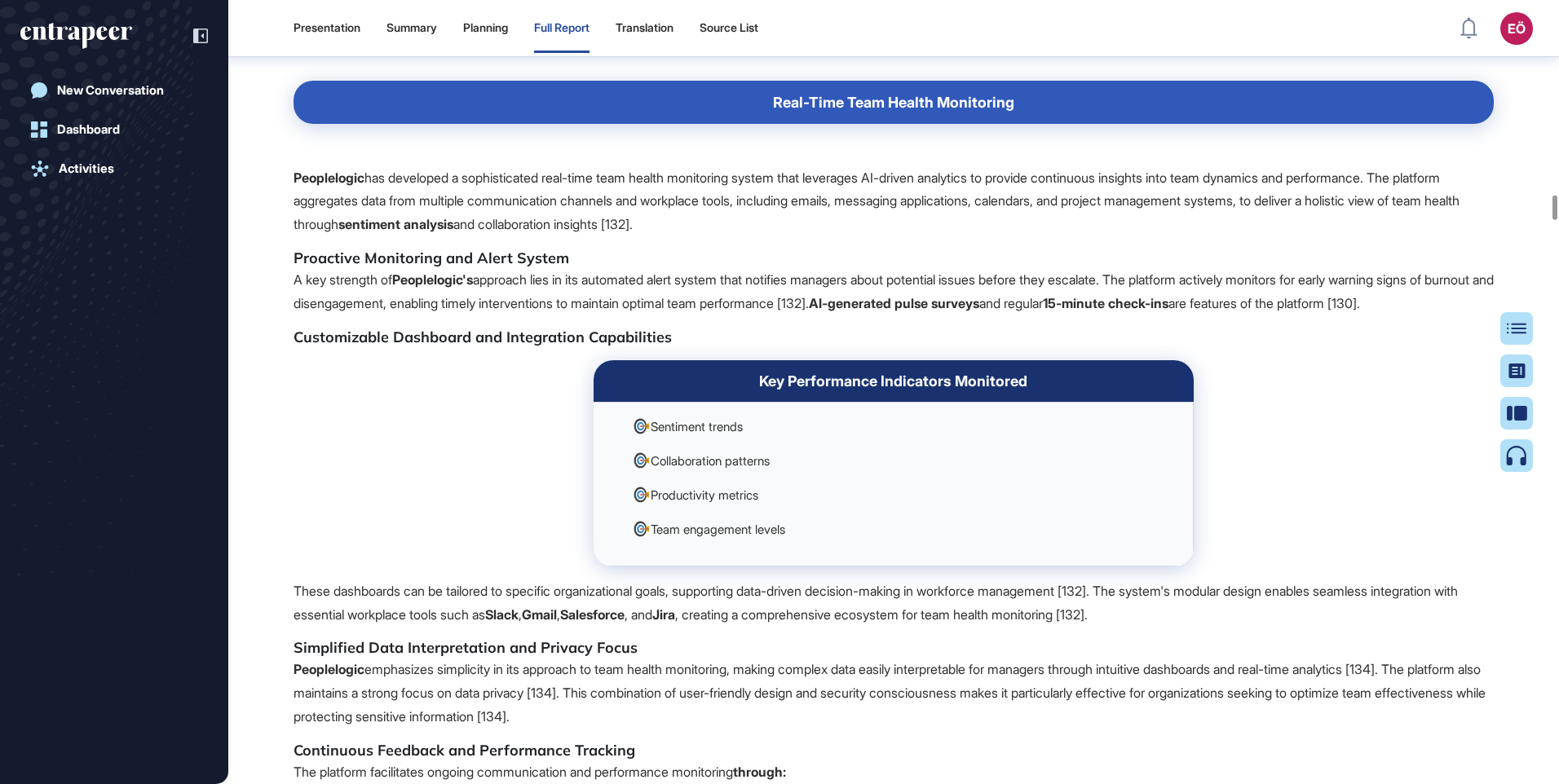
scroll to position [24056, 0]
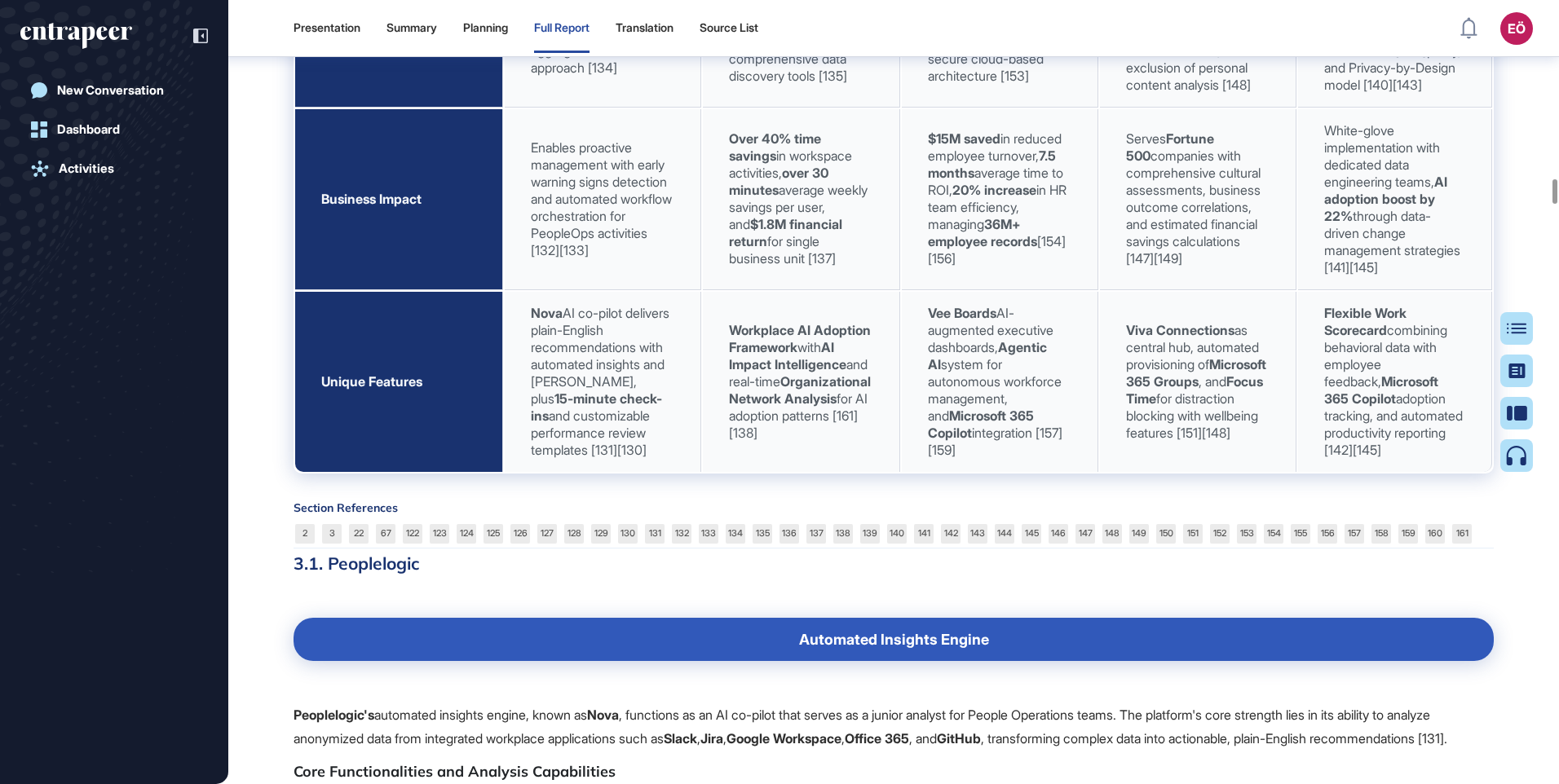
scroll to position [22019, 0]
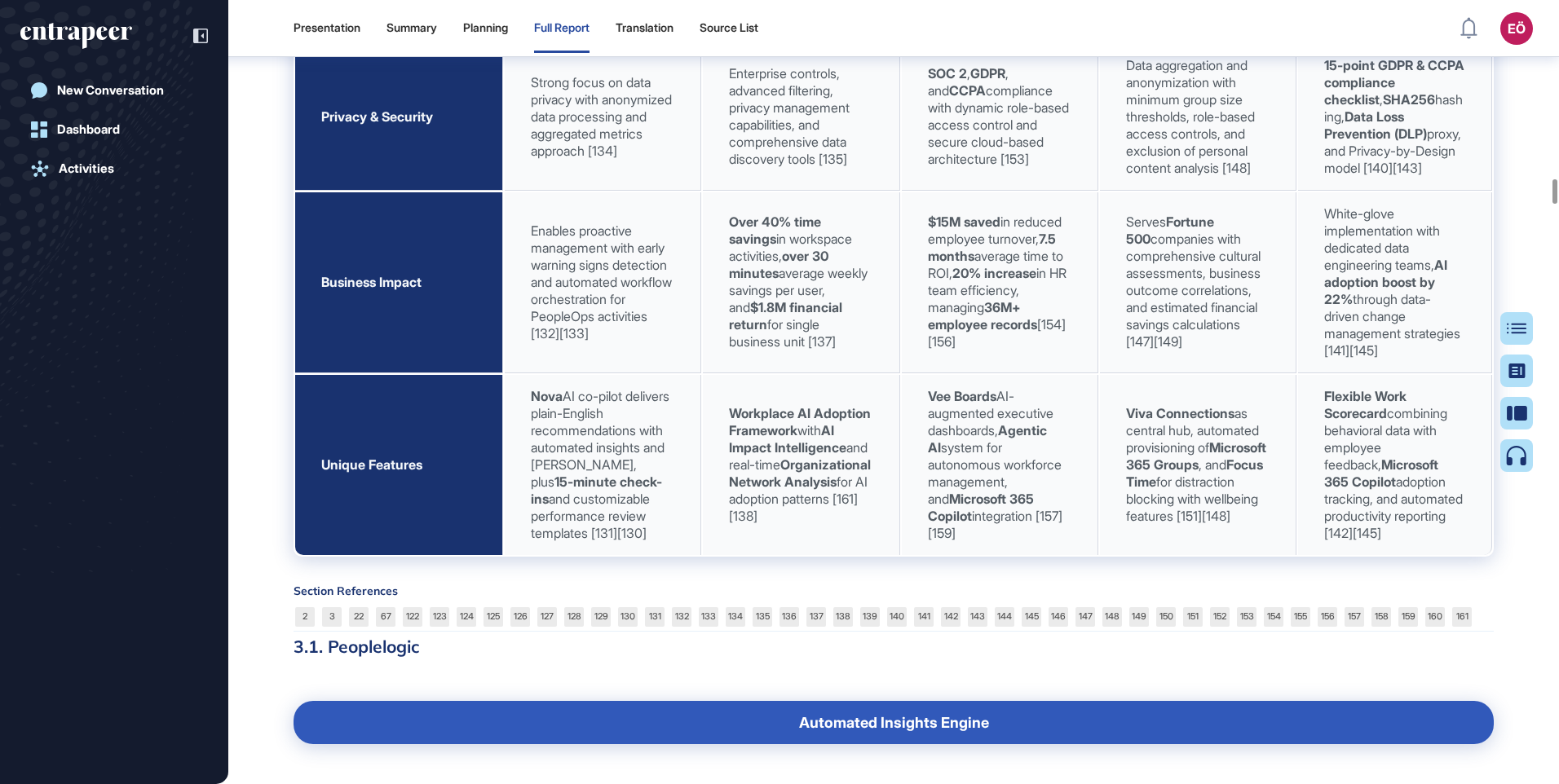
drag, startPoint x: 261, startPoint y: 122, endPoint x: 713, endPoint y: 422, distance: 542.5
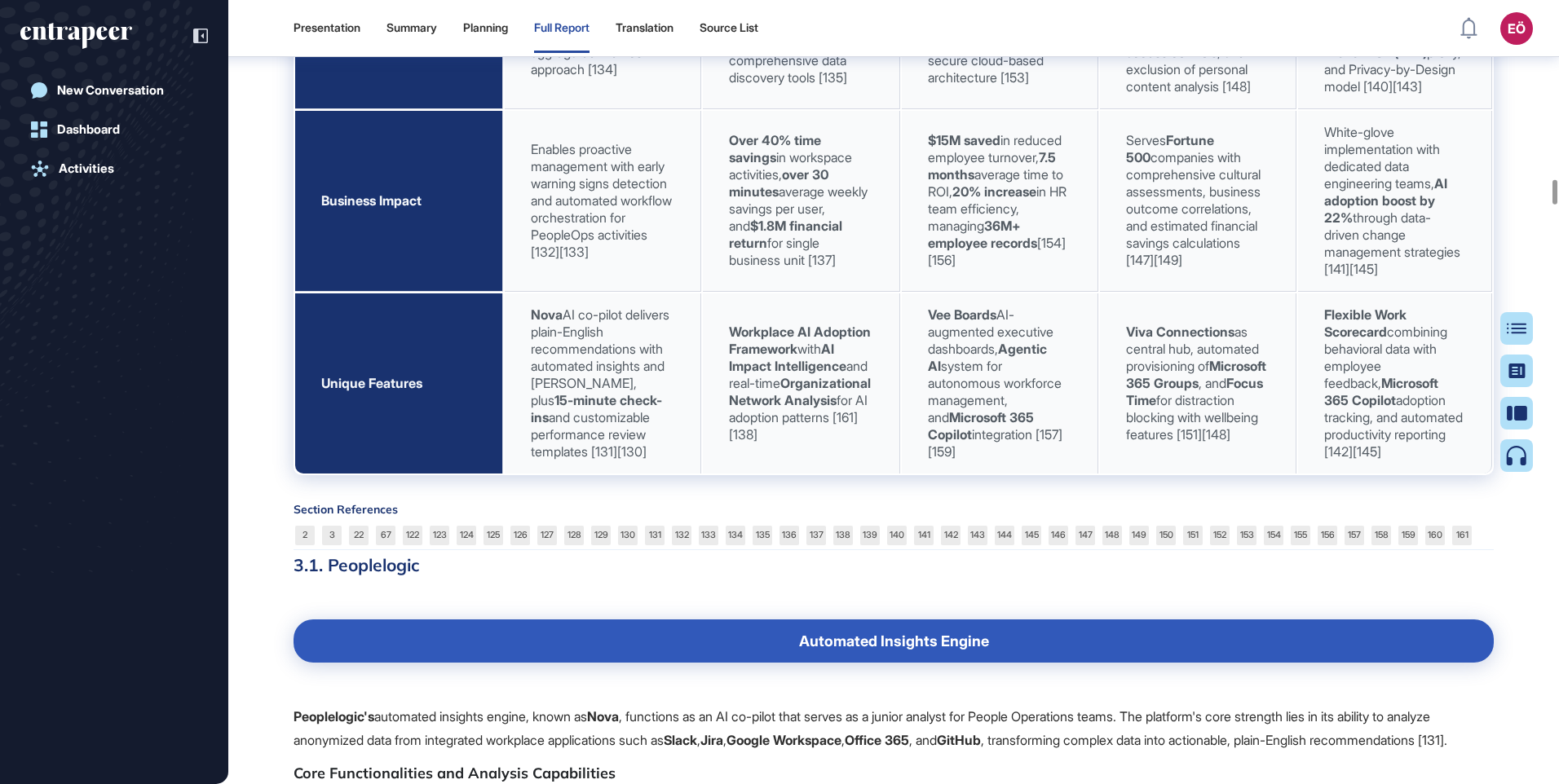
click at [82, 241] on div "New Conversation Dashboard Activities" at bounding box center [114, 409] width 188 height 669
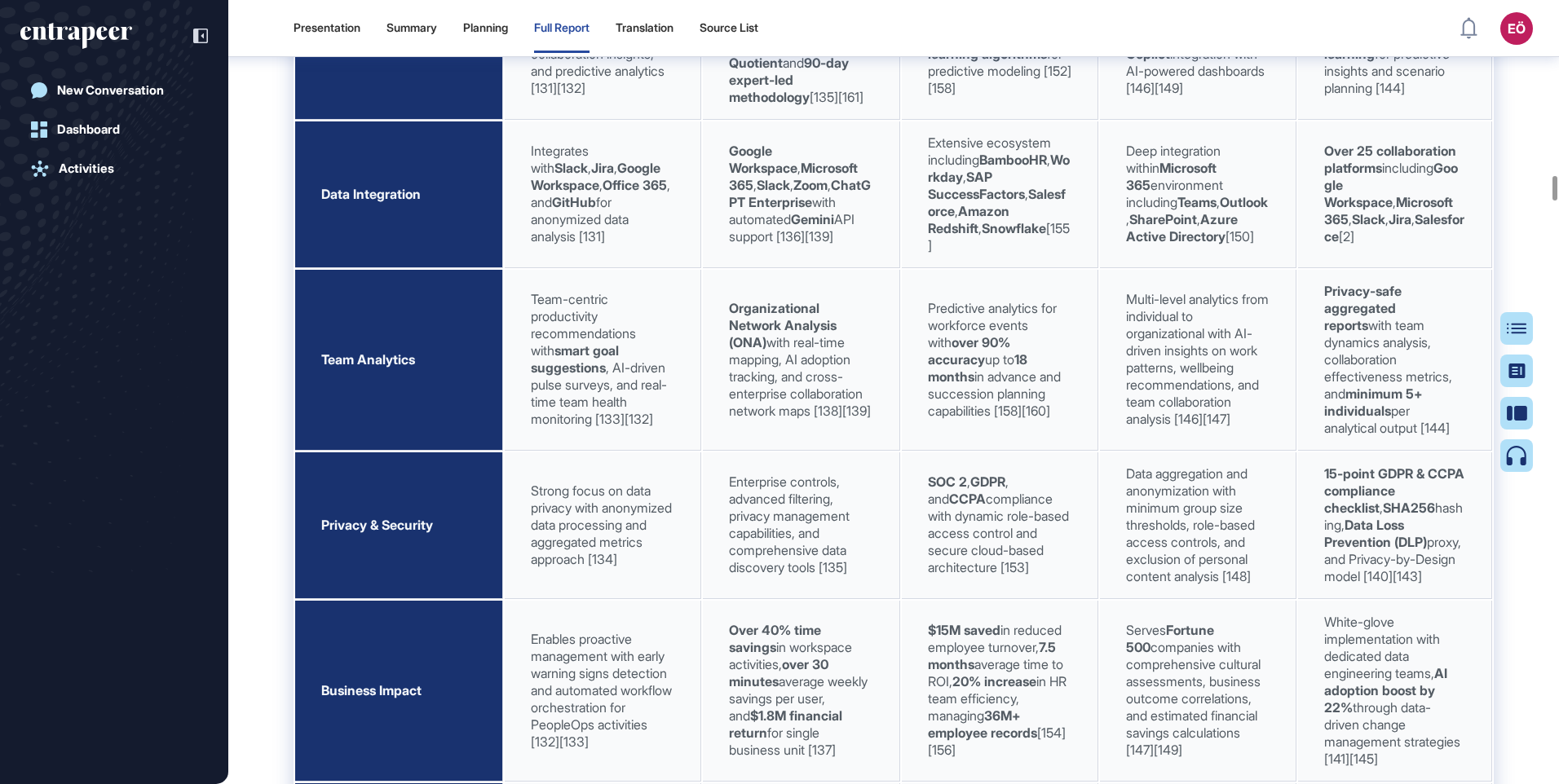
scroll to position [21611, 0]
drag, startPoint x: 387, startPoint y: 431, endPoint x: 491, endPoint y: 442, distance: 104.6
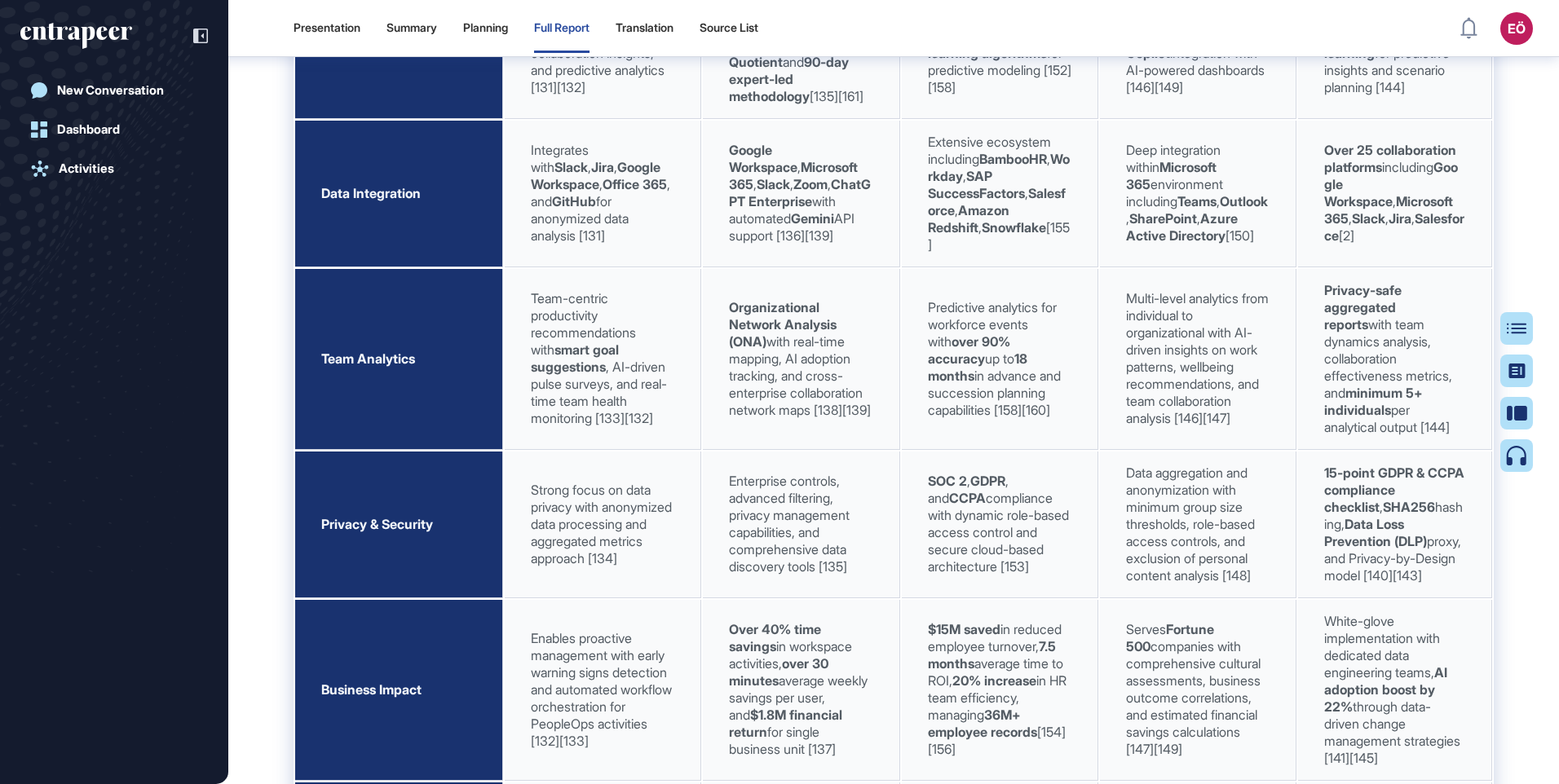
drag, startPoint x: 489, startPoint y: 442, endPoint x: 432, endPoint y: 437, distance: 57.2
copy strong "Future-Oriented Benchmarking"
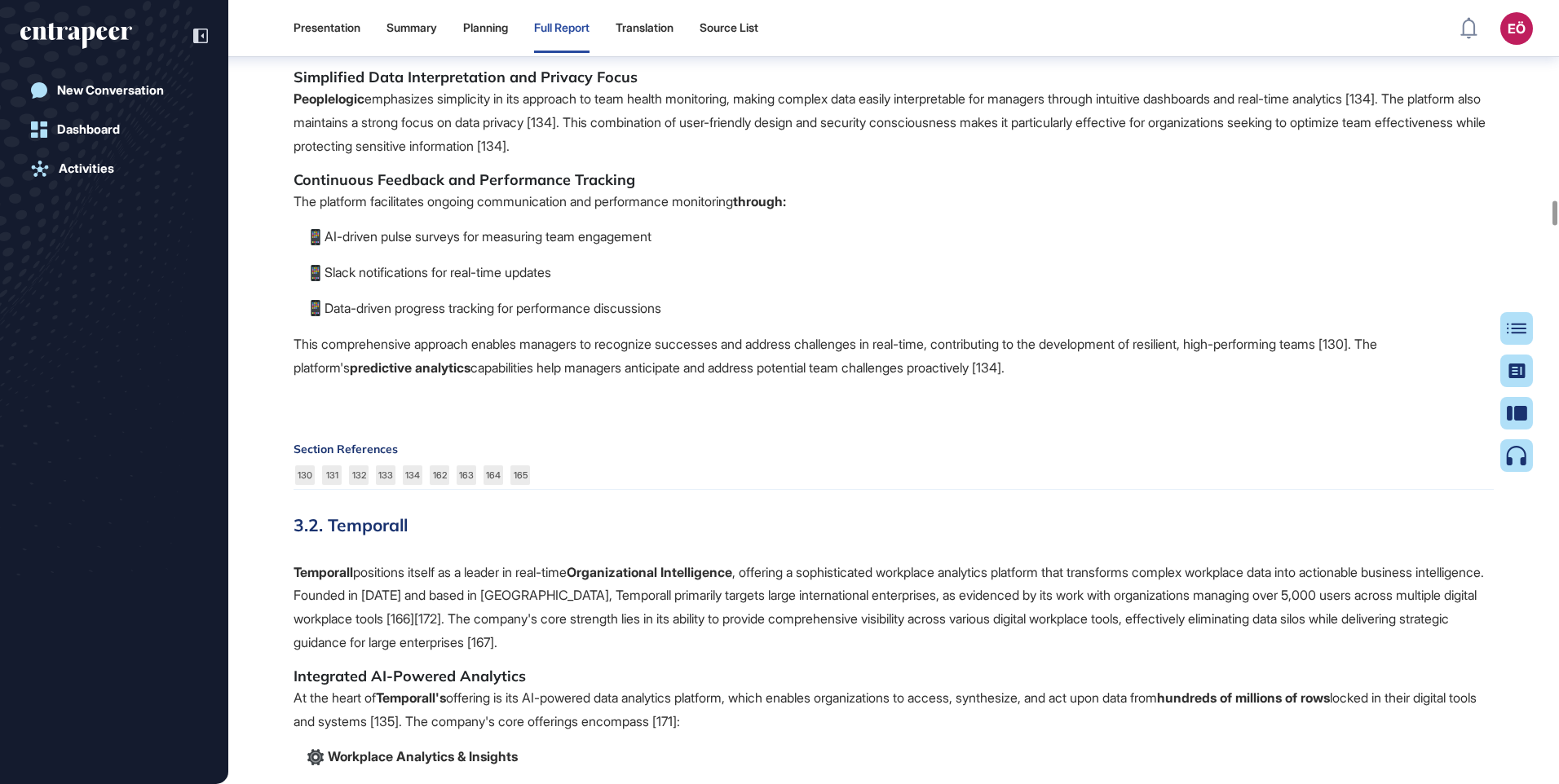
scroll to position [24708, 0]
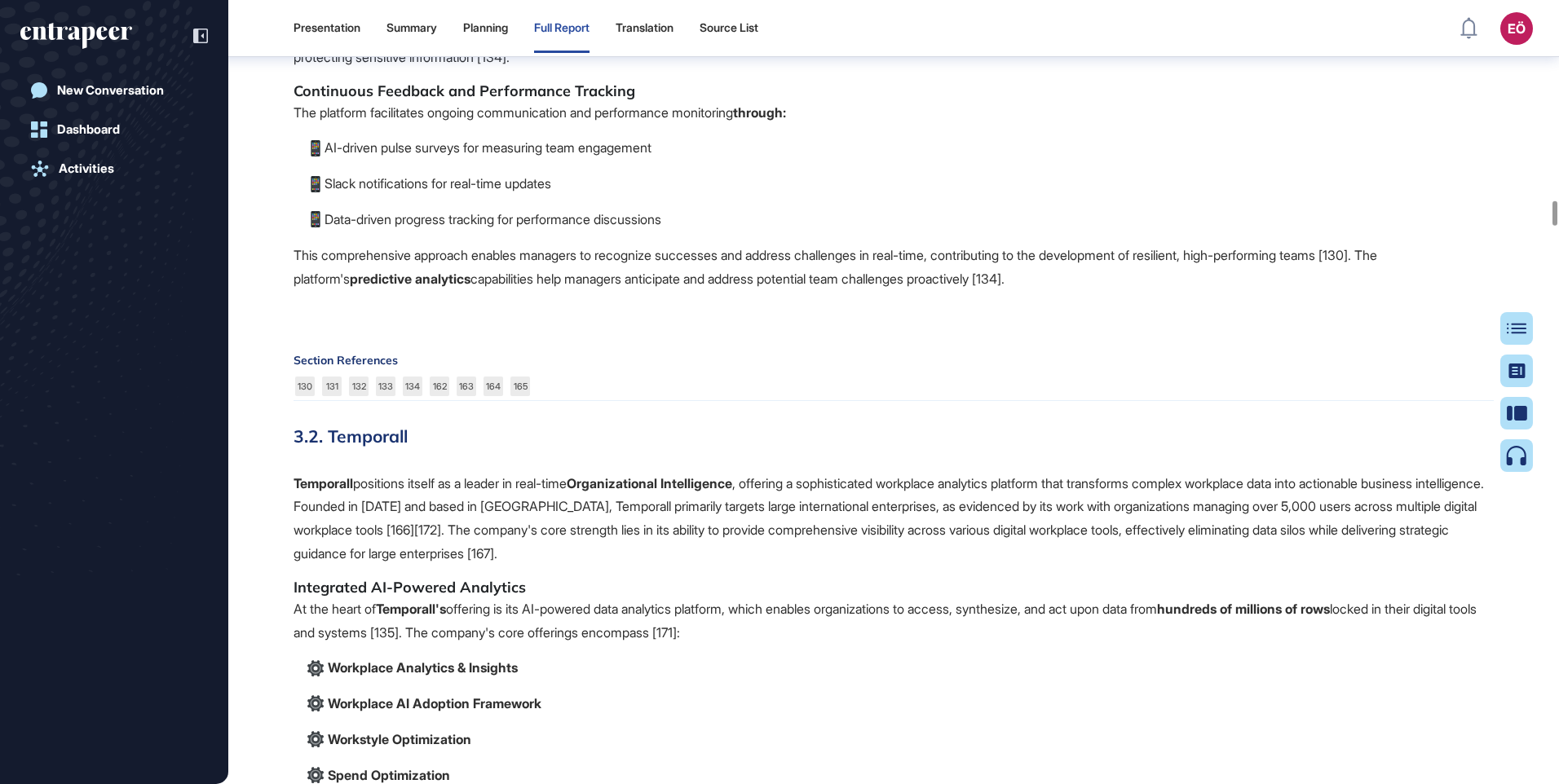
drag, startPoint x: 737, startPoint y: 453, endPoint x: 1043, endPoint y: 456, distance: 306.0
drag, startPoint x: 990, startPoint y: 444, endPoint x: 966, endPoint y: 445, distance: 24.0
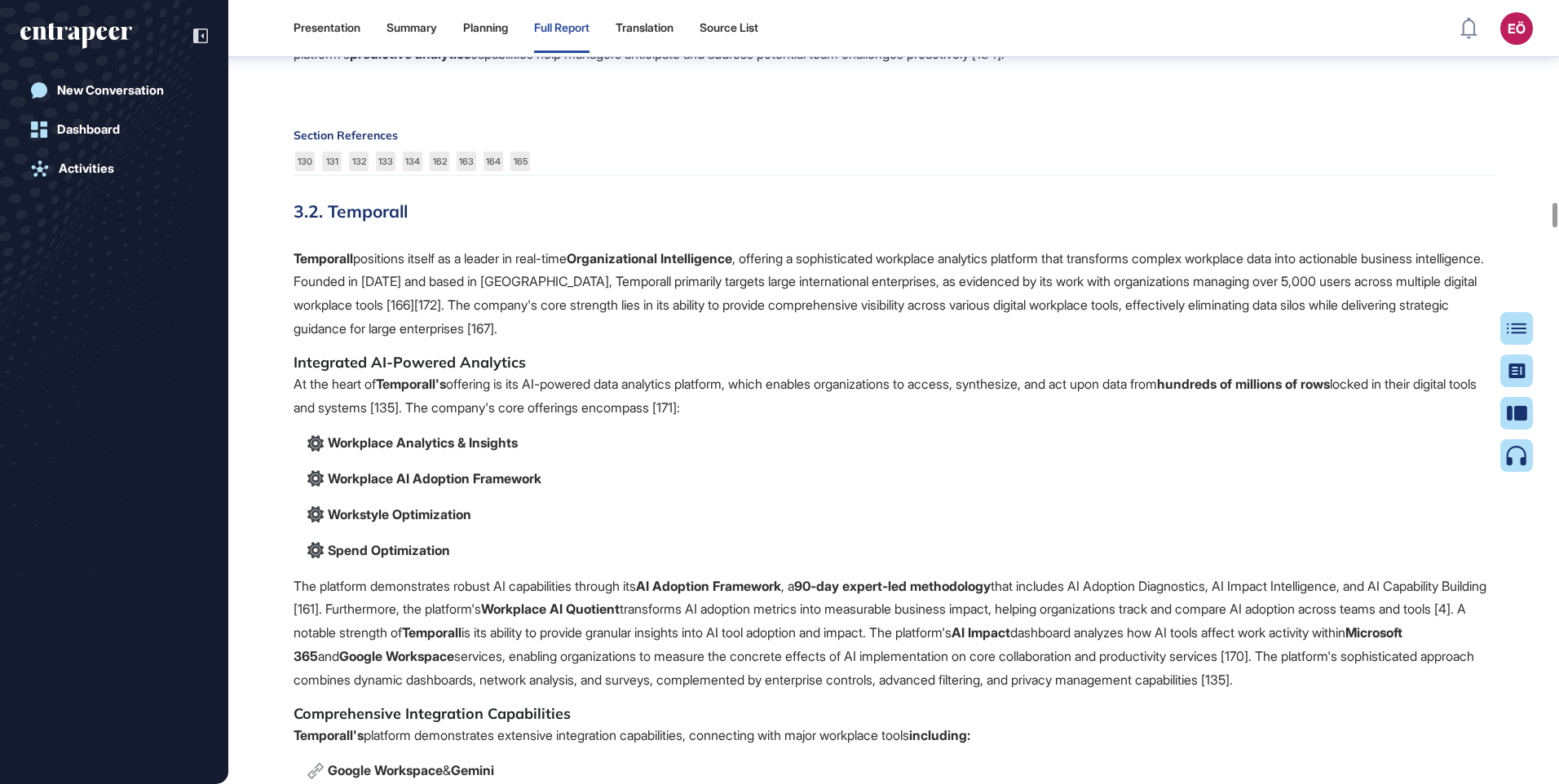
scroll to position [24953, 0]
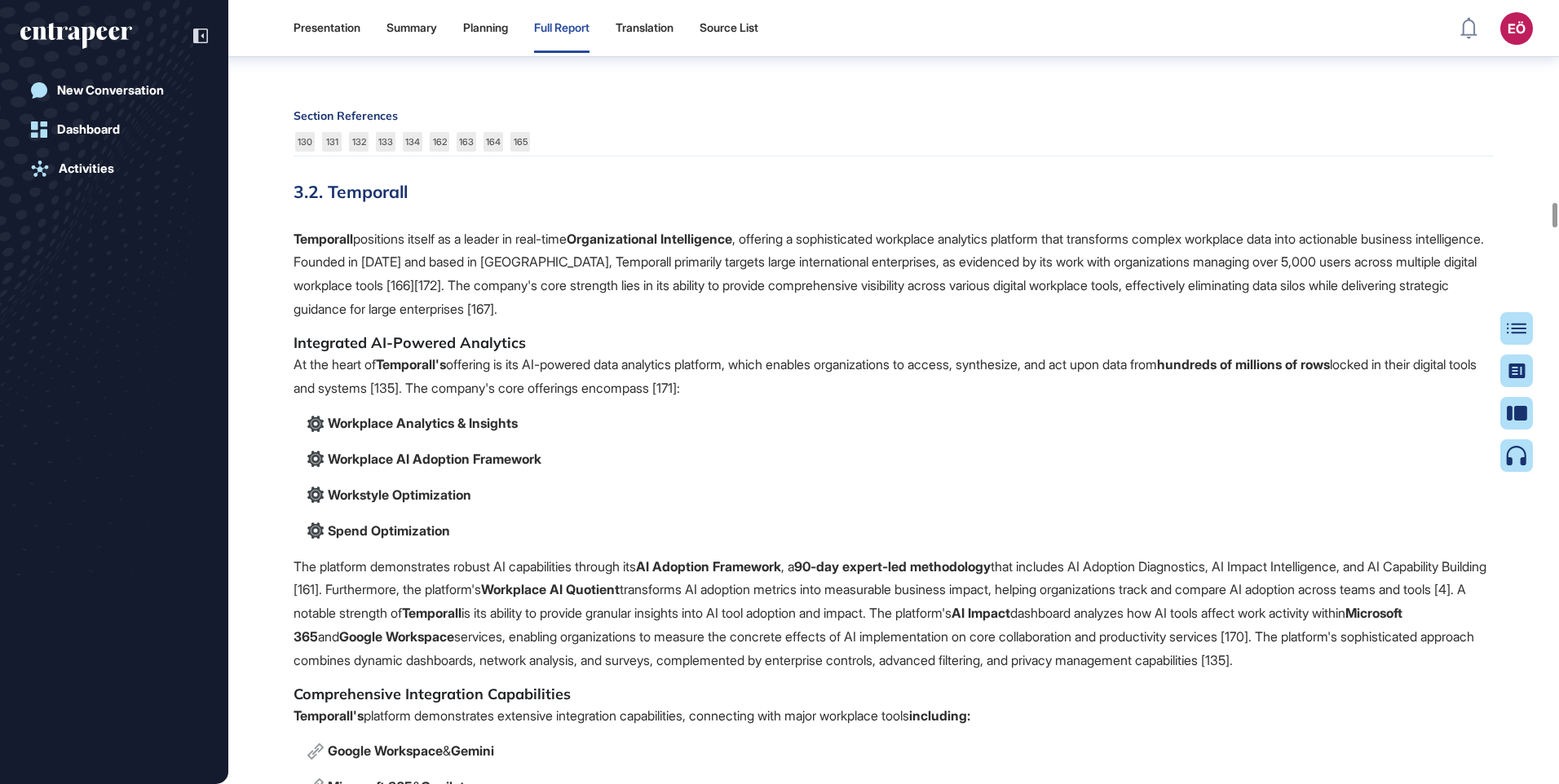
drag, startPoint x: 322, startPoint y: 147, endPoint x: 689, endPoint y: 165, distance: 367.4
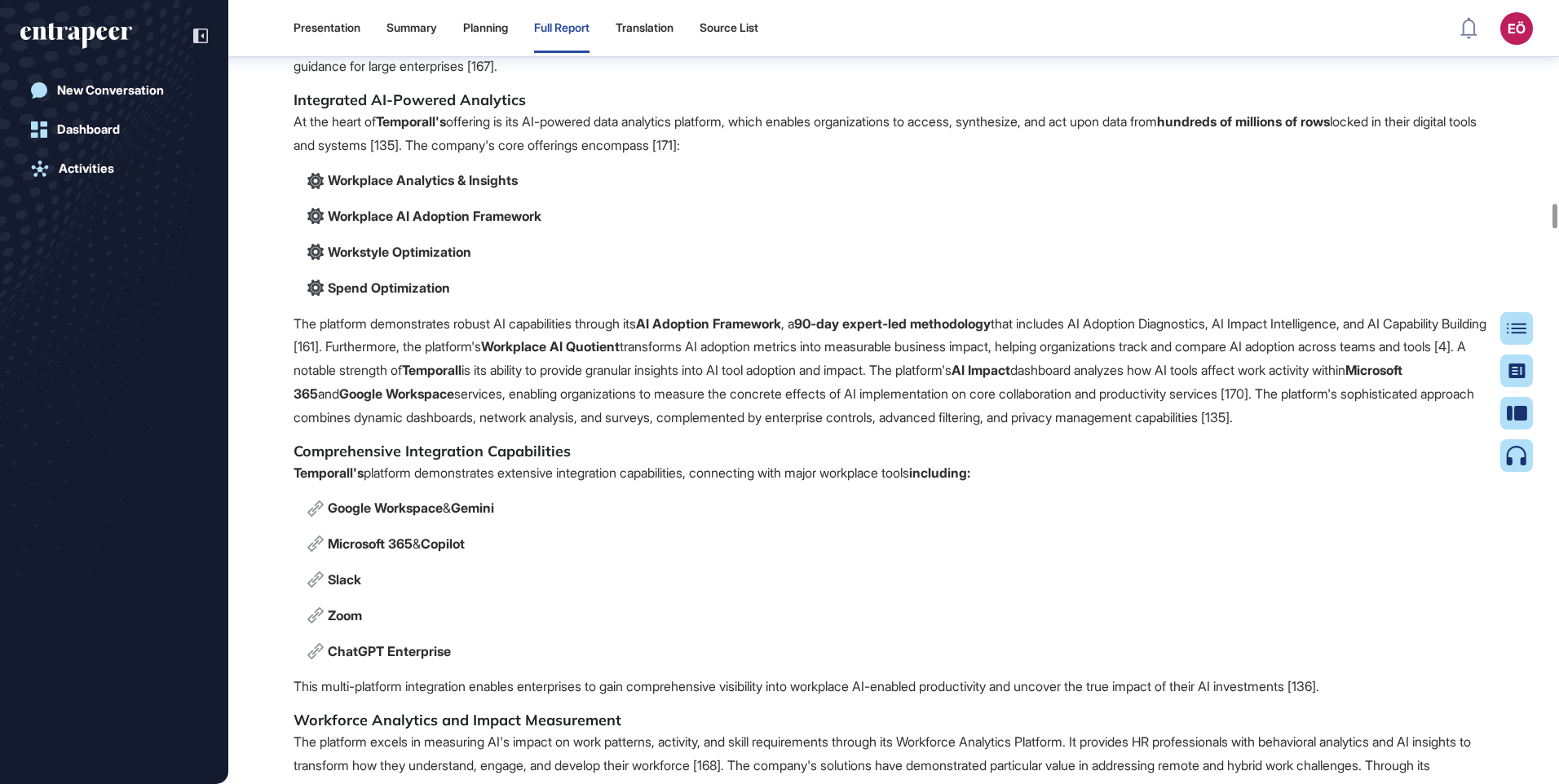
scroll to position [25198, 0]
drag, startPoint x: 296, startPoint y: 329, endPoint x: 682, endPoint y: 326, distance: 386.0
drag, startPoint x: 620, startPoint y: 336, endPoint x: 608, endPoint y: 333, distance: 12.4
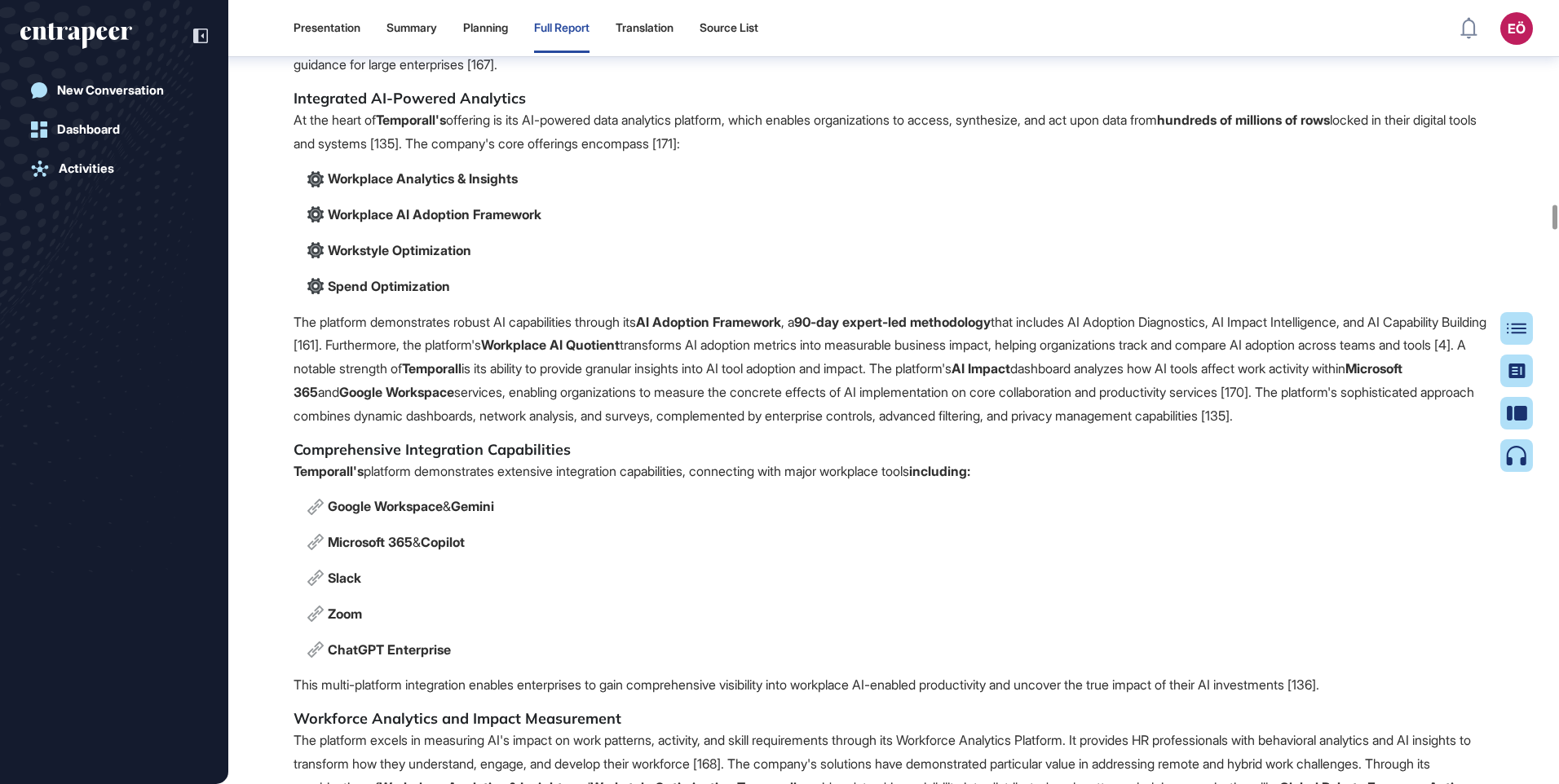
drag, startPoint x: 347, startPoint y: 421, endPoint x: 598, endPoint y: 414, distance: 251.1
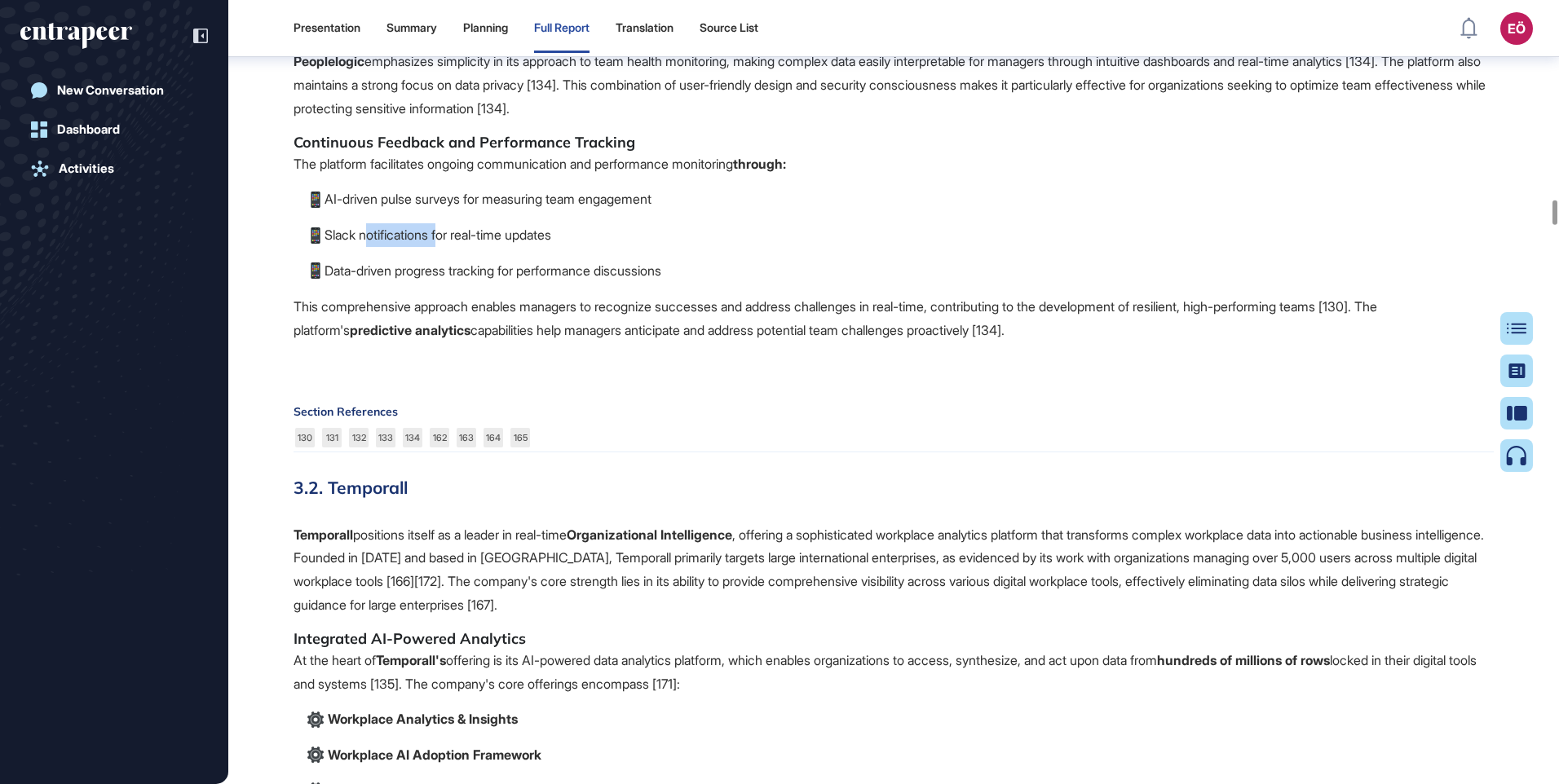
scroll to position [24627, 0]
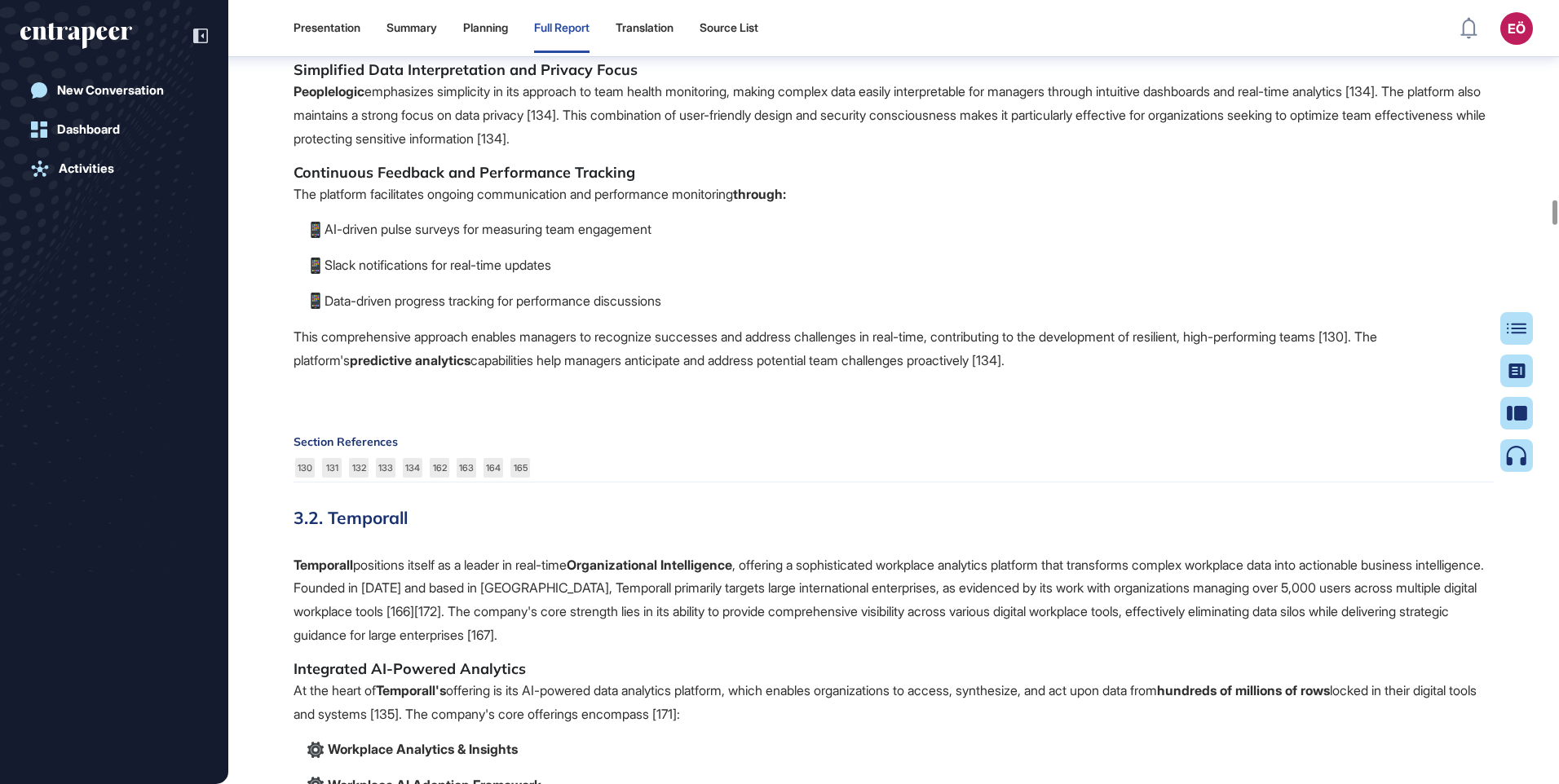
drag, startPoint x: 295, startPoint y: 381, endPoint x: 572, endPoint y: 380, distance: 277.0
drag, startPoint x: 572, startPoint y: 380, endPoint x: 518, endPoint y: 385, distance: 54.2
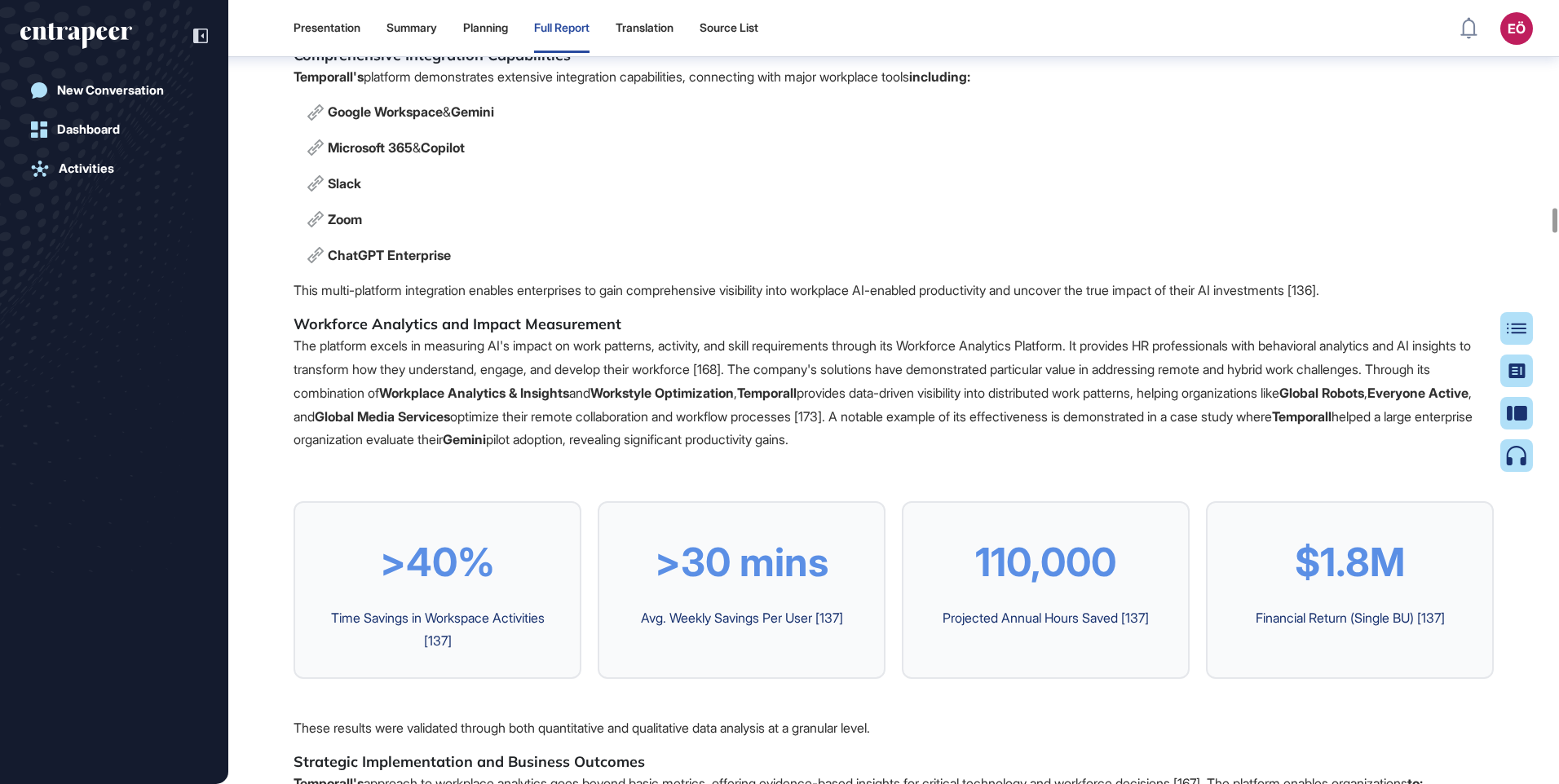
scroll to position [25605, 0]
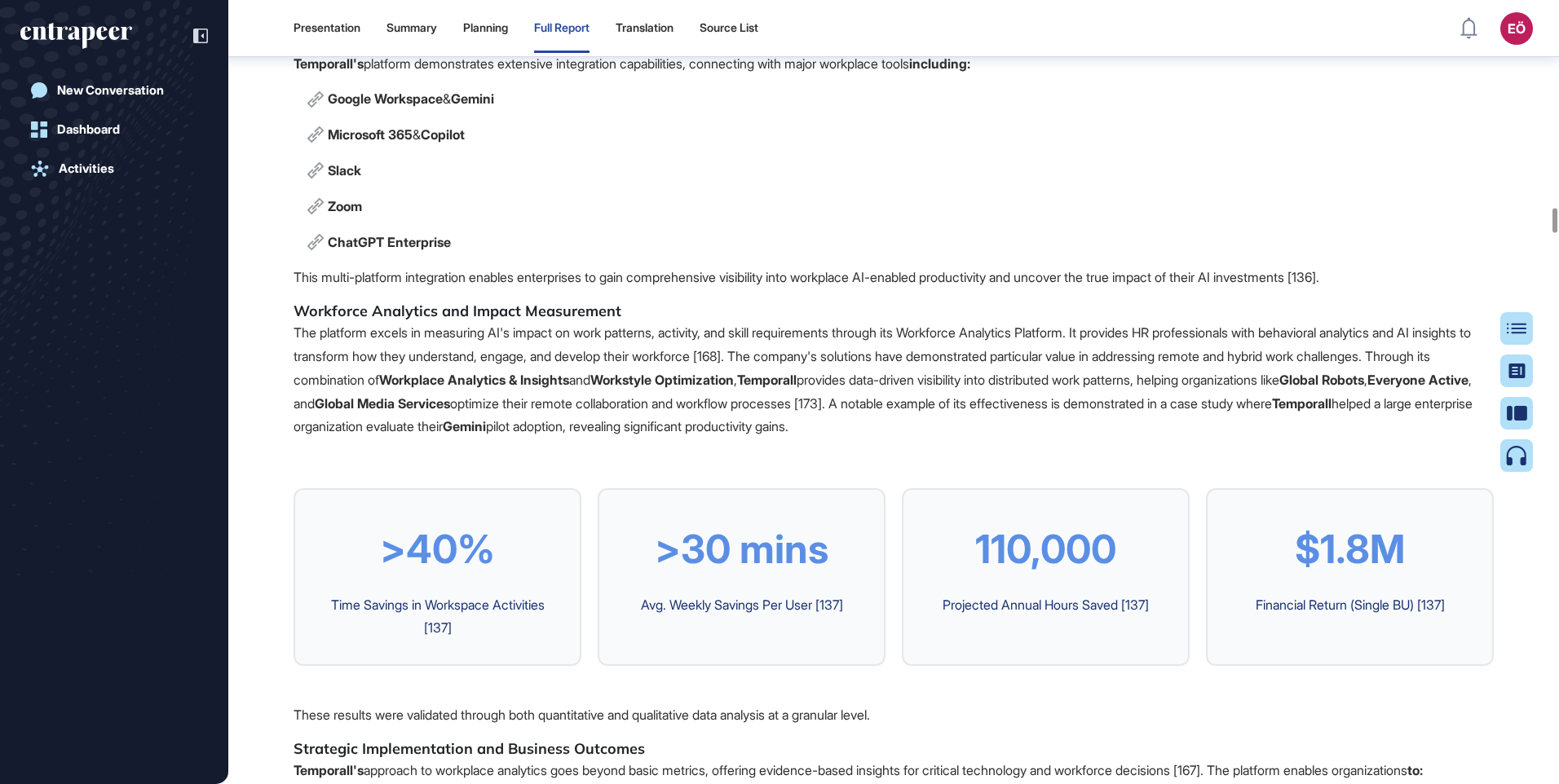
drag, startPoint x: 669, startPoint y: 330, endPoint x: 533, endPoint y: 353, distance: 137.9
drag, startPoint x: 533, startPoint y: 353, endPoint x: 507, endPoint y: 355, distance: 26.1
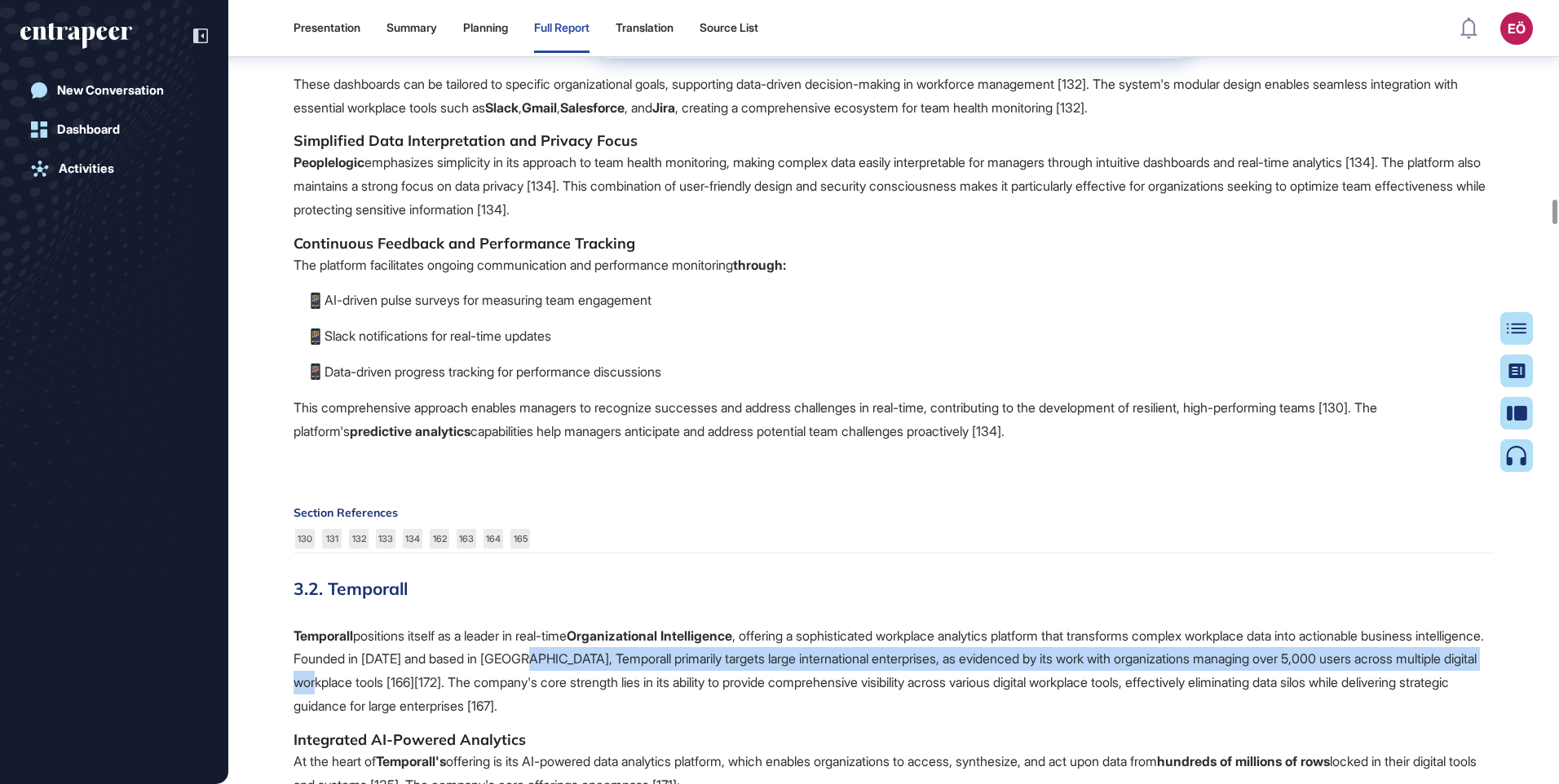
scroll to position [24545, 0]
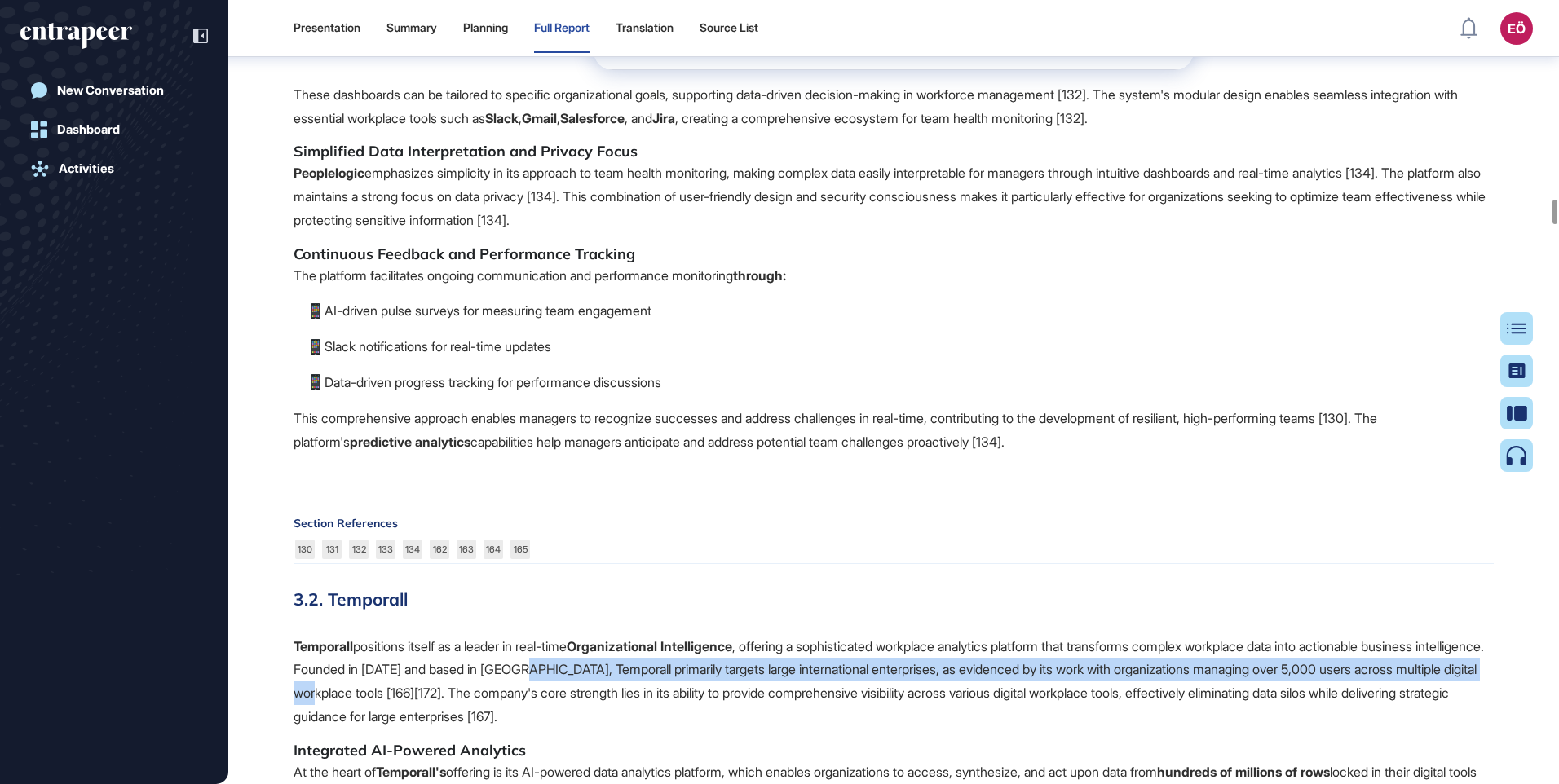
drag, startPoint x: 294, startPoint y: 459, endPoint x: 486, endPoint y: 526, distance: 203.4
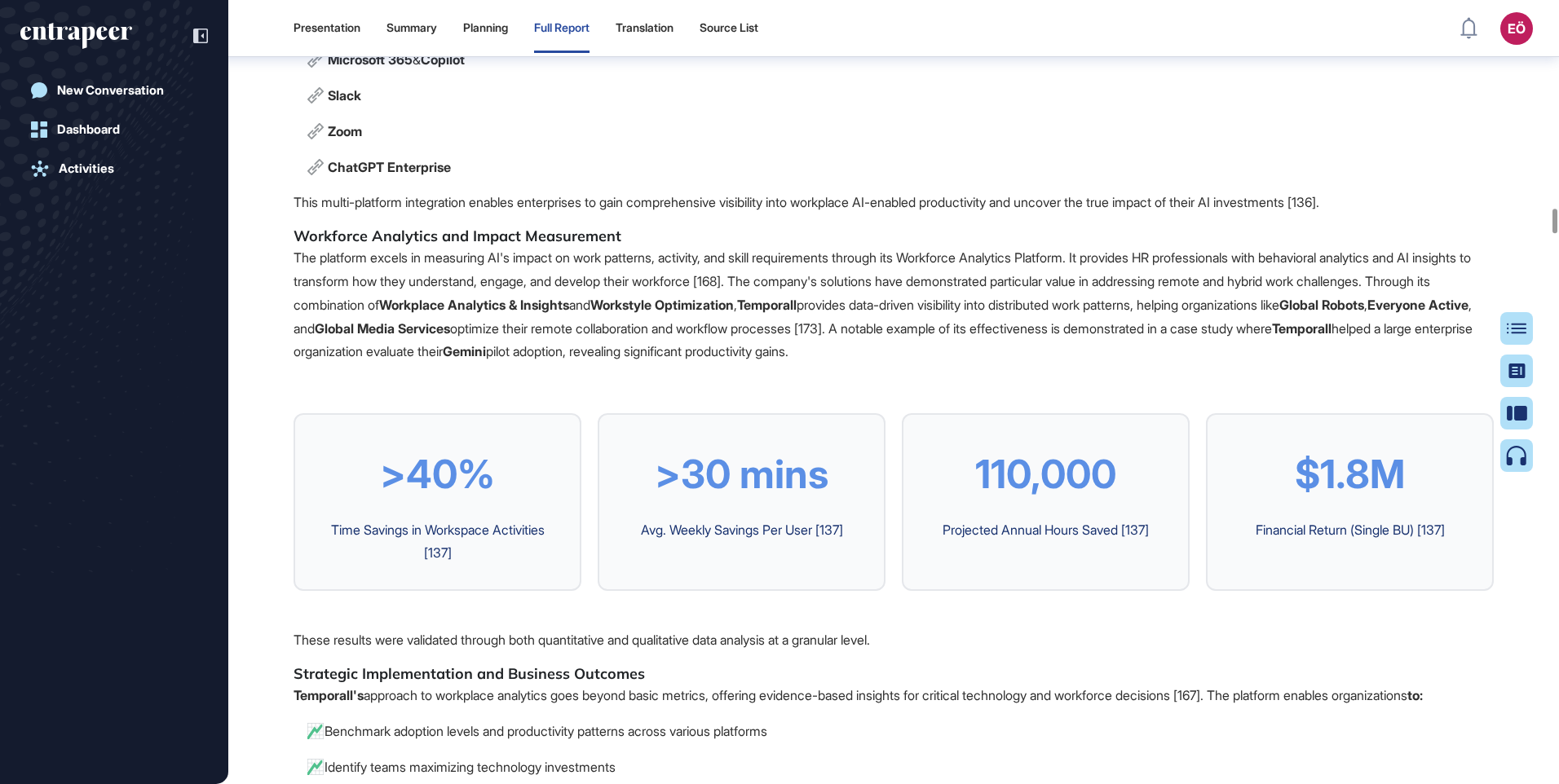
scroll to position [25687, 0]
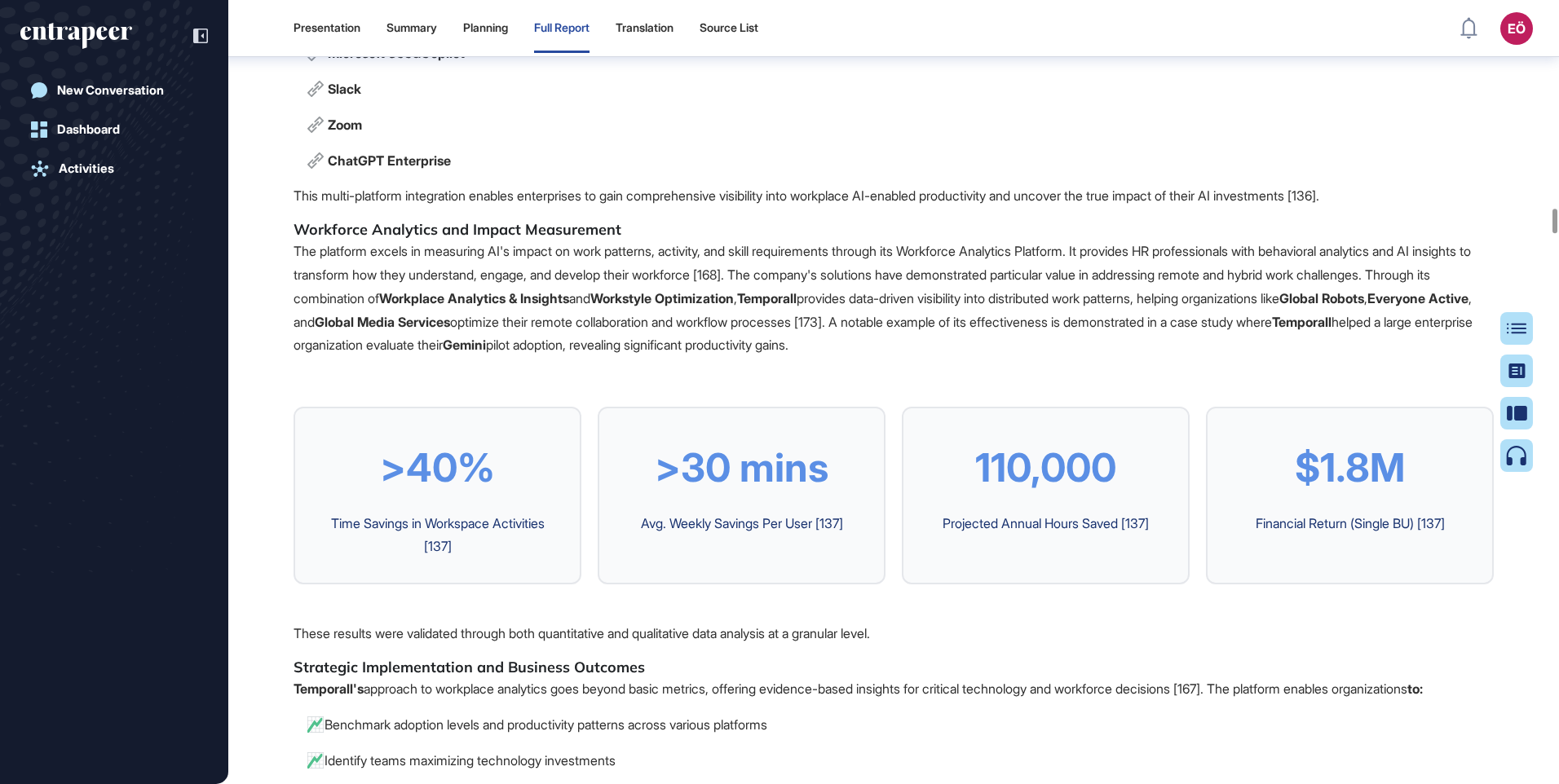
drag, startPoint x: 1197, startPoint y: 227, endPoint x: 422, endPoint y: 256, distance: 775.5
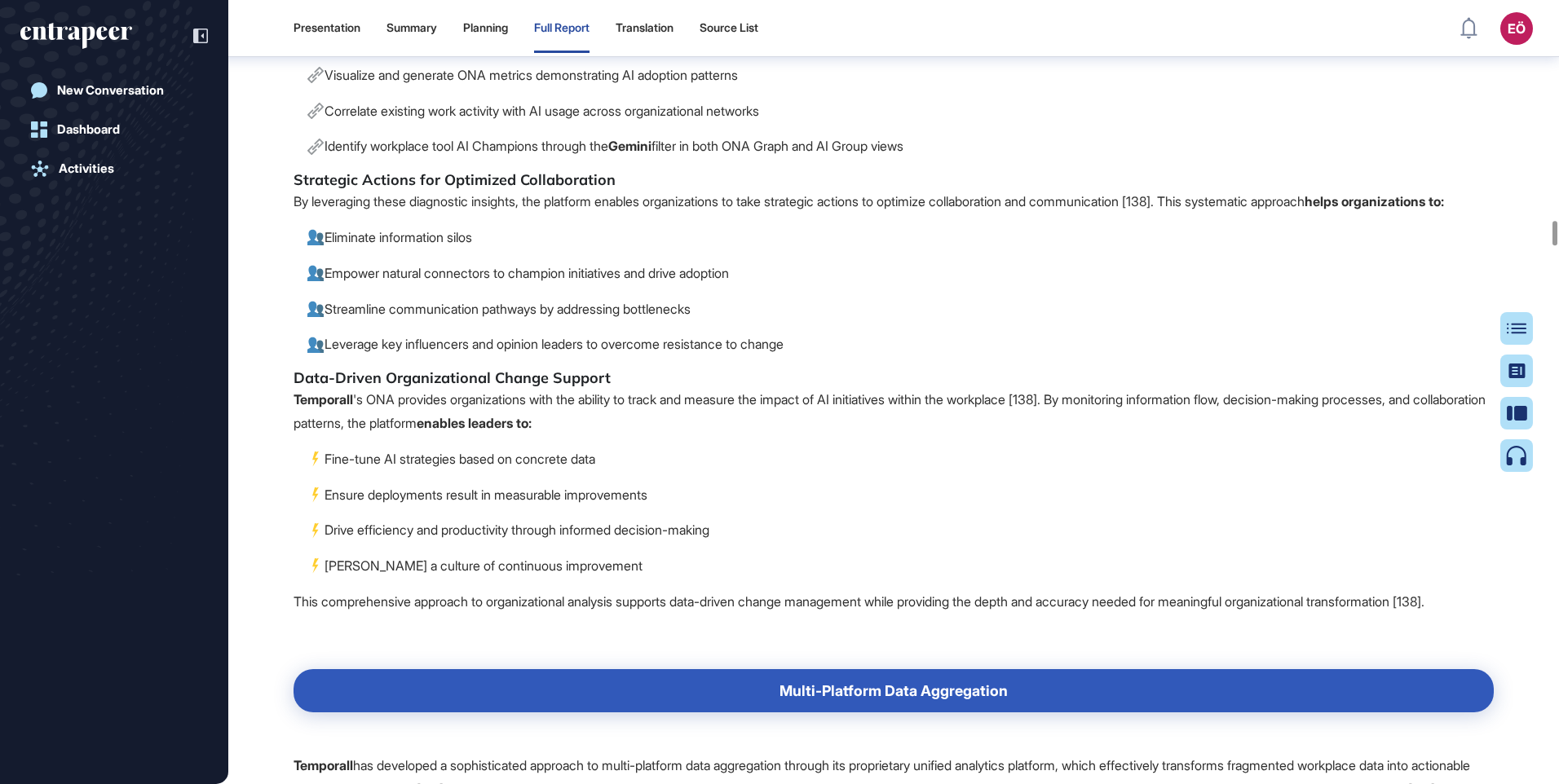
scroll to position [27399, 0]
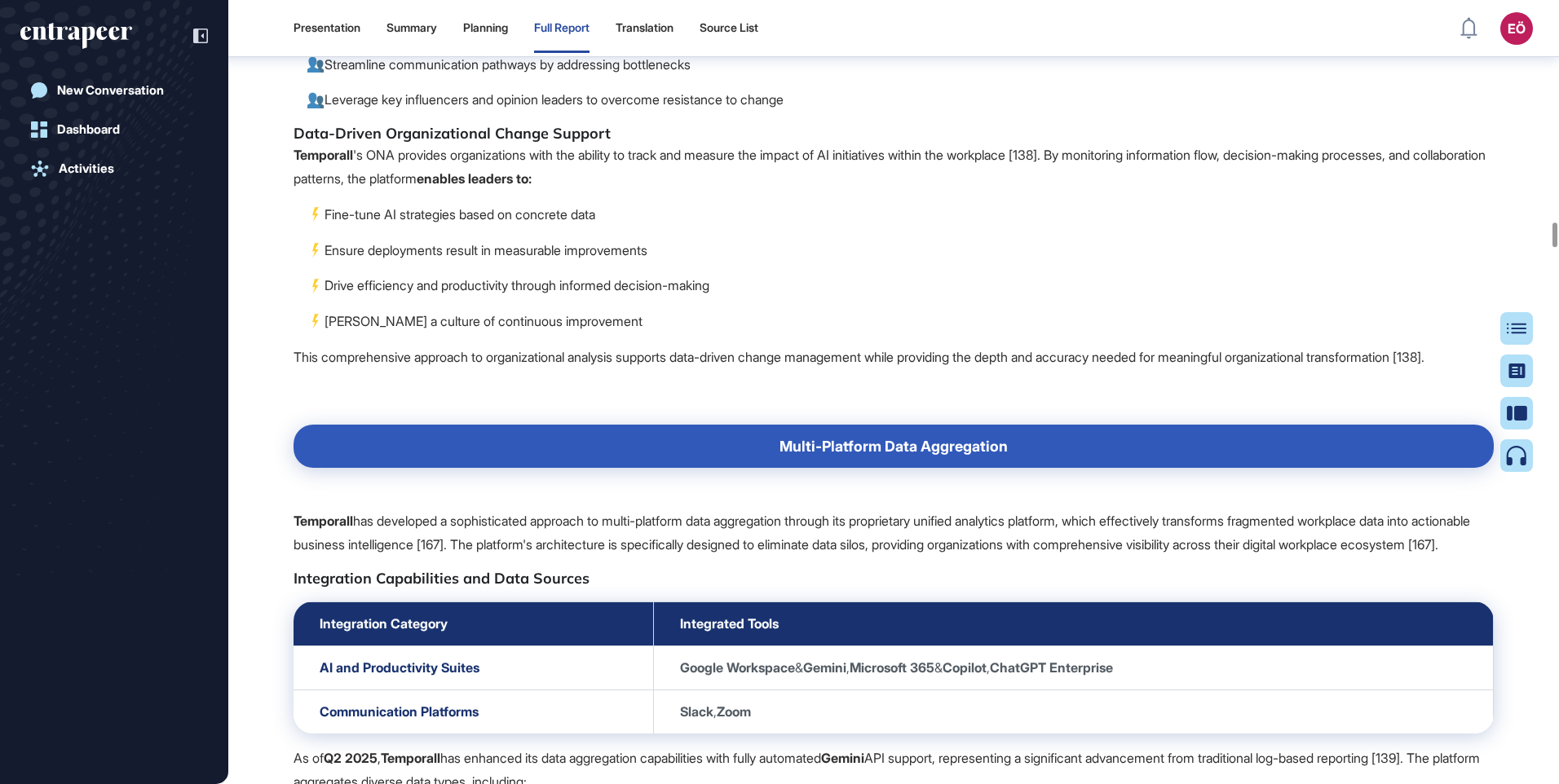
drag, startPoint x: 355, startPoint y: 309, endPoint x: 697, endPoint y: 484, distance: 384.2
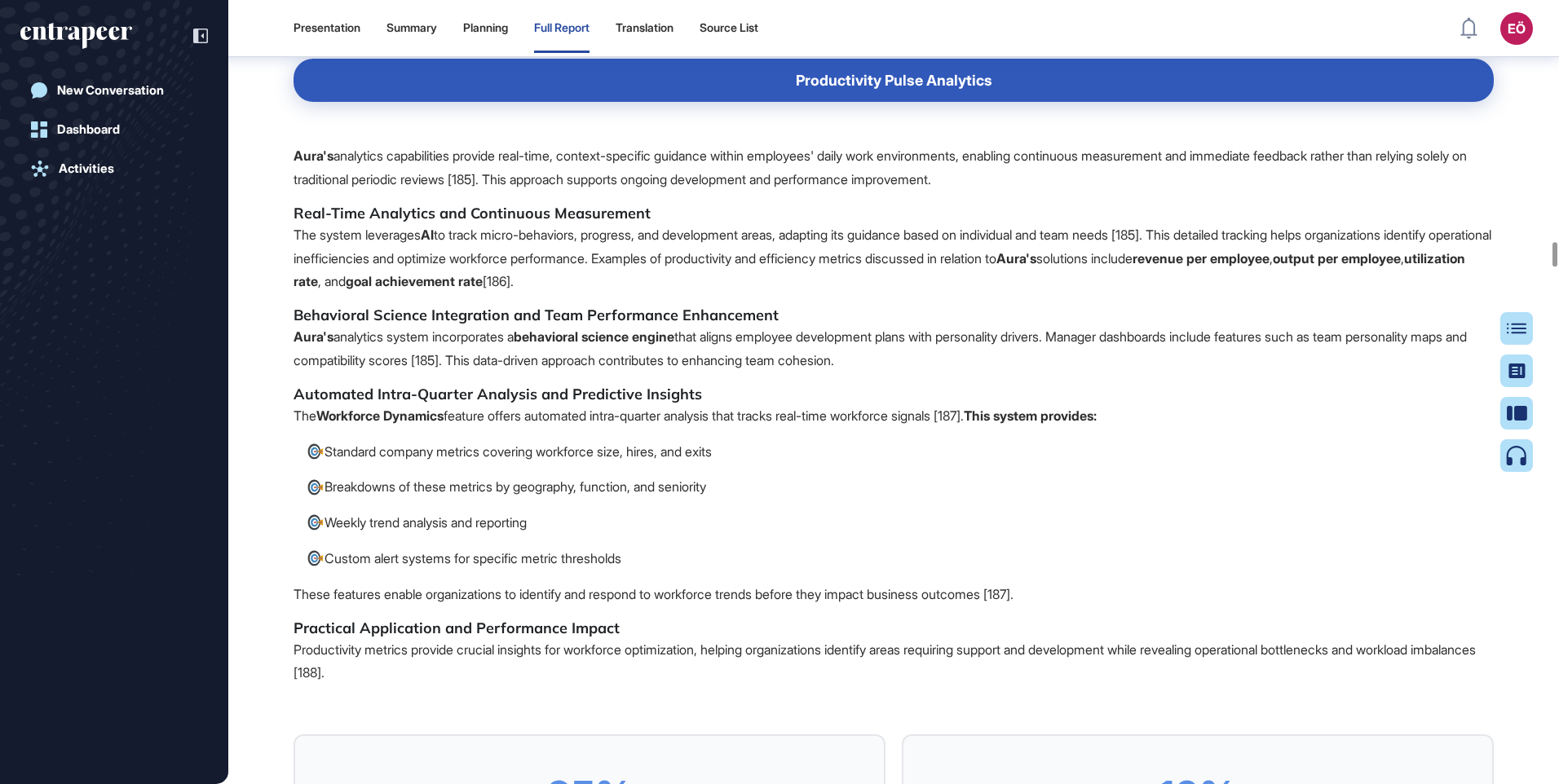
scroll to position [29925, 0]
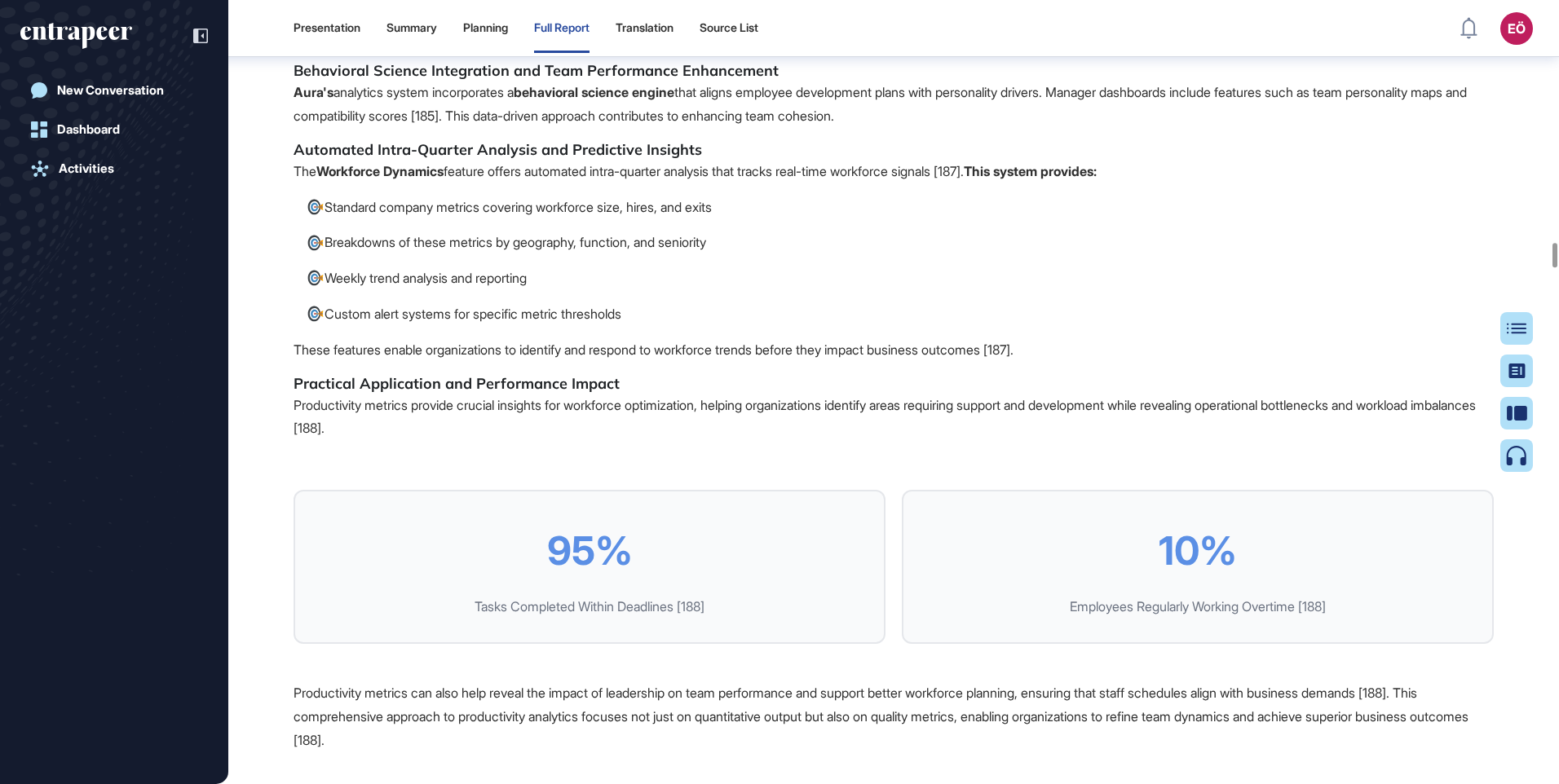
drag, startPoint x: 812, startPoint y: 237, endPoint x: 1089, endPoint y: 353, distance: 300.3
click at [1089, 353] on span "Workforce Analytics Accuracy 91% 65% Aura Traditional Sources 0 20 40 60 80 100…" at bounding box center [894, 369] width 1200 height 2036
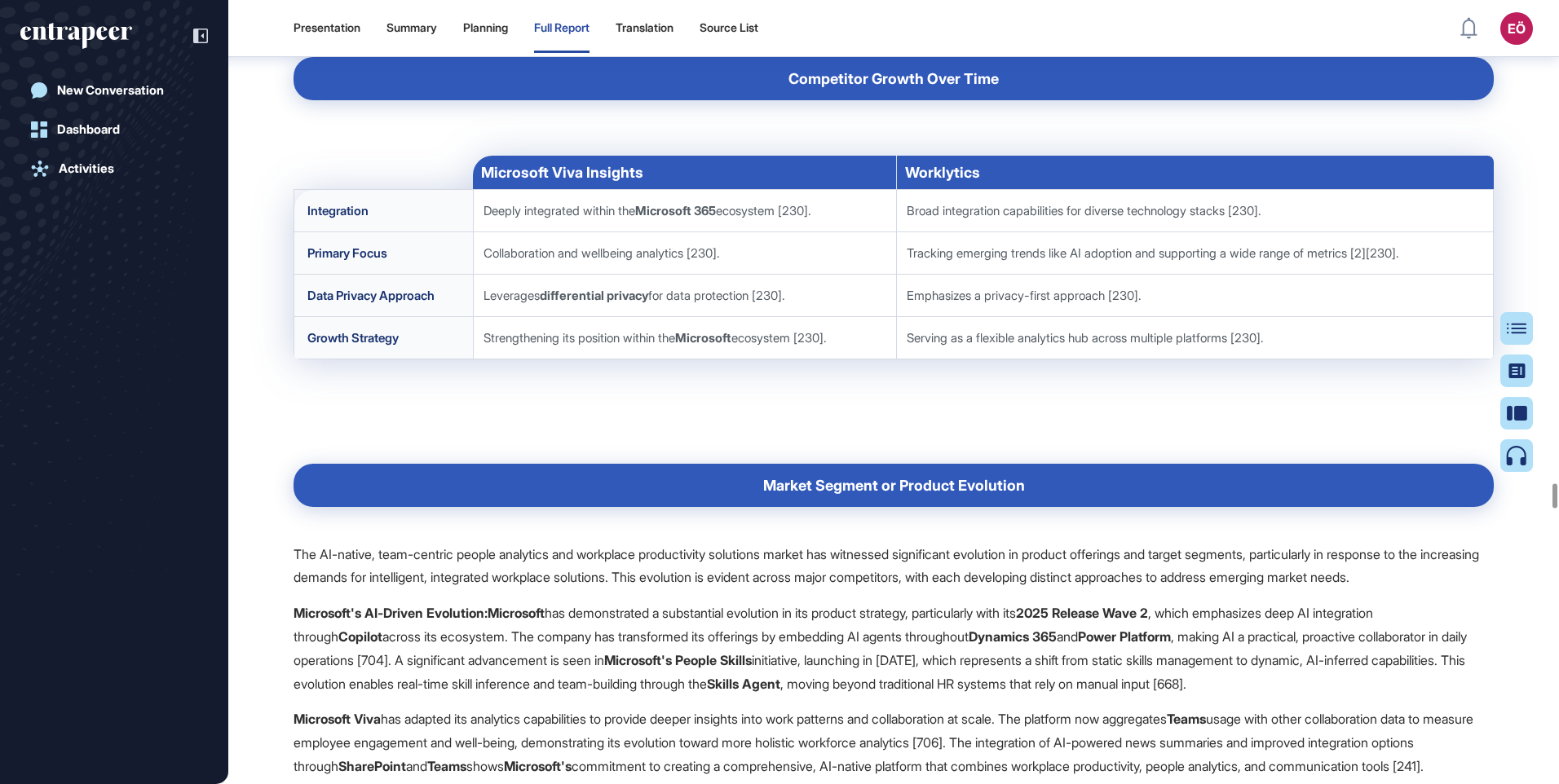
scroll to position [59760, 0]
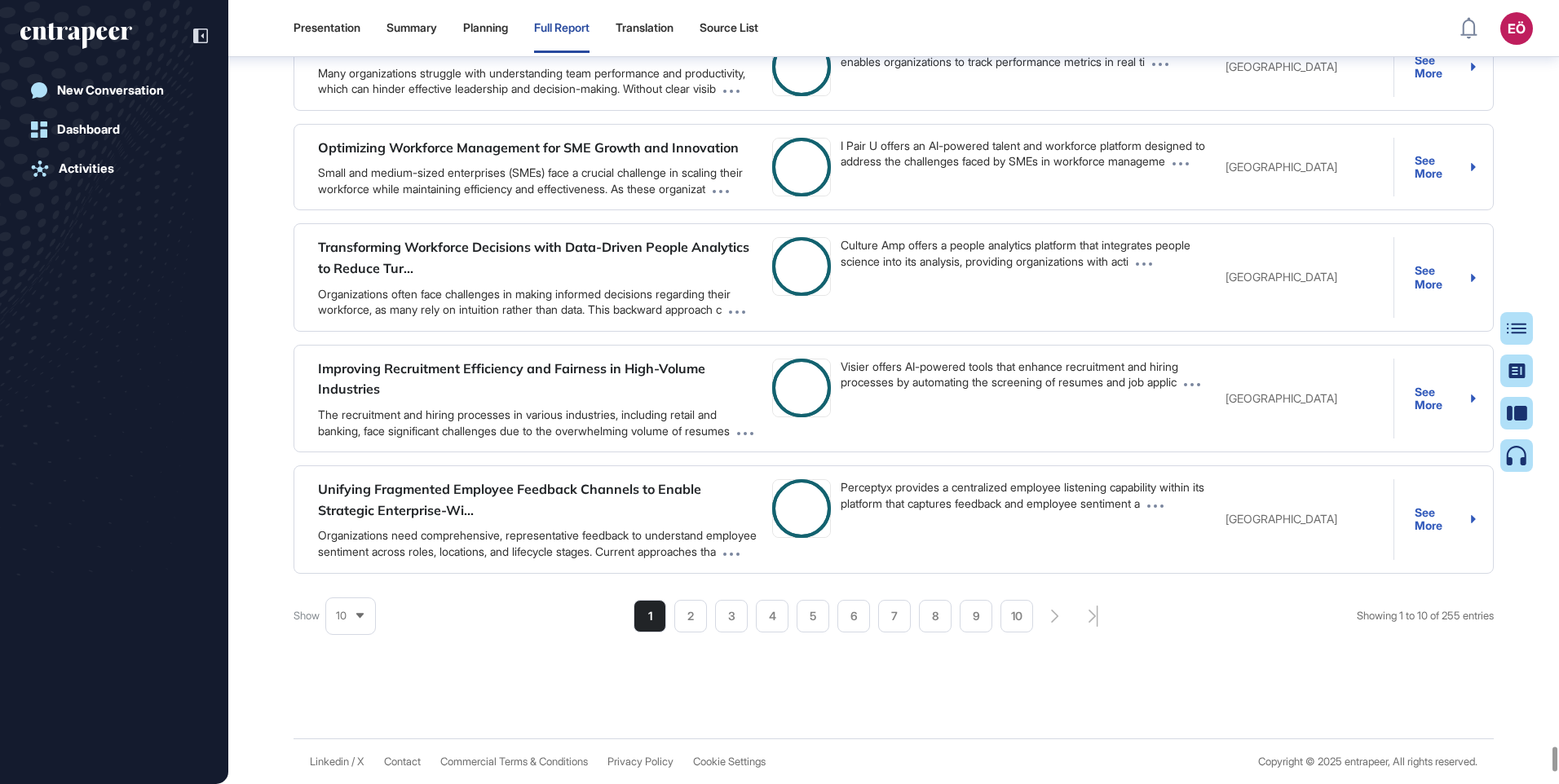
scroll to position [92366, 0]
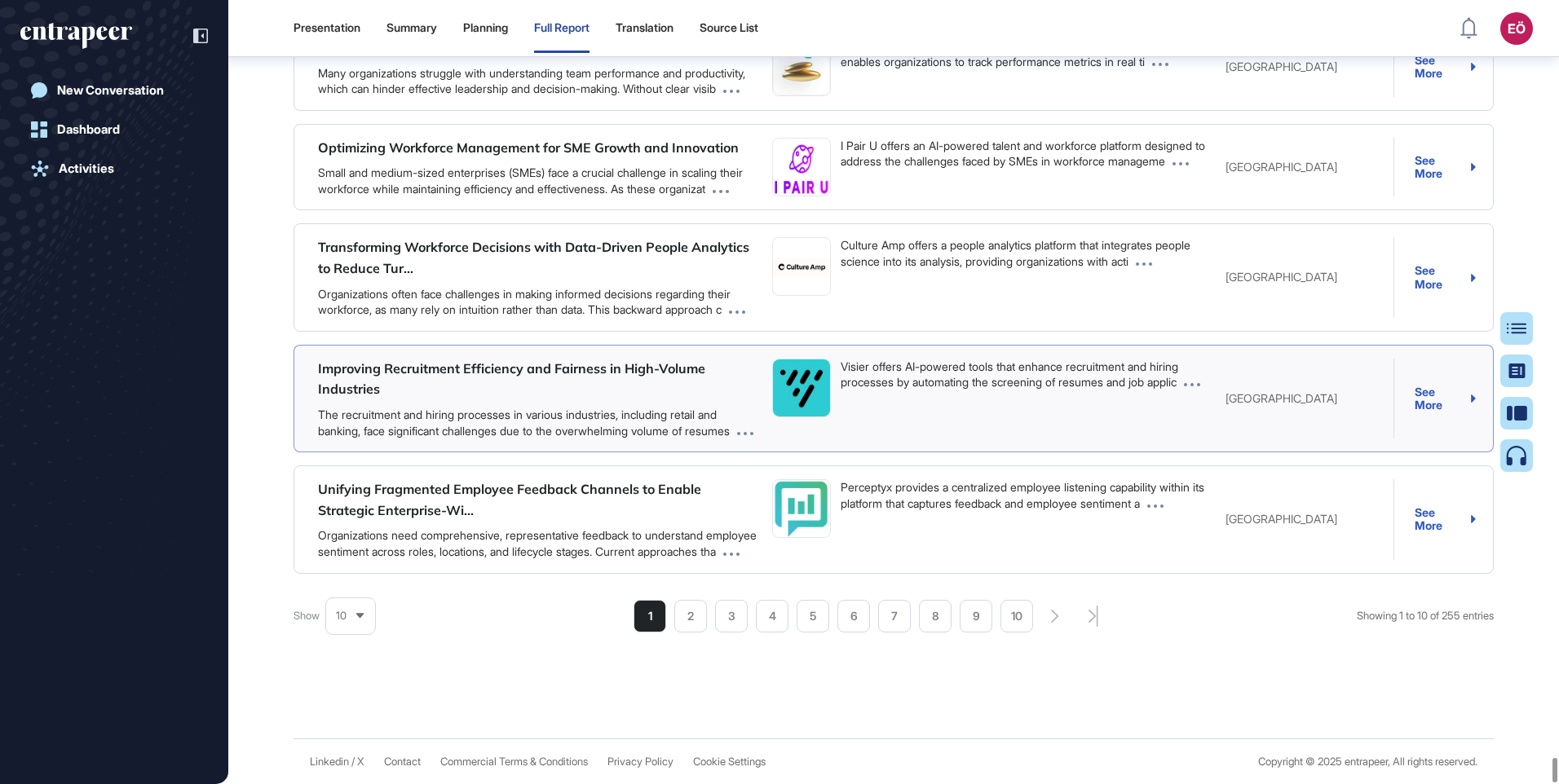
scroll to position [93721, 0]
click at [689, 604] on li "2" at bounding box center [690, 616] width 32 height 32
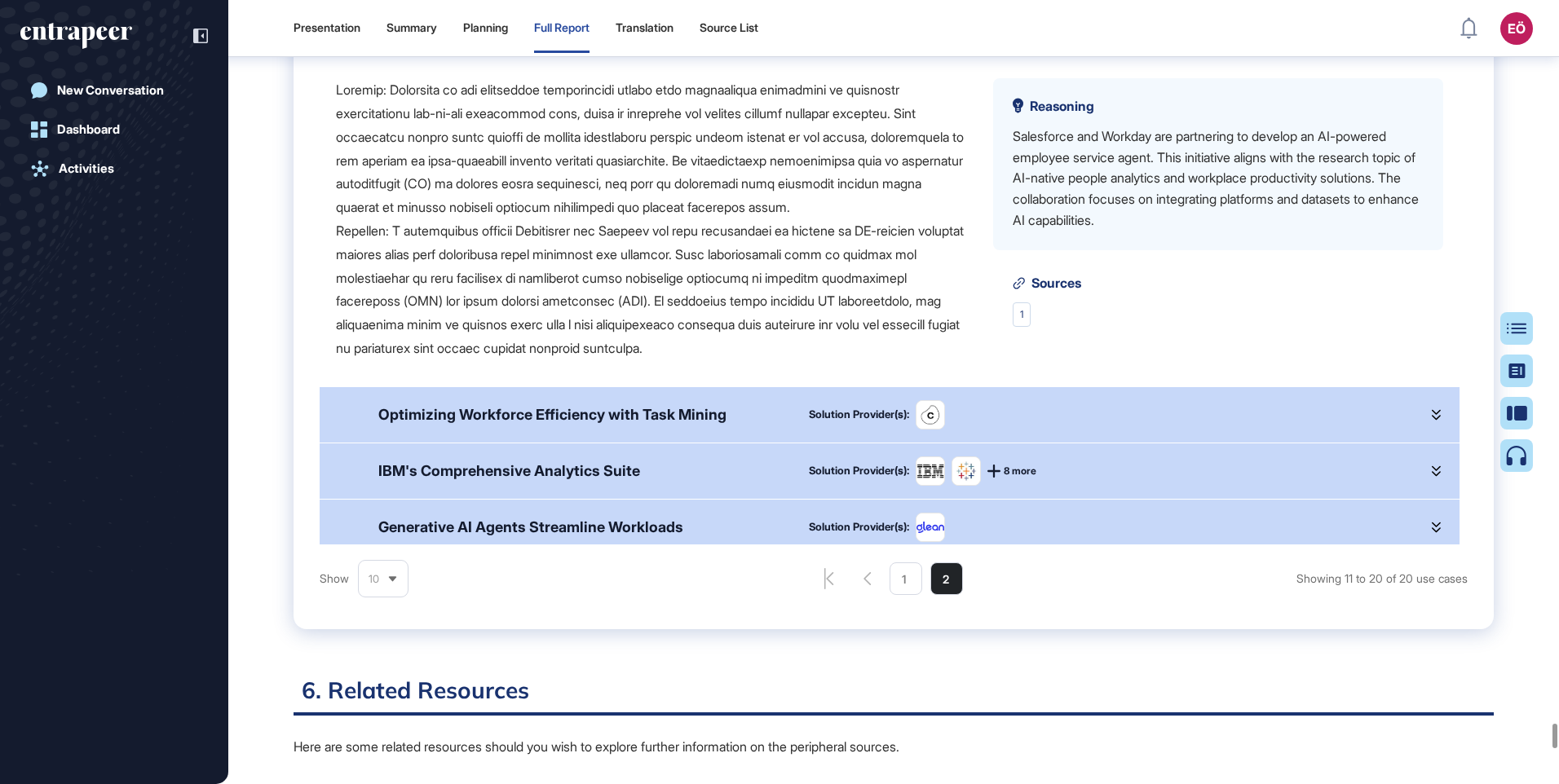
scroll to position [89559, 0]
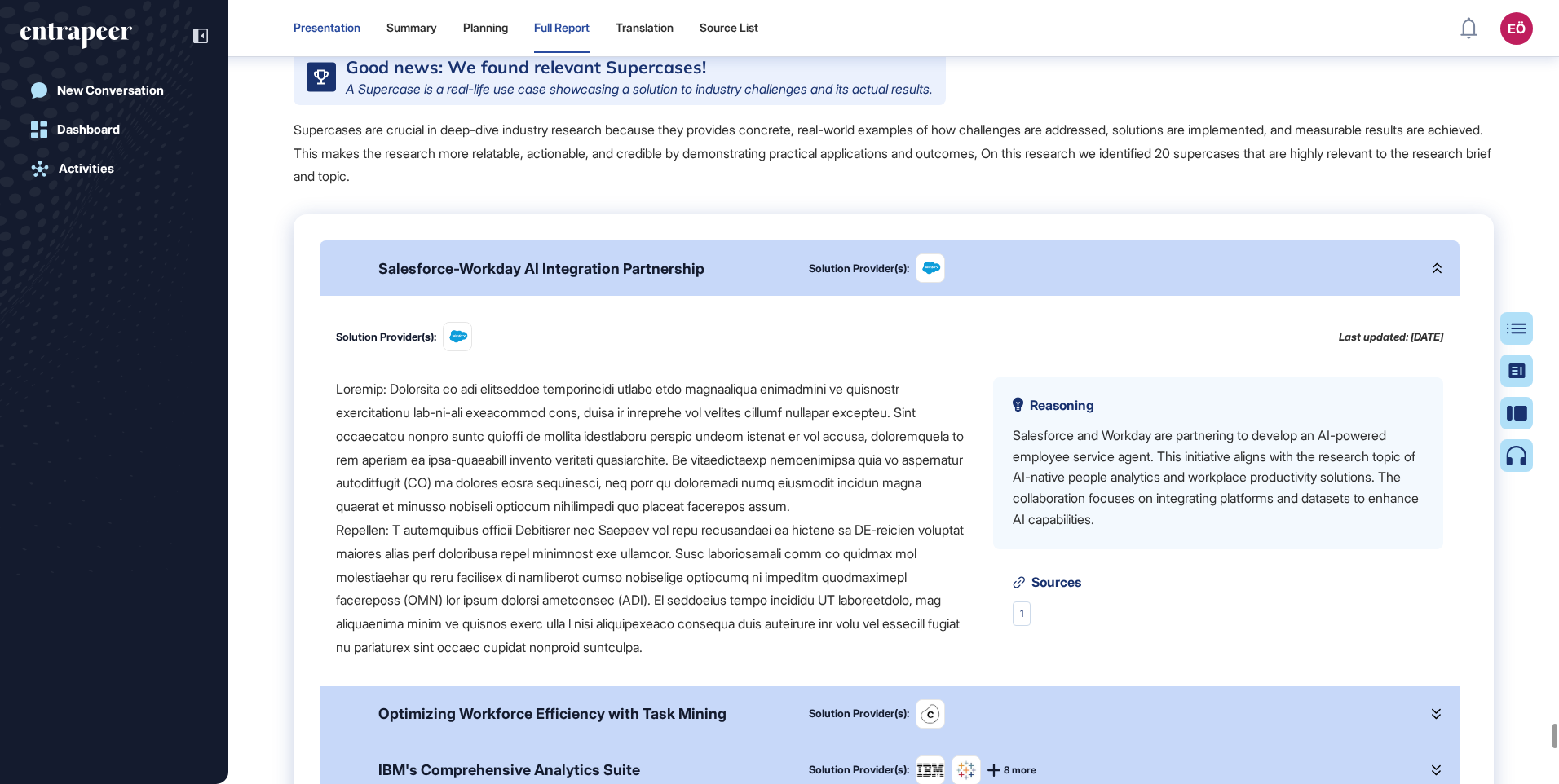
click at [330, 29] on div "Presentation" at bounding box center [327, 28] width 67 height 14
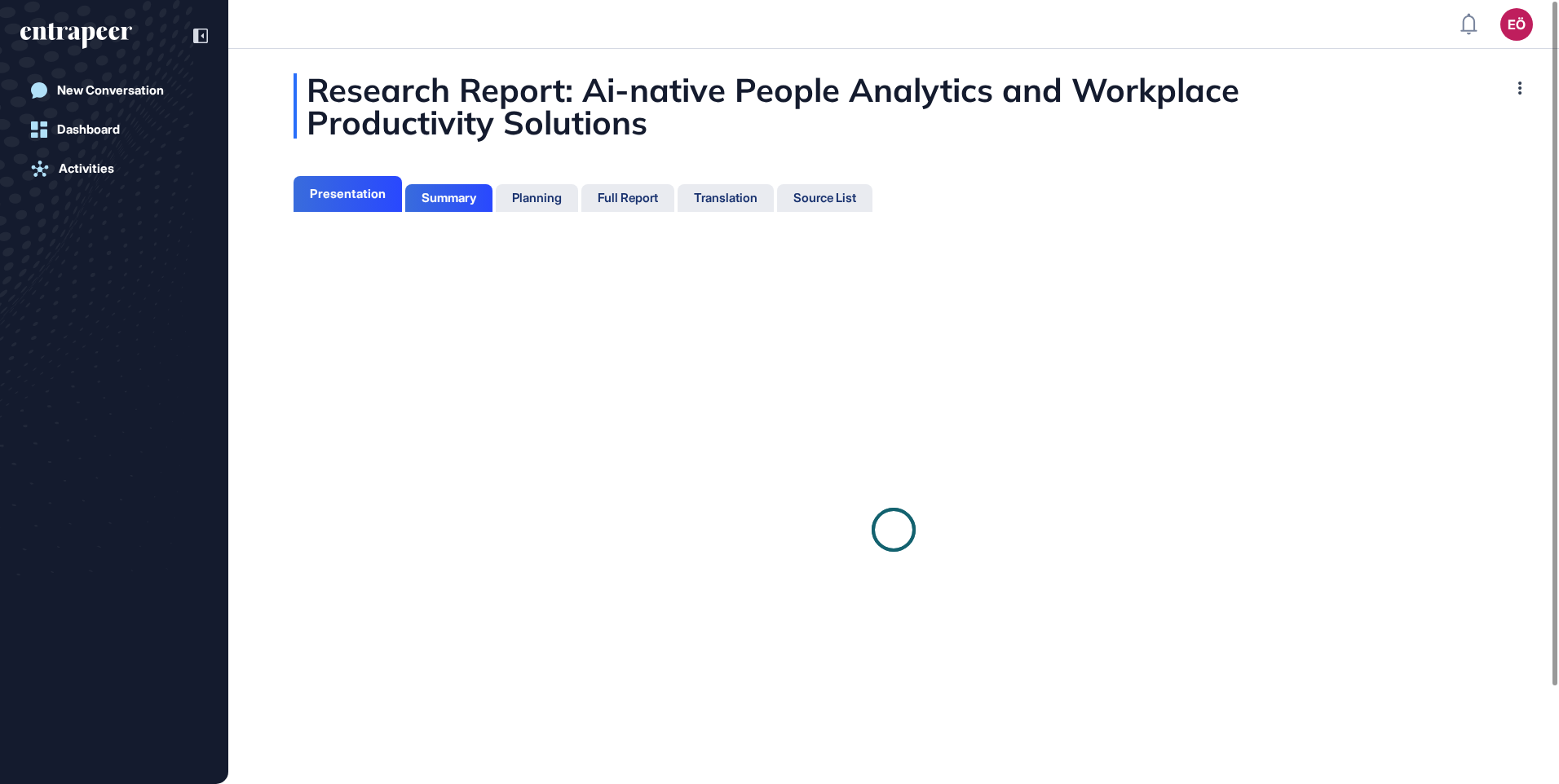
scroll to position [7, 1]
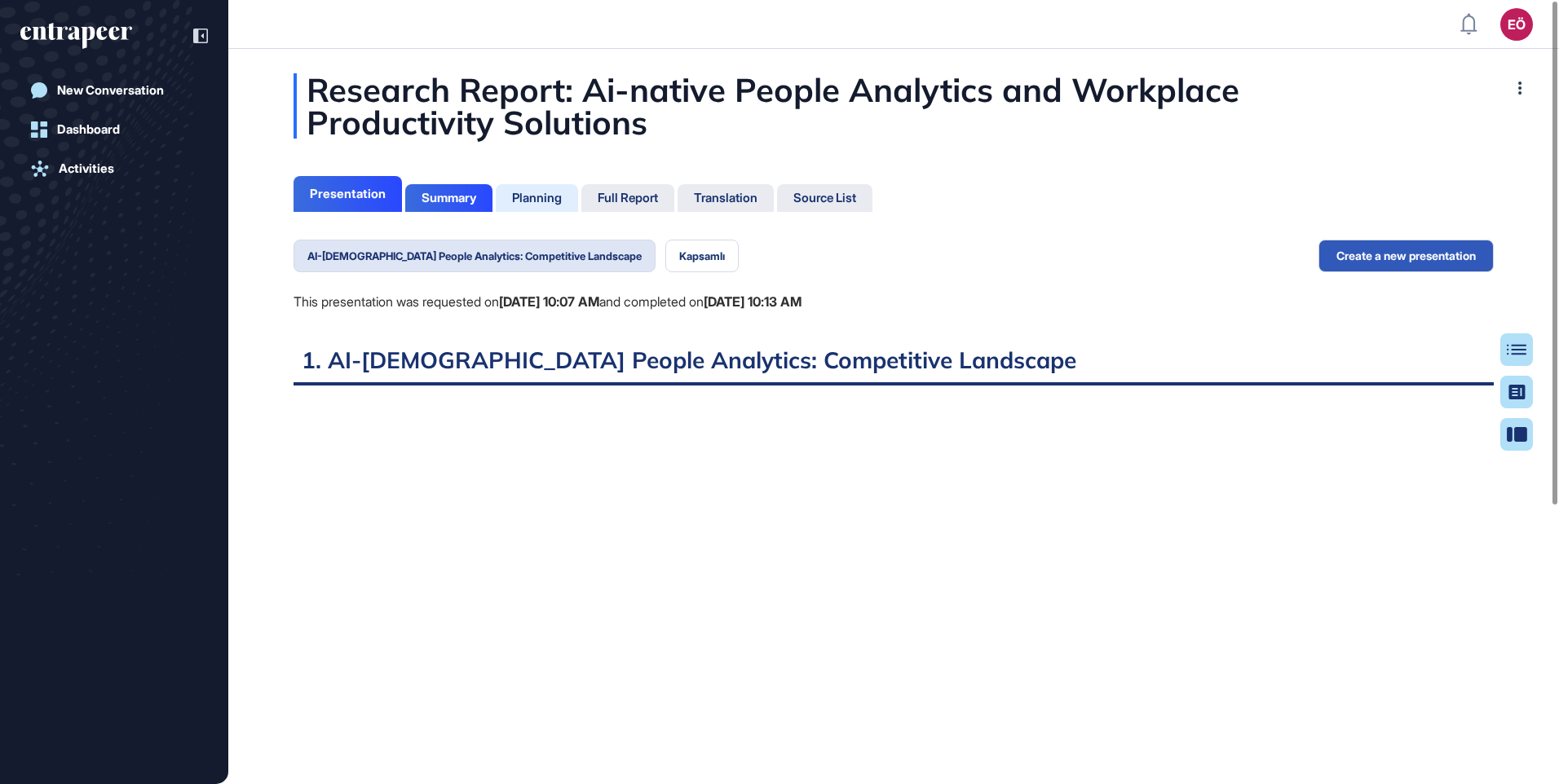
scroll to position [702, 4]
click at [666, 261] on button "Kapsamlı" at bounding box center [703, 255] width 74 height 32
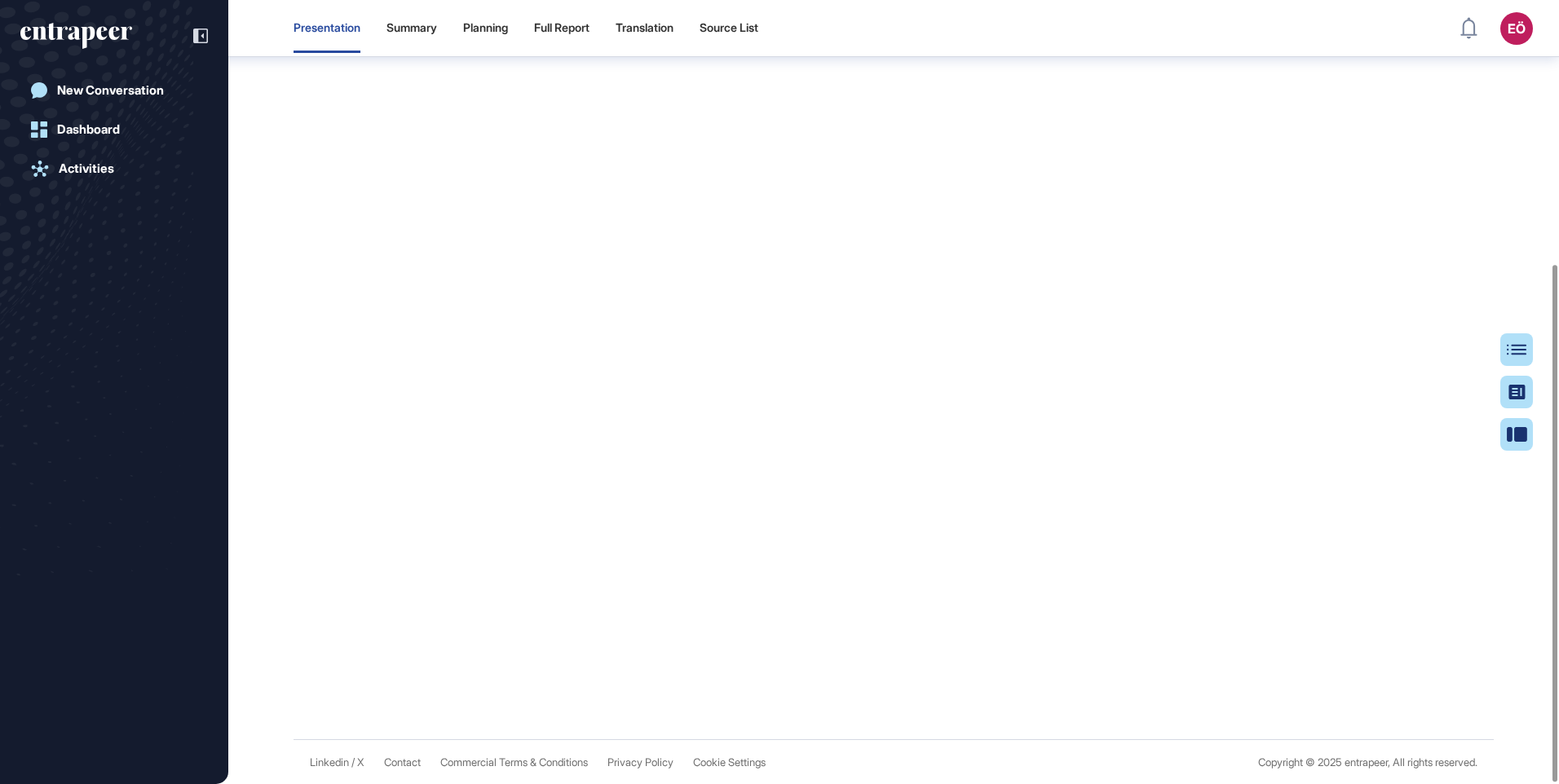
scroll to position [400, 0]
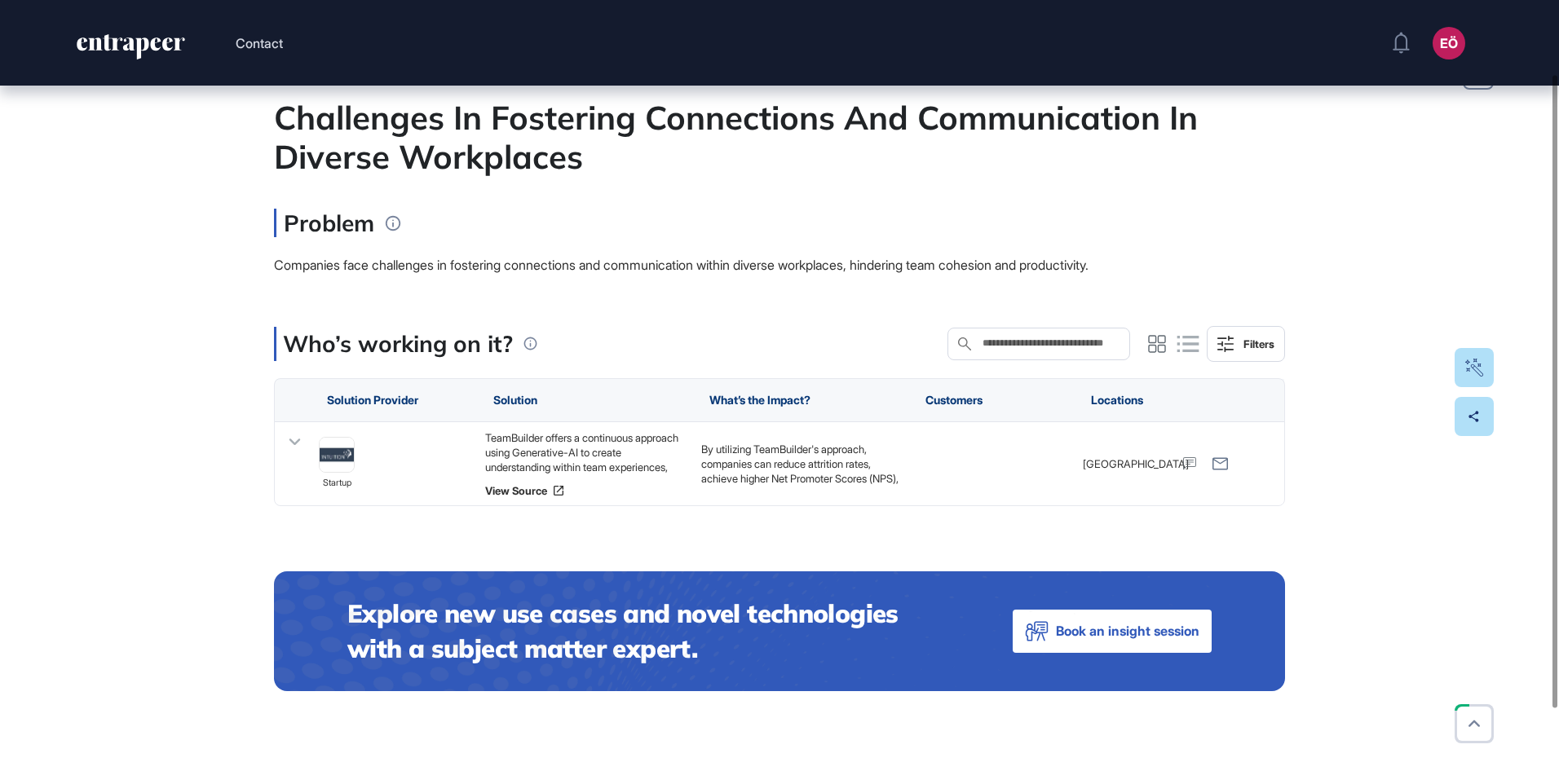
scroll to position [163, 0]
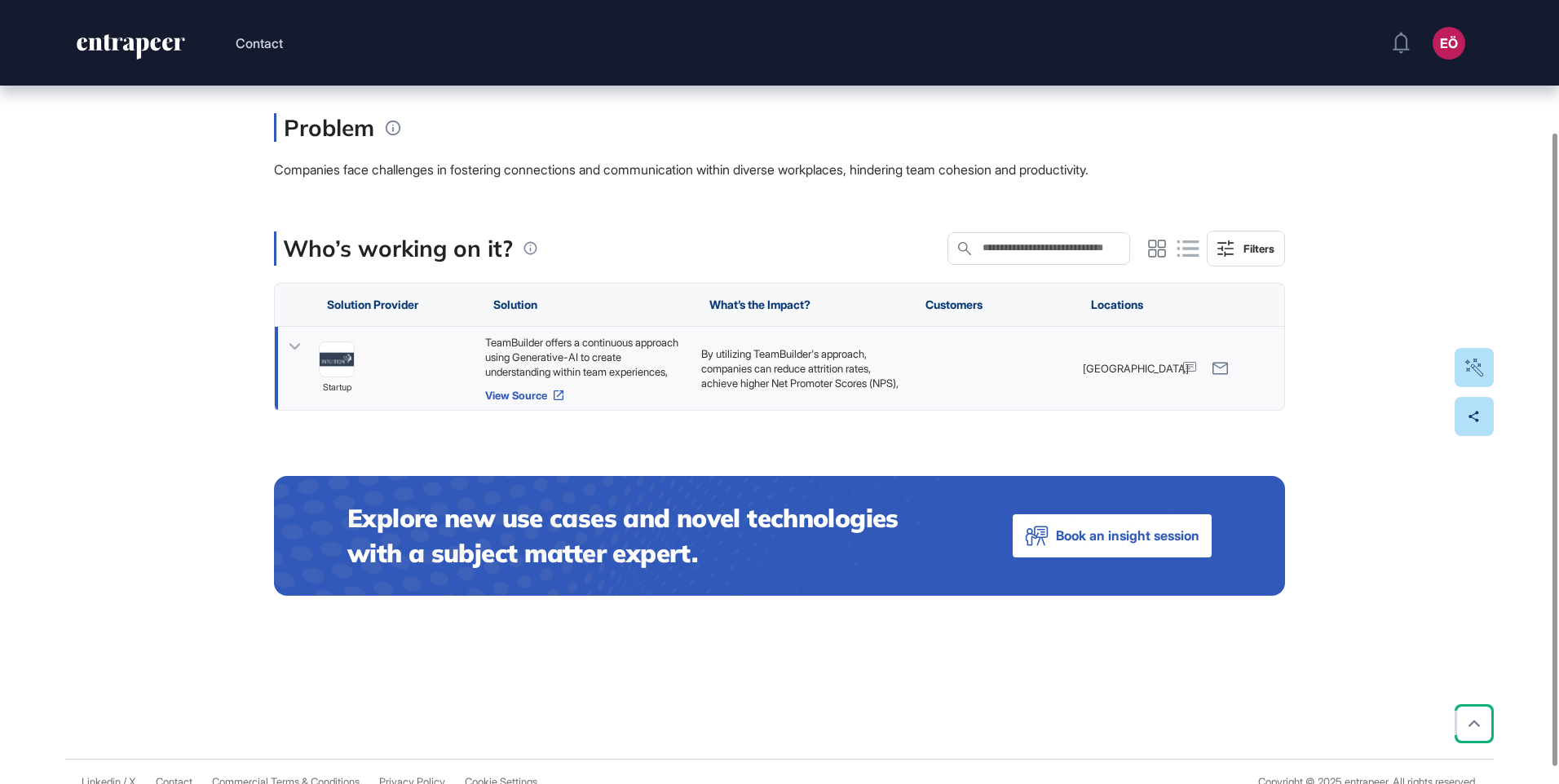
click at [512, 397] on link "View Source" at bounding box center [585, 395] width 200 height 13
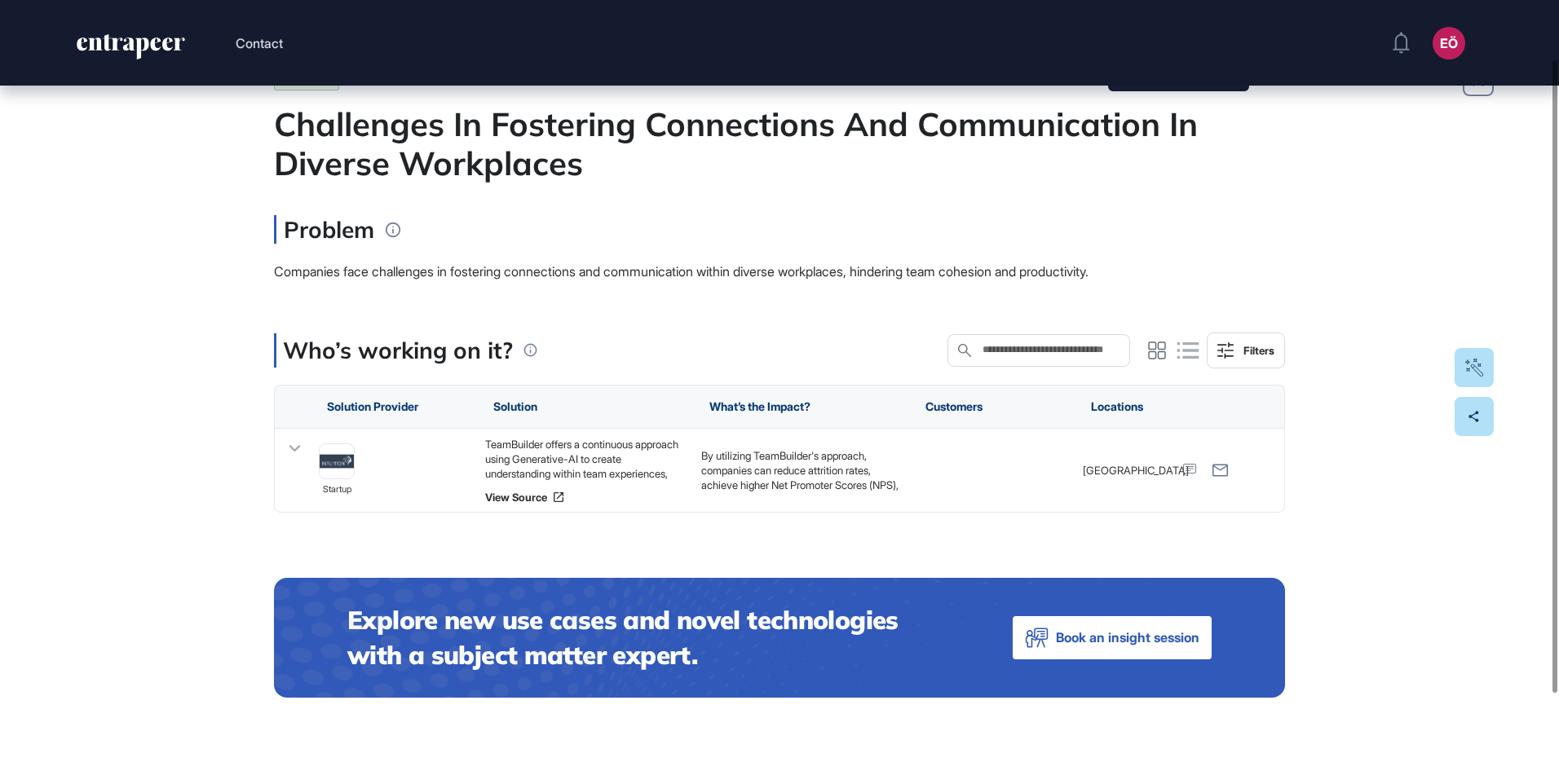
scroll to position [20, 0]
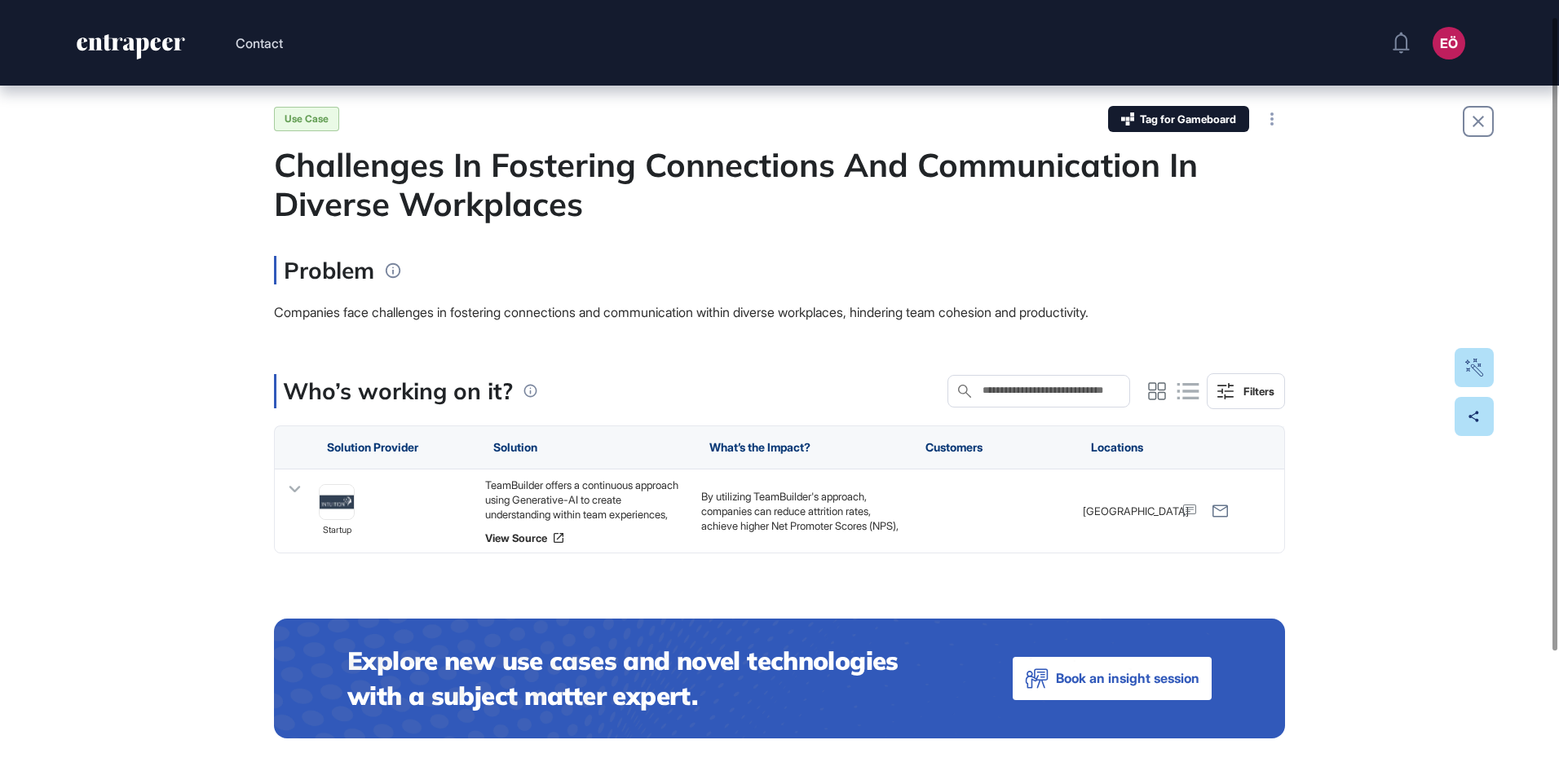
click at [1197, 384] on icon at bounding box center [1188, 391] width 22 height 17
click at [1158, 388] on icon at bounding box center [1157, 391] width 17 height 17
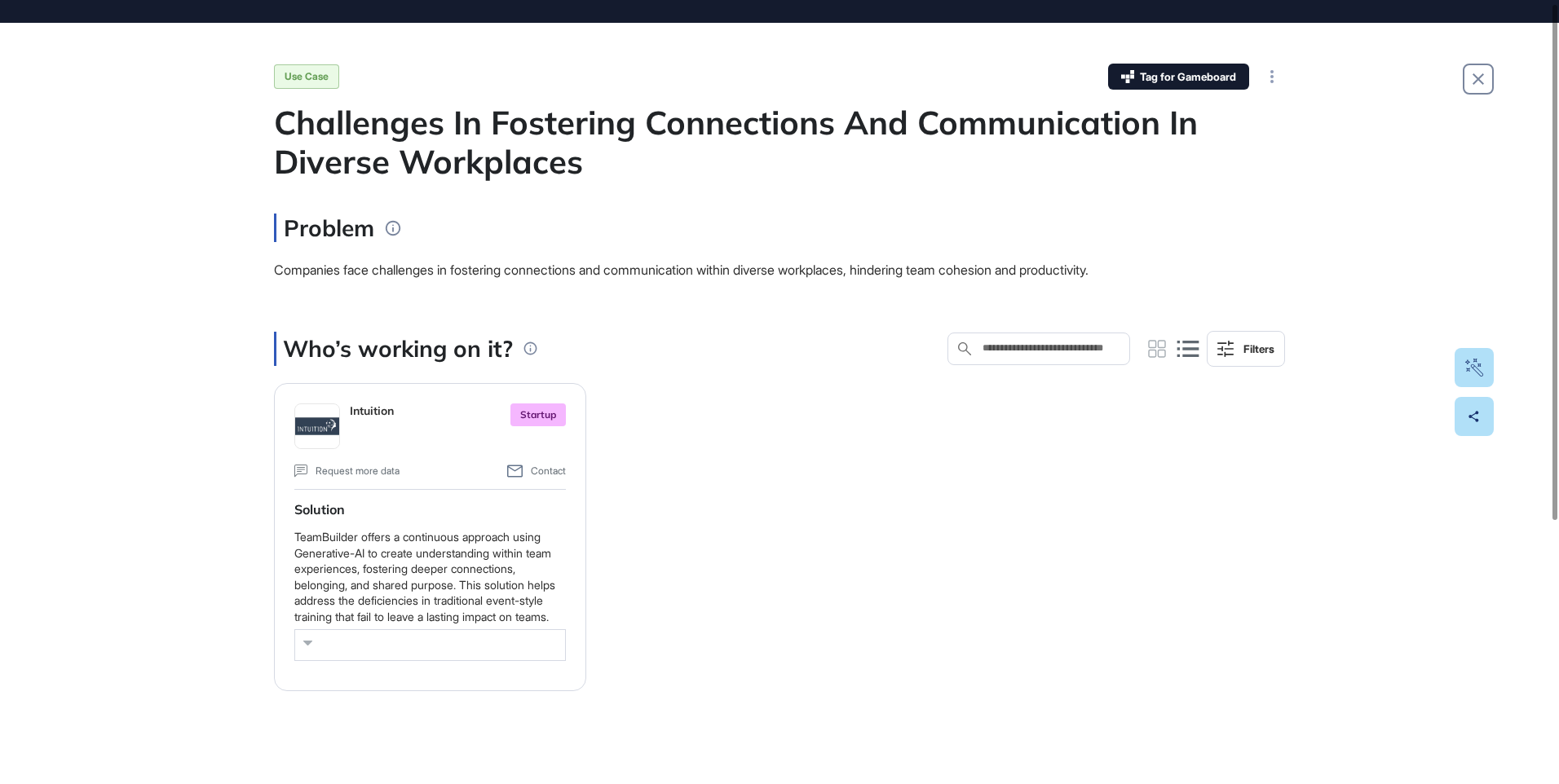
scroll to position [0, 0]
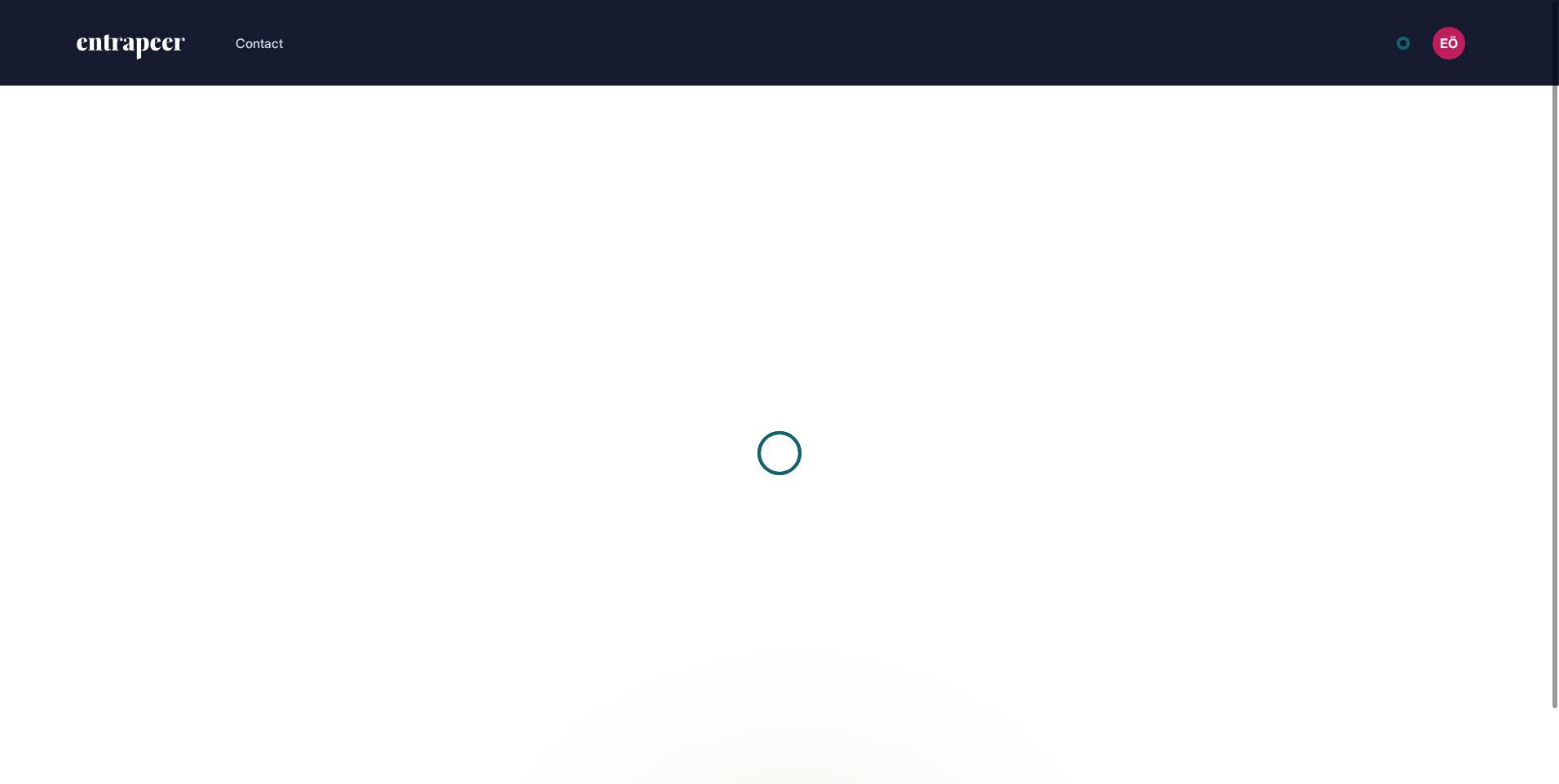
scroll to position [1, 1]
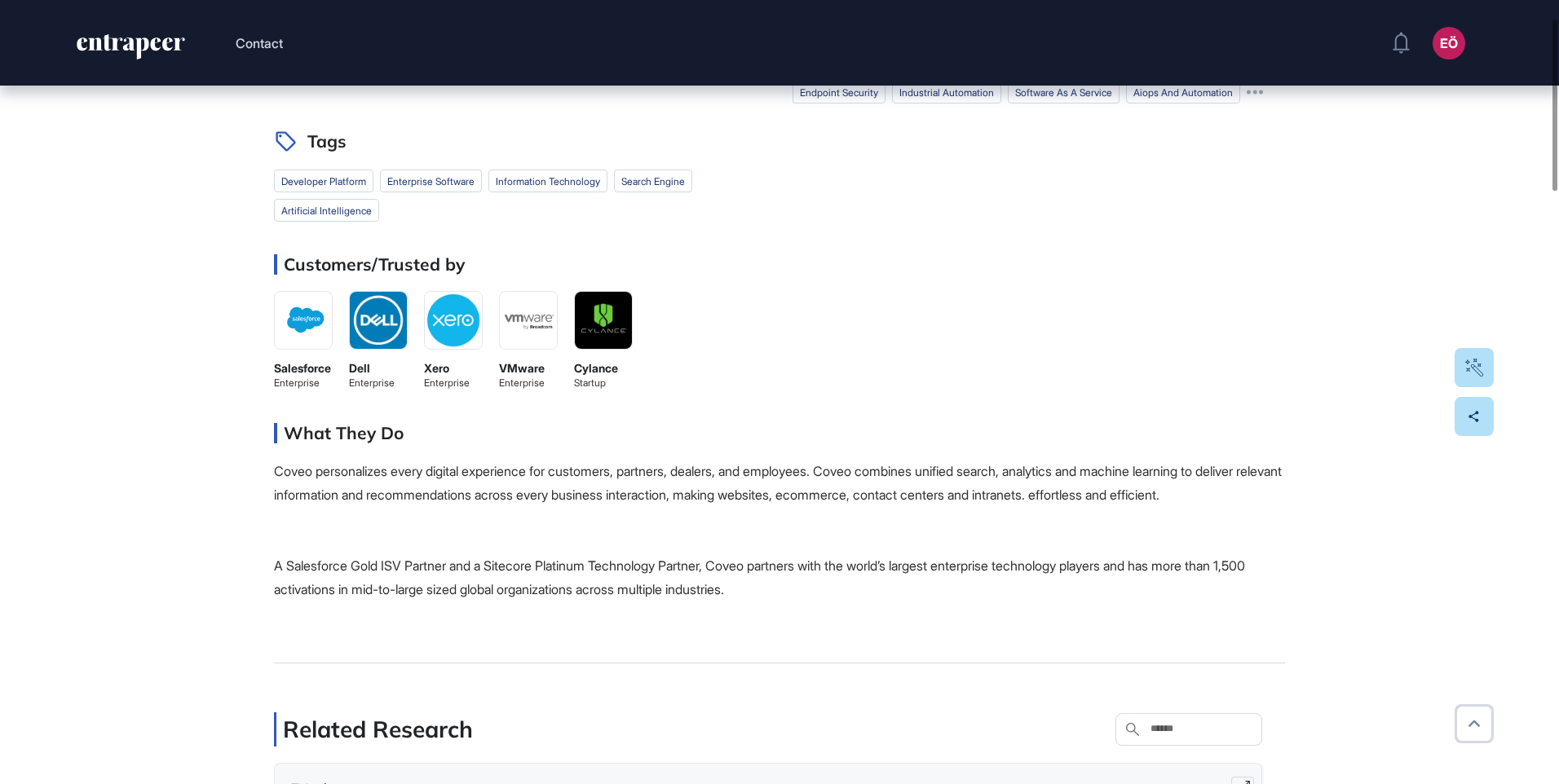
scroll to position [82, 0]
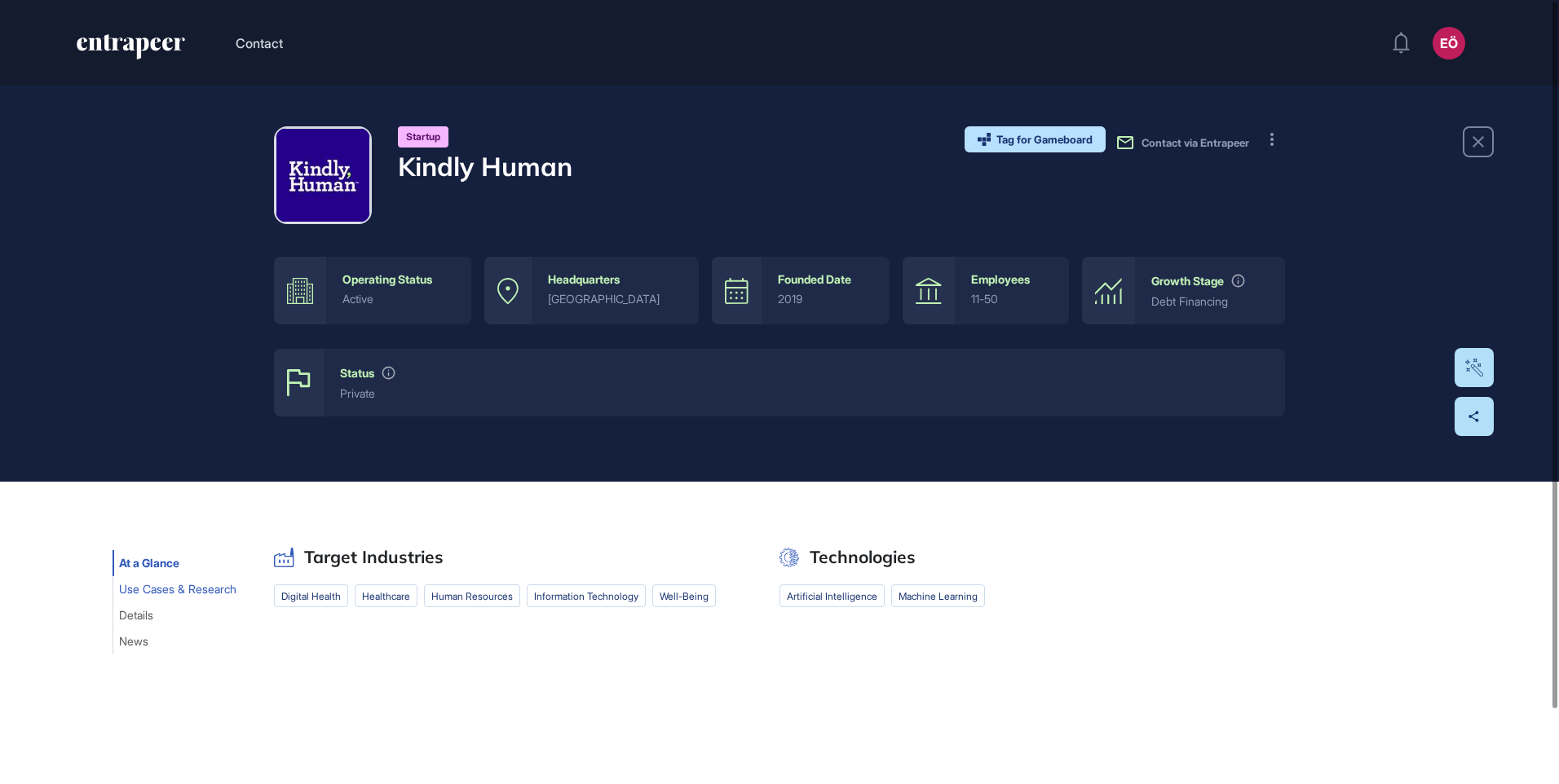
click at [165, 583] on span "Use Cases & Research" at bounding box center [178, 589] width 118 height 13
